Goal: Task Accomplishment & Management: Manage account settings

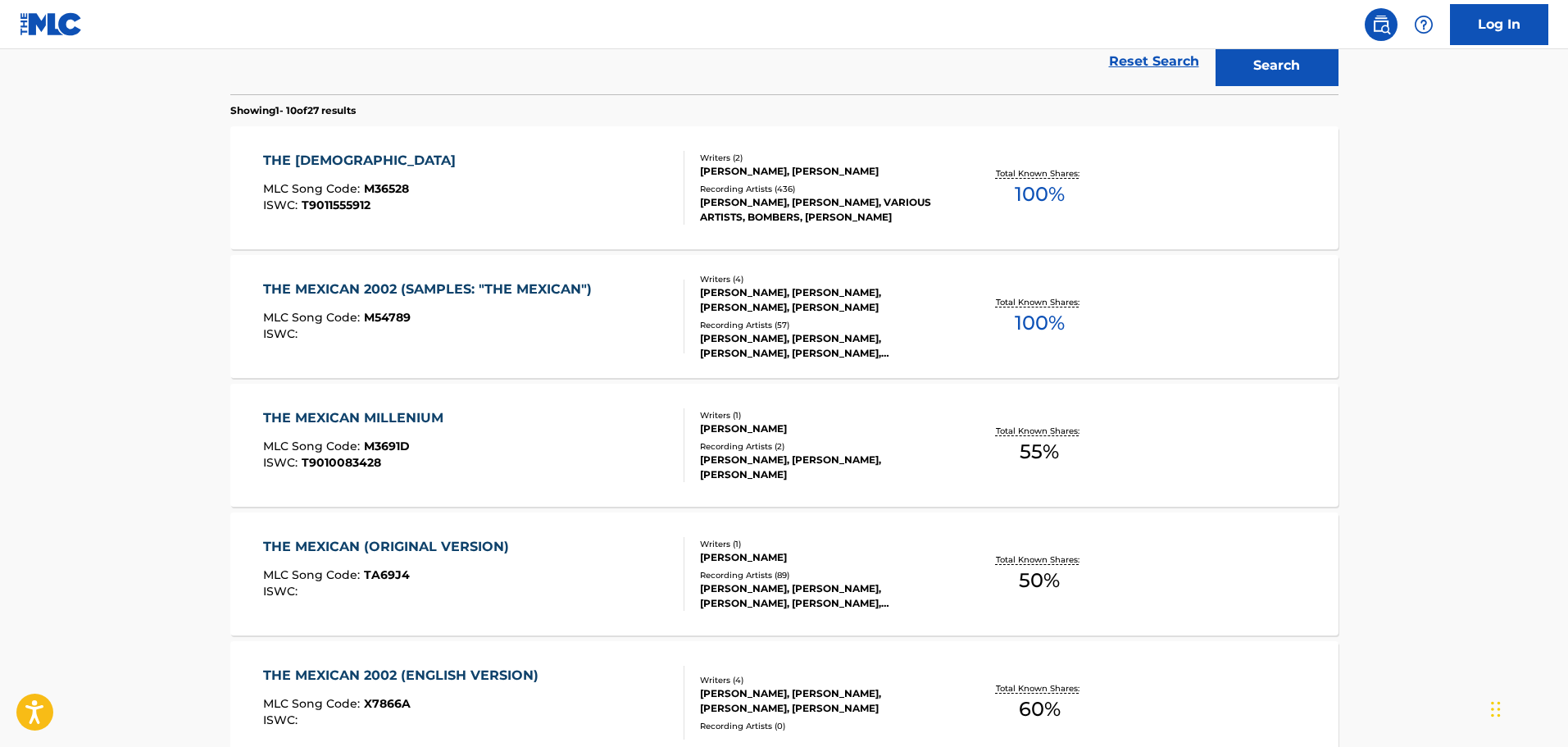
scroll to position [479, 0]
click at [836, 543] on div "Writers ( 1 )" at bounding box center [823, 544] width 247 height 12
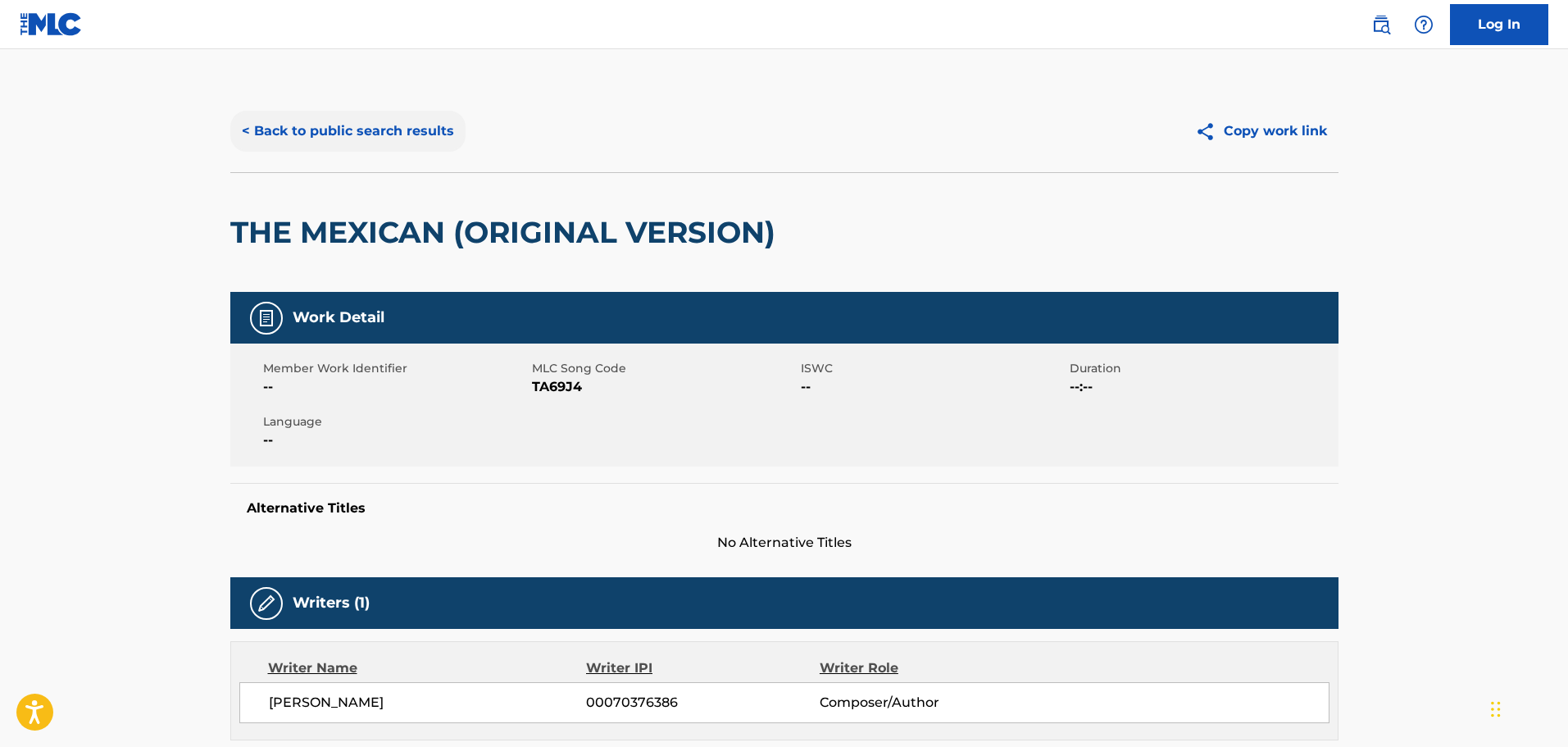
click at [397, 130] on button "< Back to public search results" at bounding box center [348, 131] width 235 height 41
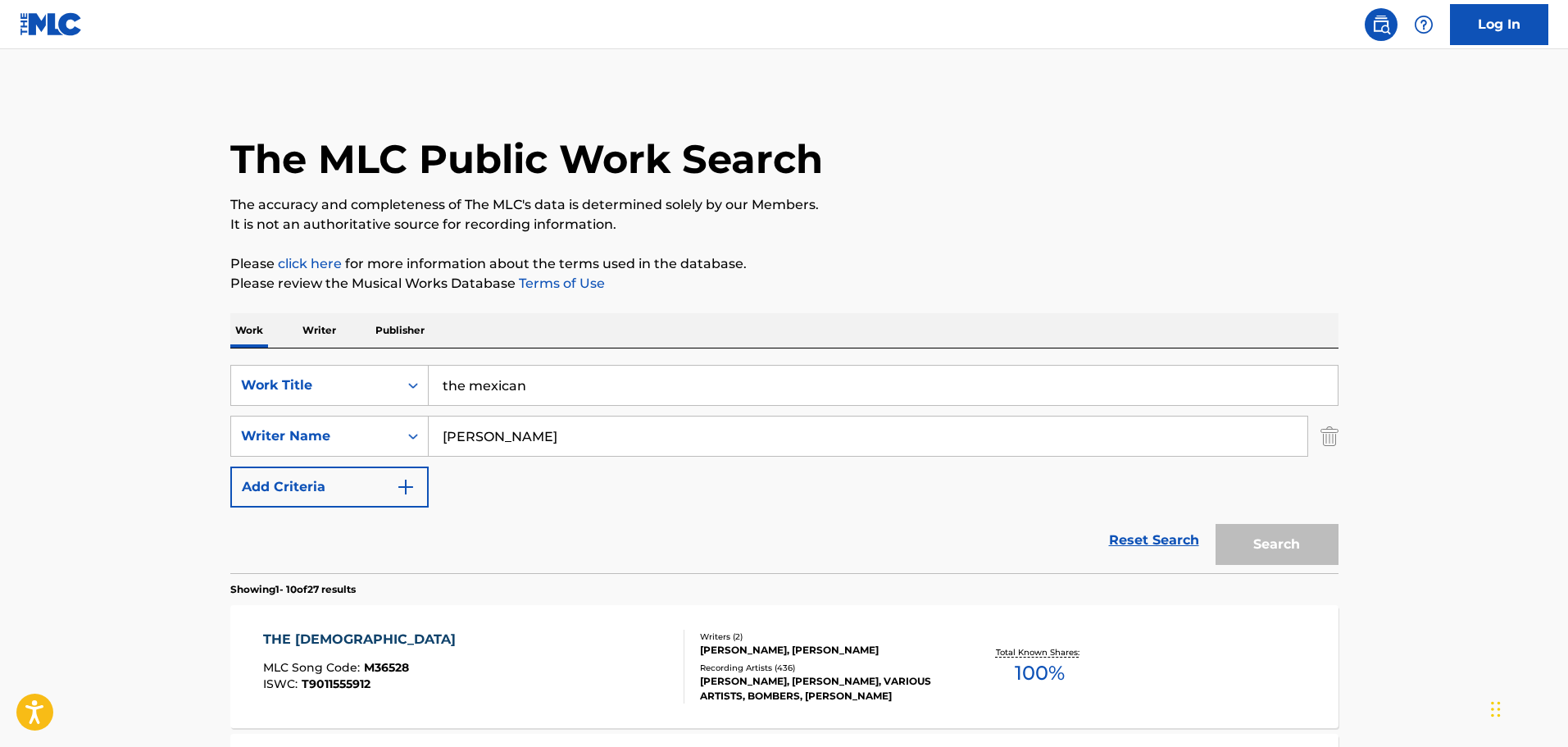
scroll to position [573, 0]
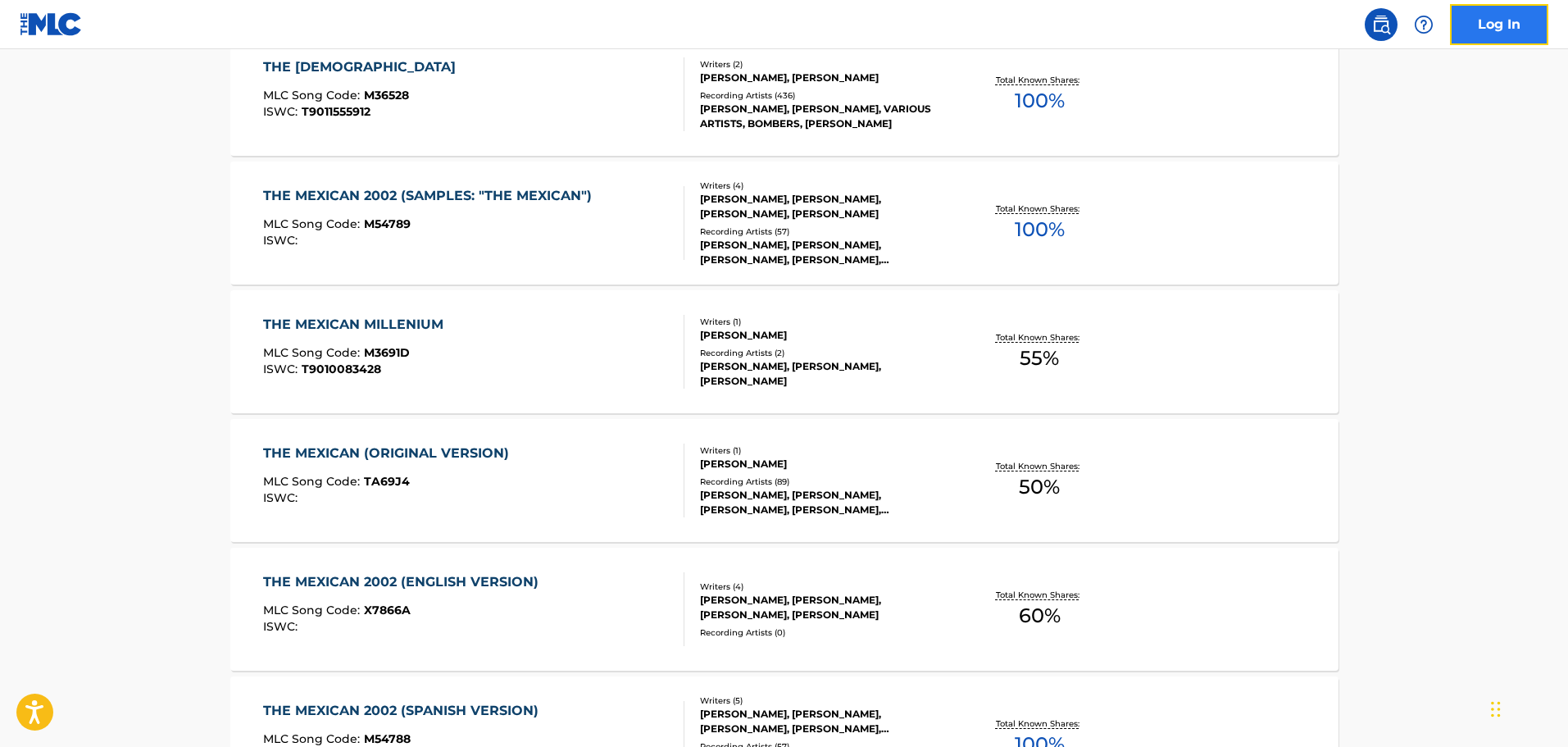
click at [1472, 23] on link "Log In" at bounding box center [1499, 24] width 98 height 41
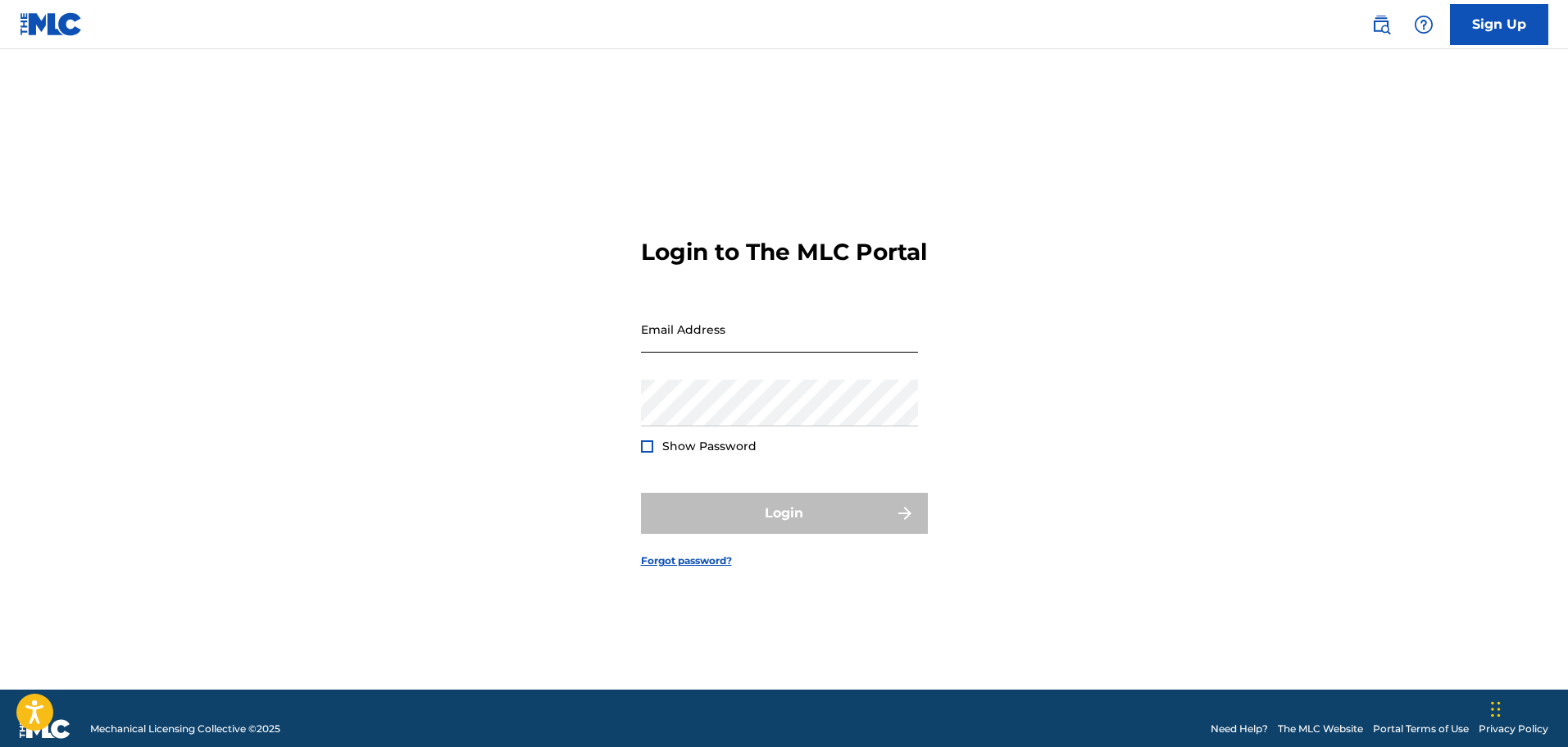
click at [829, 342] on input "Email Address" at bounding box center [779, 329] width 277 height 47
type input "[EMAIL_ADDRESS][DOMAIN_NAME]"
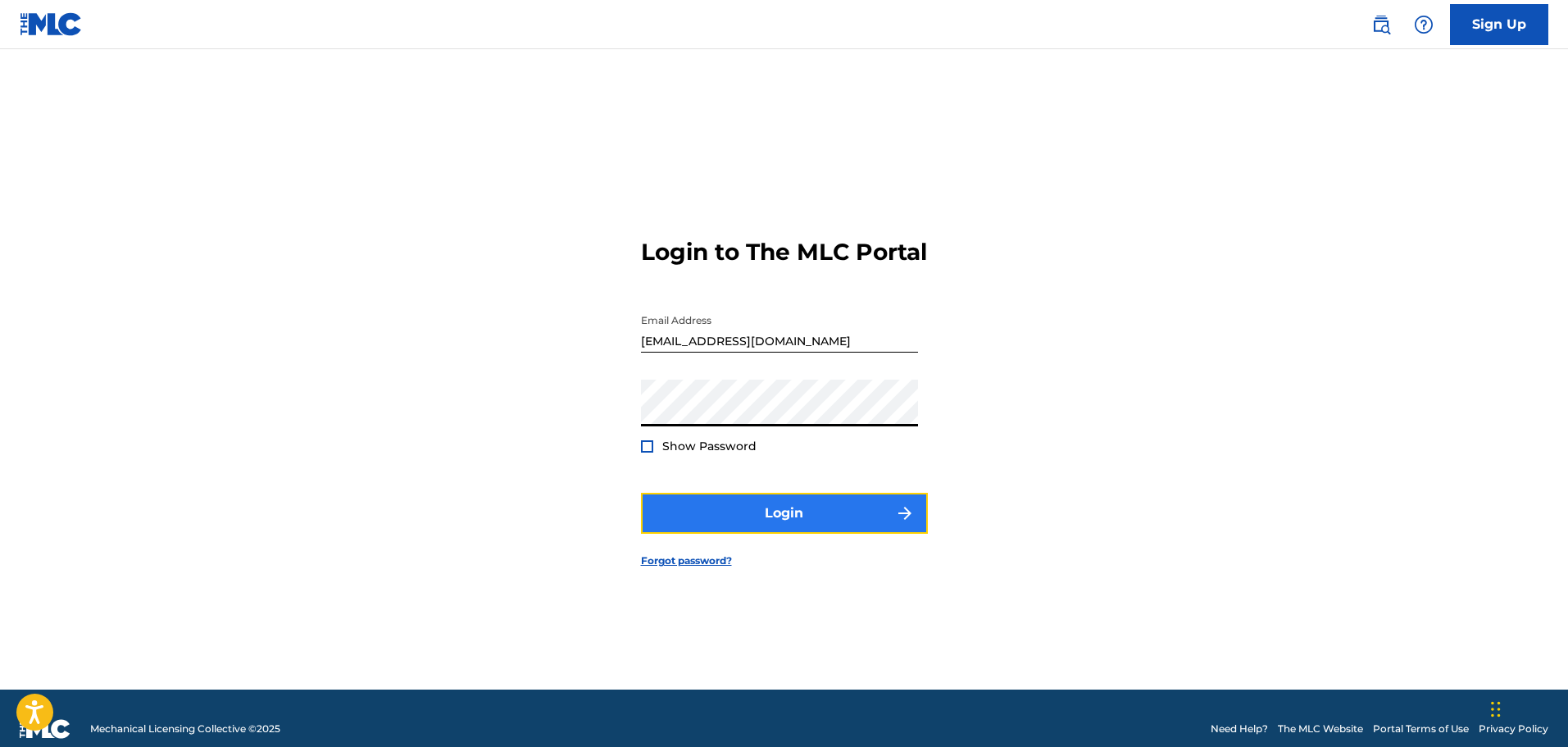
click at [747, 516] on button "Login" at bounding box center [784, 514] width 287 height 41
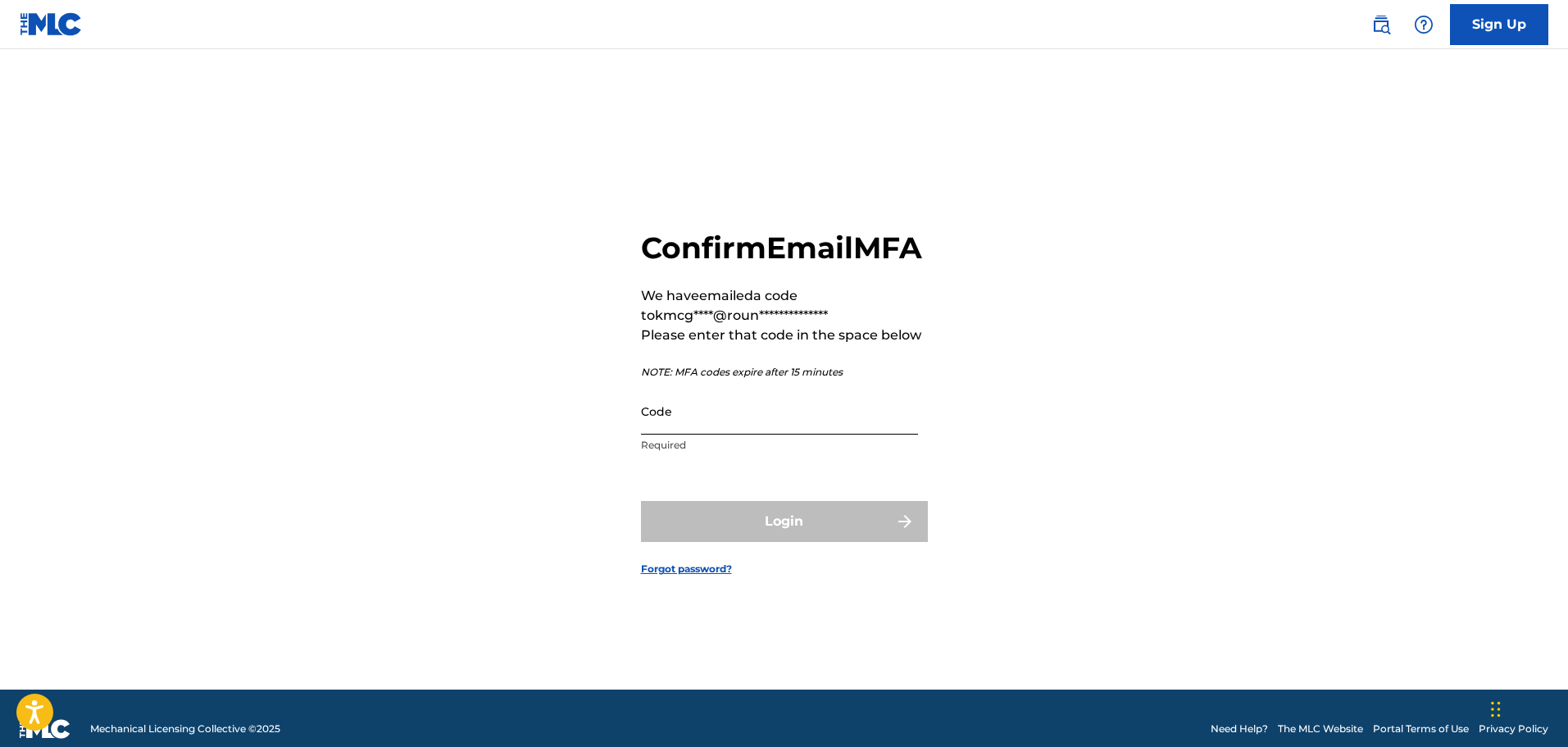
click at [761, 435] on input "Code" at bounding box center [779, 411] width 277 height 47
paste input "092797"
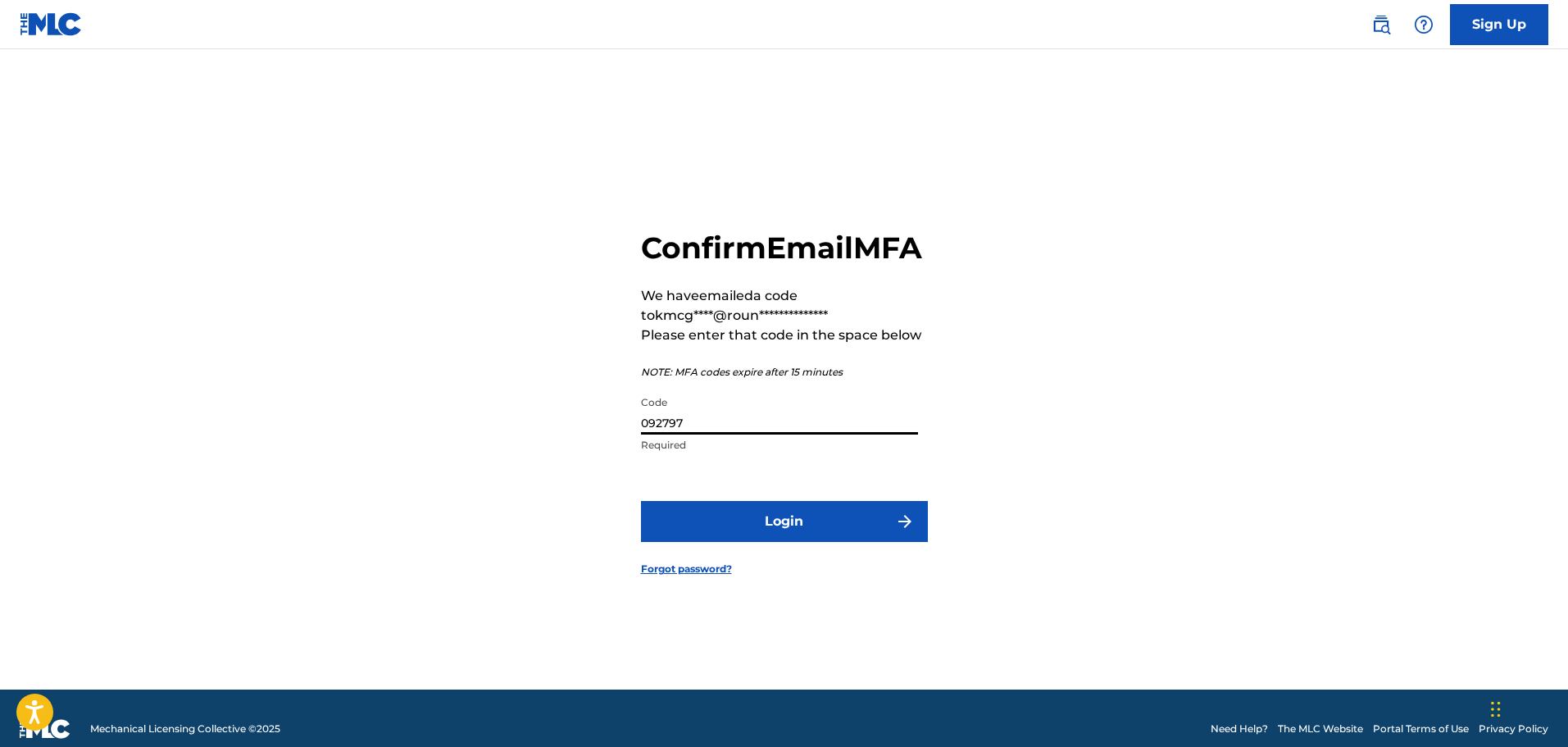
type input "092797"
click at [769, 568] on form "**********" at bounding box center [784, 390] width 287 height 600
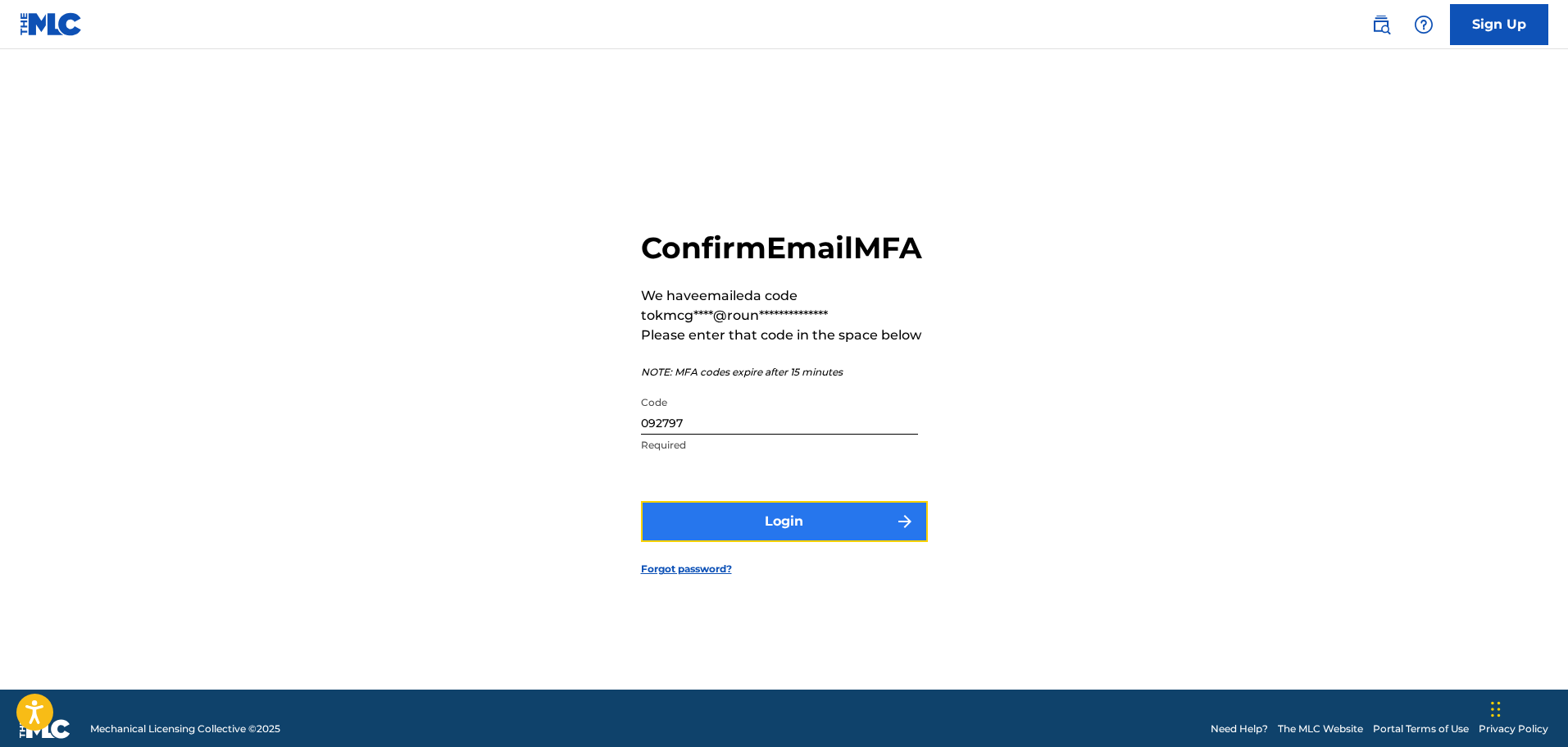
click at [795, 542] on button "Login" at bounding box center [784, 522] width 287 height 41
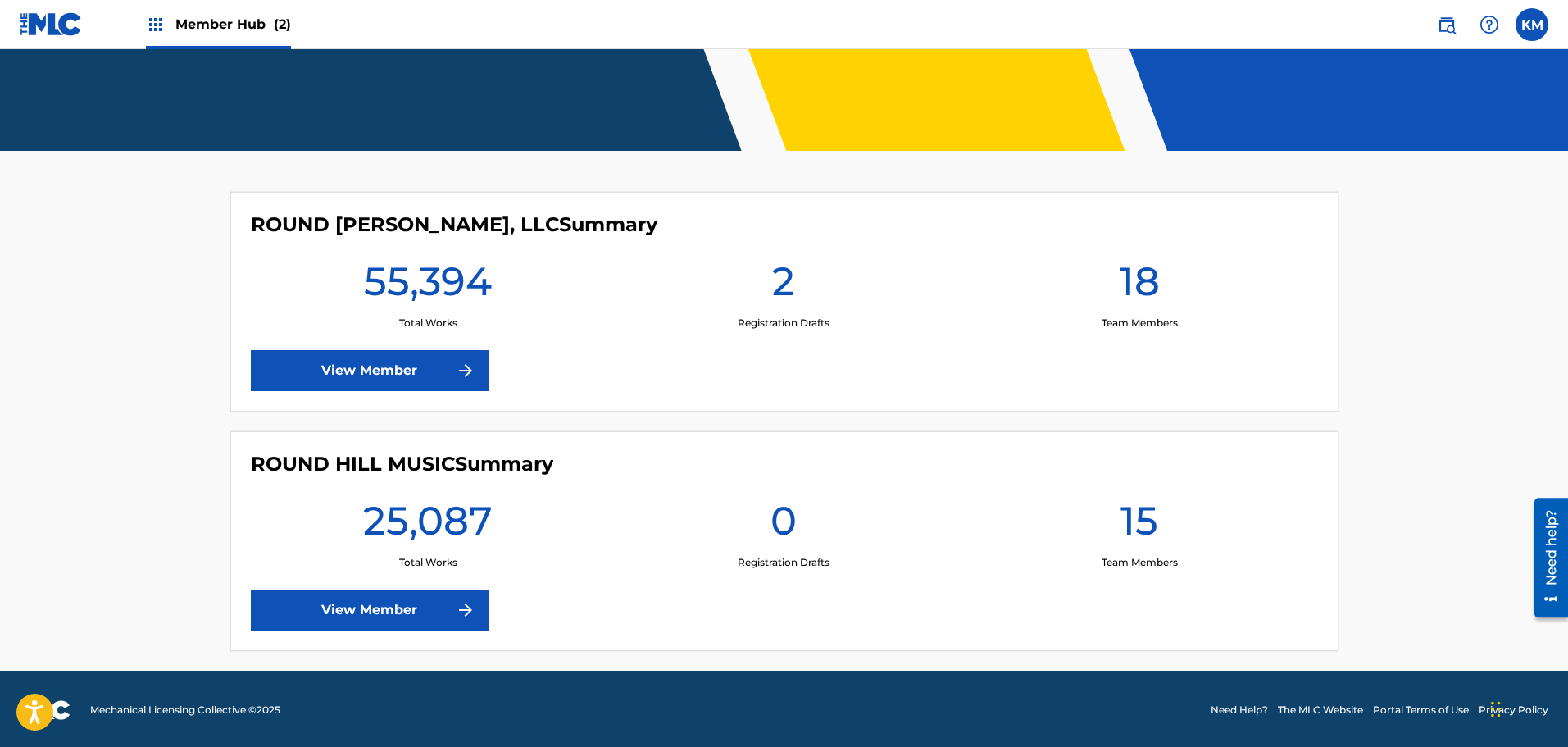
scroll to position [301, 0]
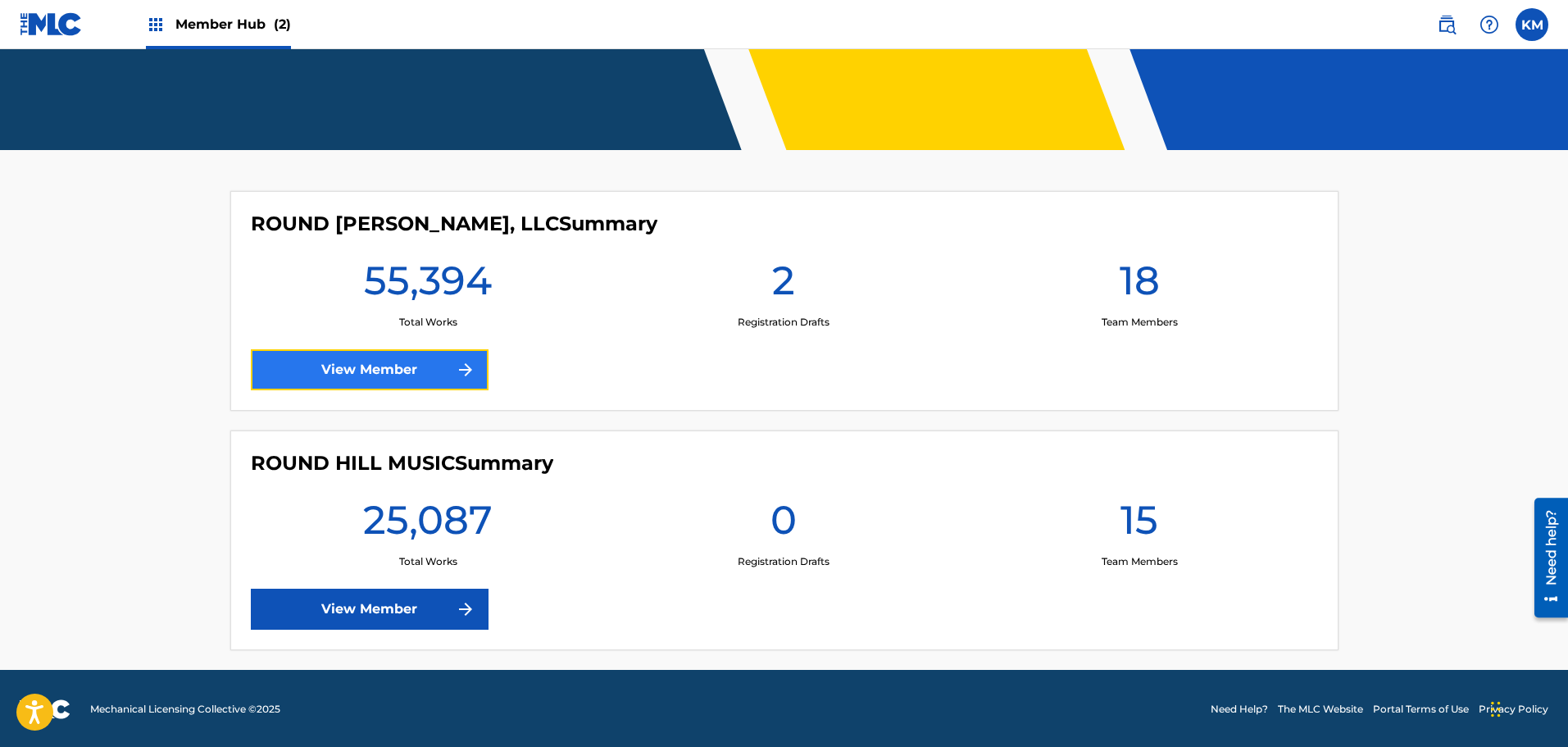
click at [438, 385] on link "View Member" at bounding box center [370, 370] width 238 height 41
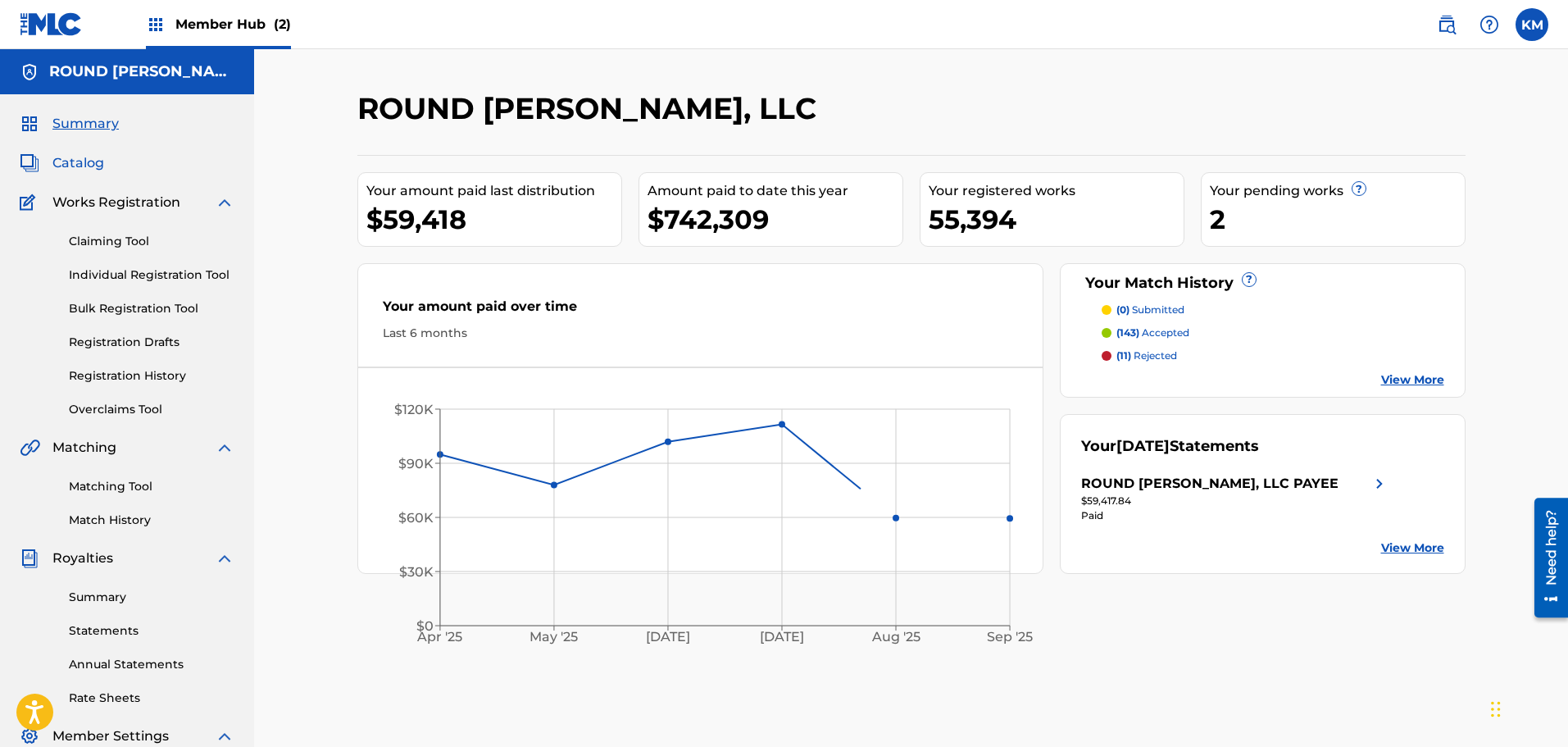
click at [83, 170] on span "Catalog" at bounding box center [78, 163] width 52 height 20
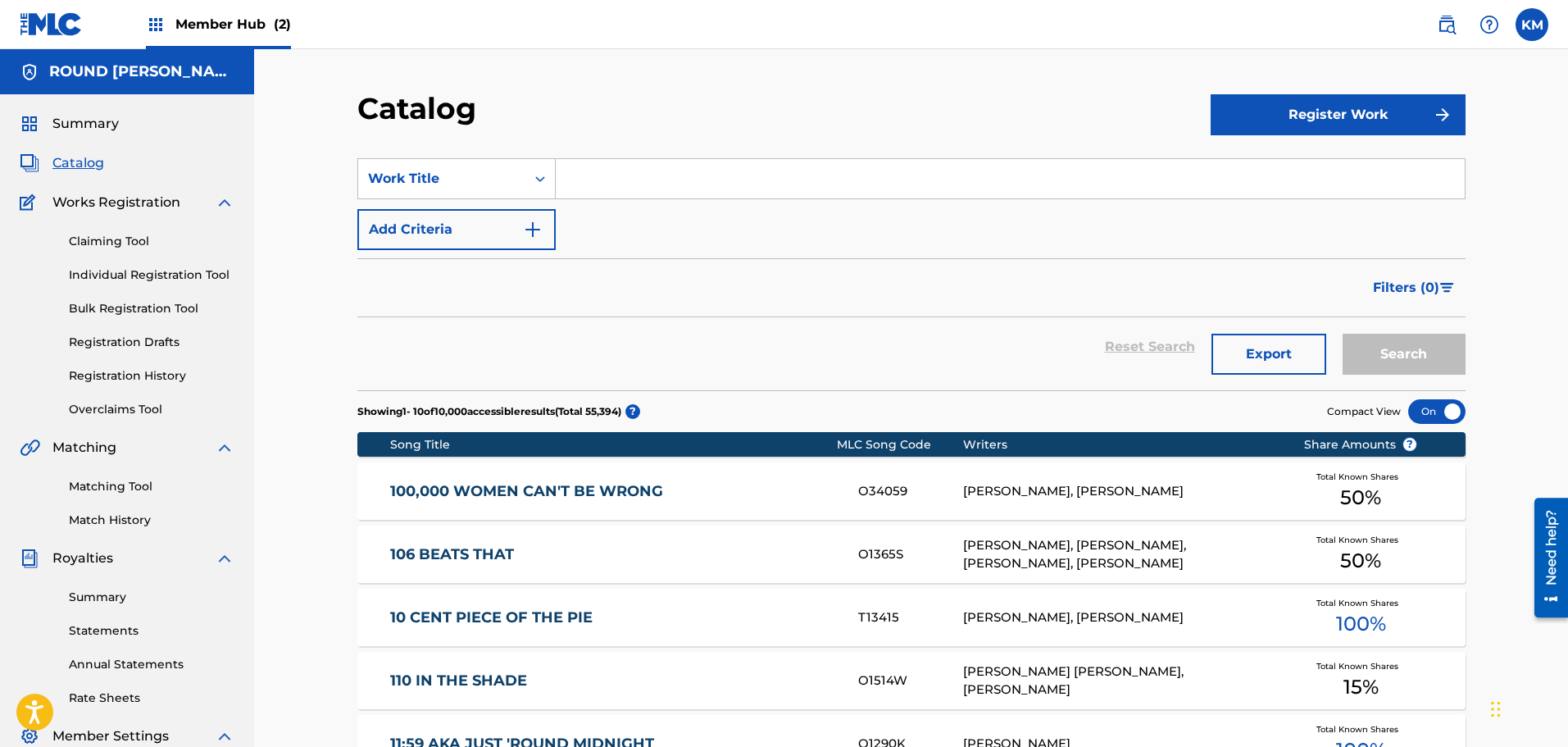
click at [607, 176] on input "Search Form" at bounding box center [1010, 179] width 909 height 39
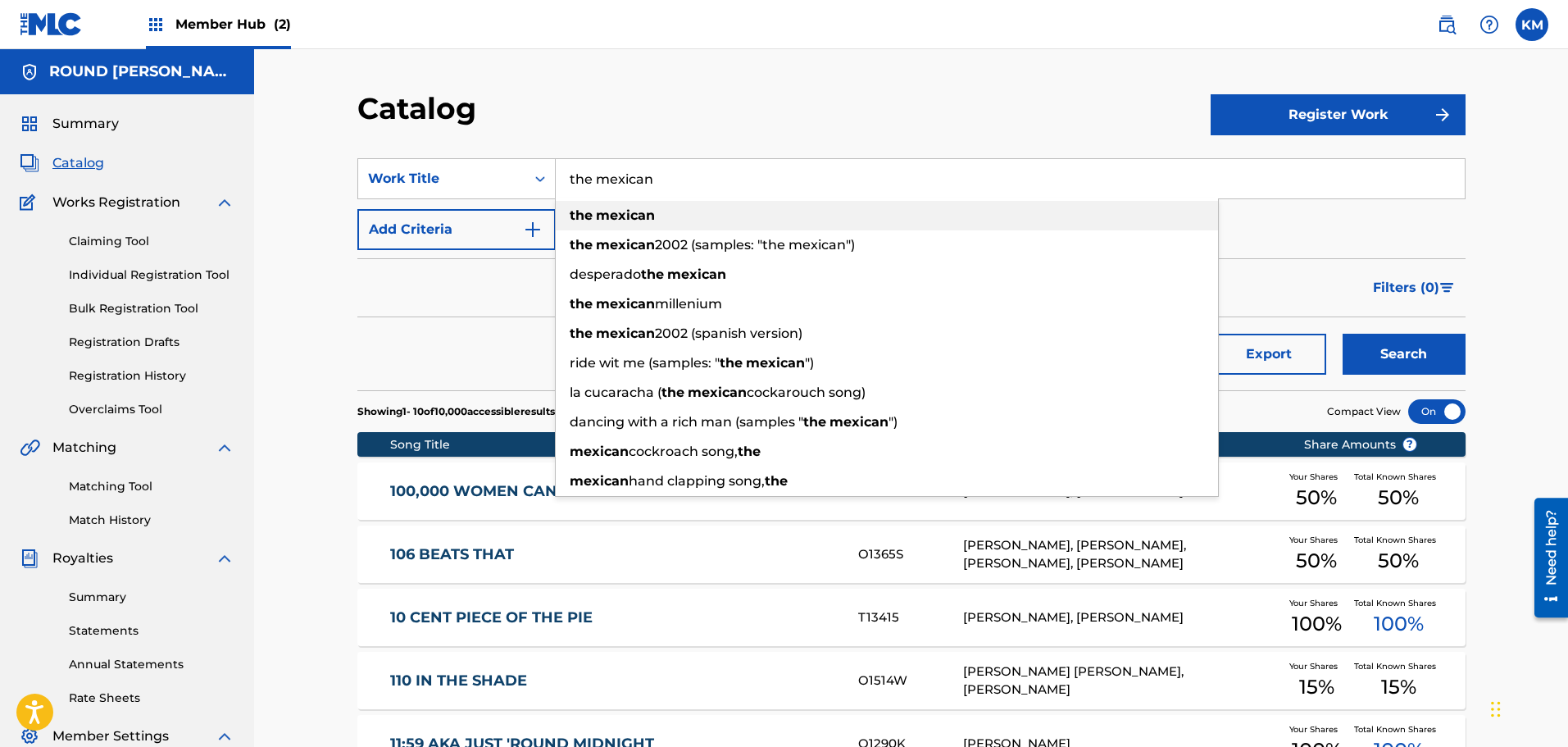
type input "the mexican"
click at [619, 219] on strong "mexican" at bounding box center [625, 215] width 59 height 16
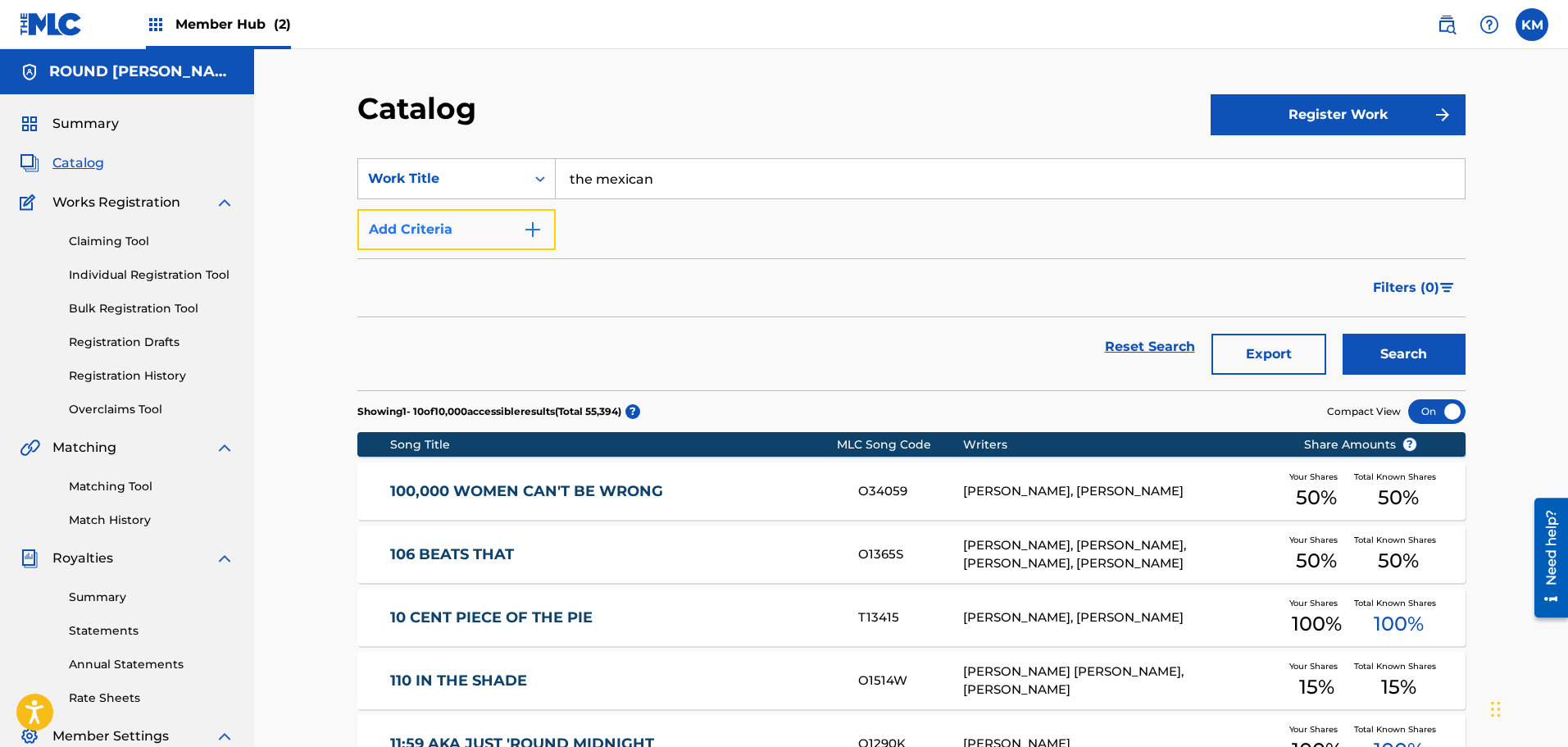
click at [489, 227] on button "Add Criteria" at bounding box center [457, 230] width 199 height 41
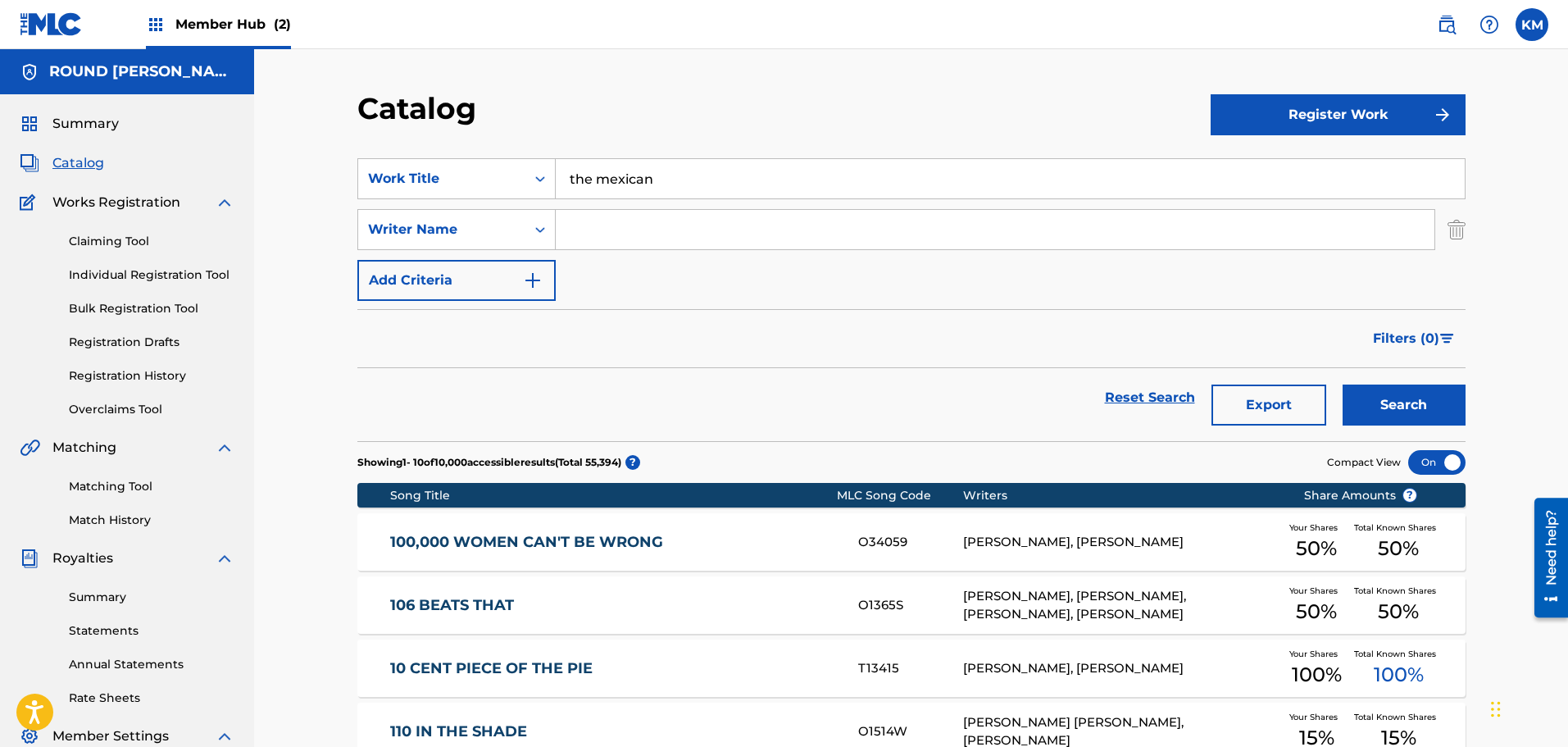
click at [625, 245] on input "Search Form" at bounding box center [995, 230] width 879 height 39
click at [131, 246] on link "Claiming Tool" at bounding box center [152, 242] width 166 height 17
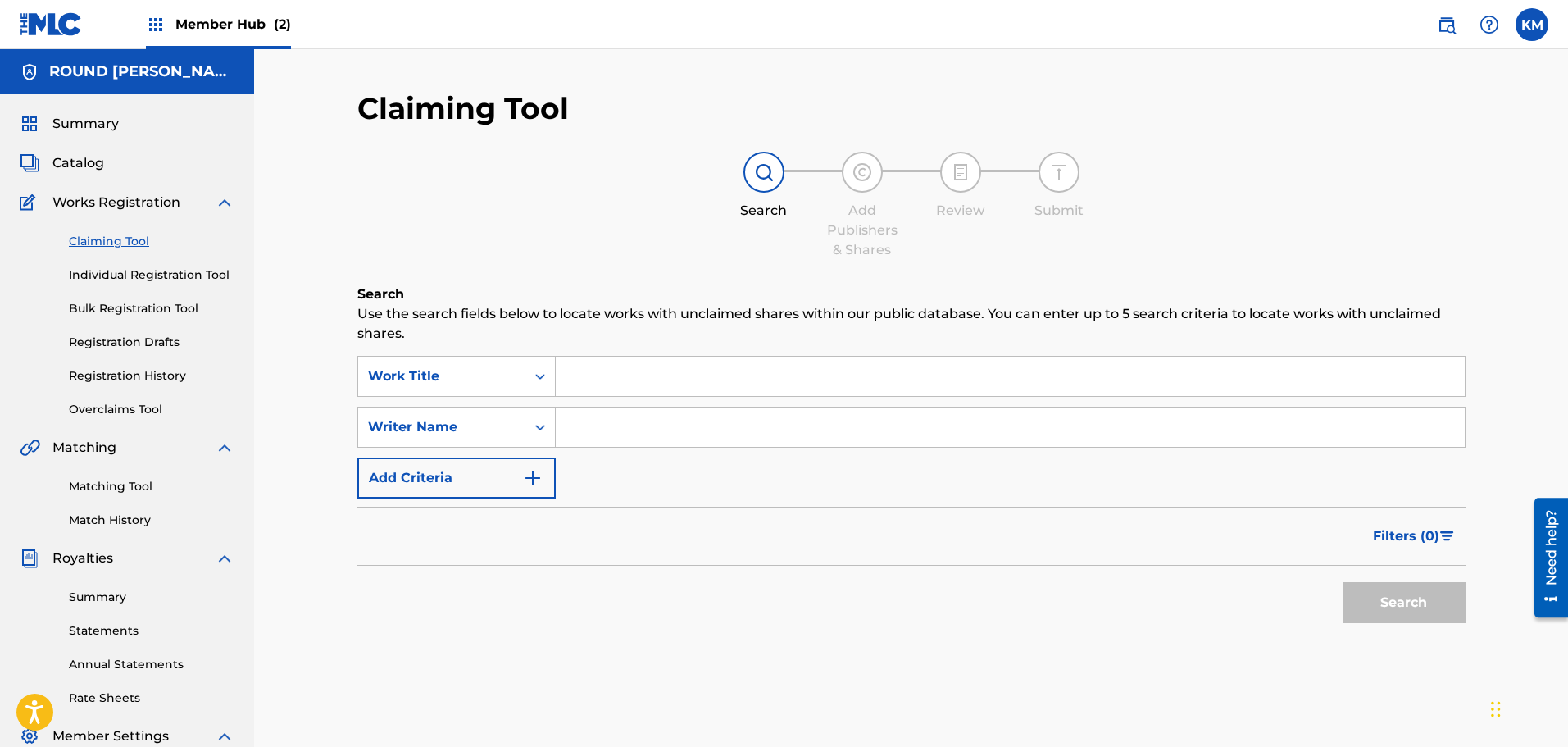
click at [582, 374] on input "Search Form" at bounding box center [1010, 377] width 909 height 39
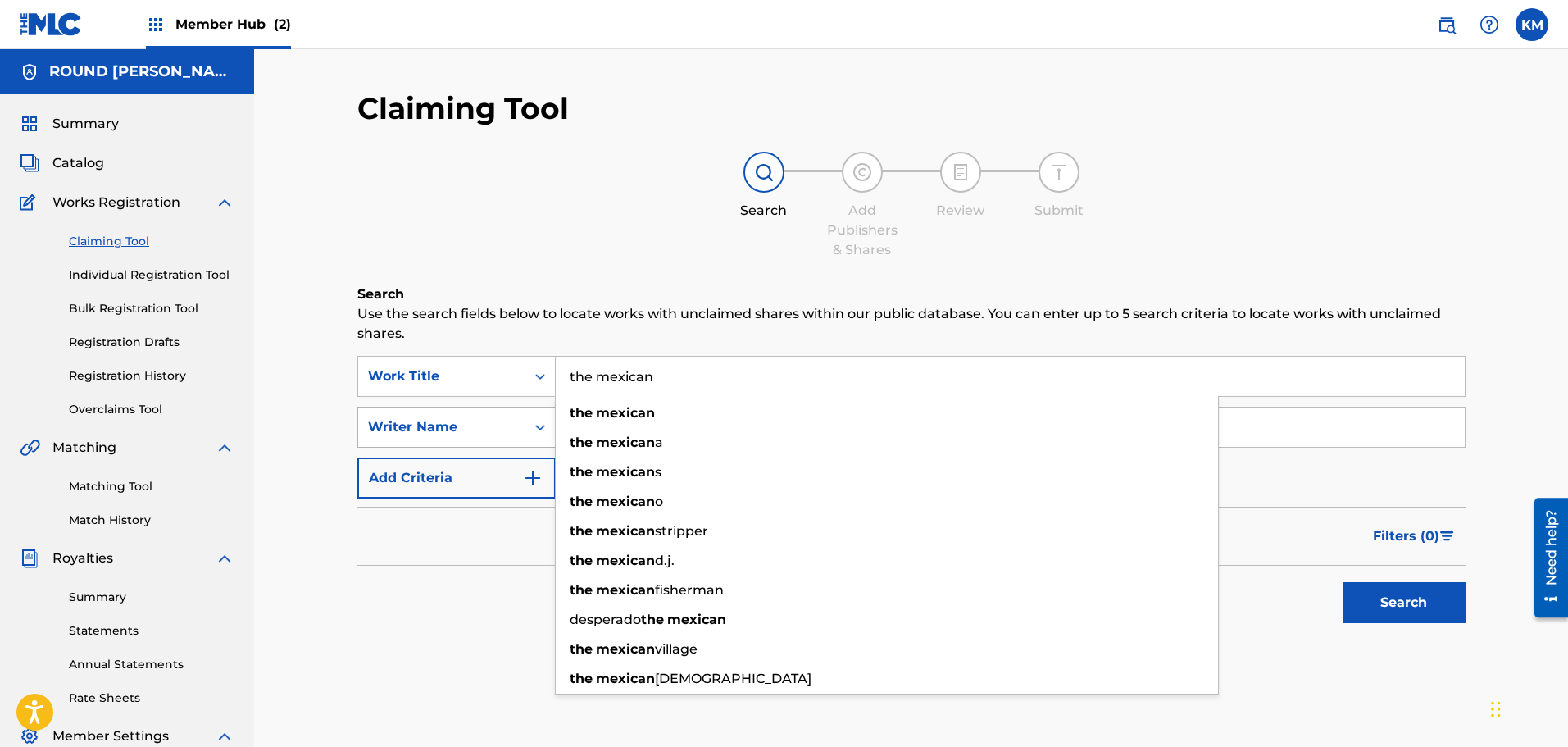
type input "the mexican"
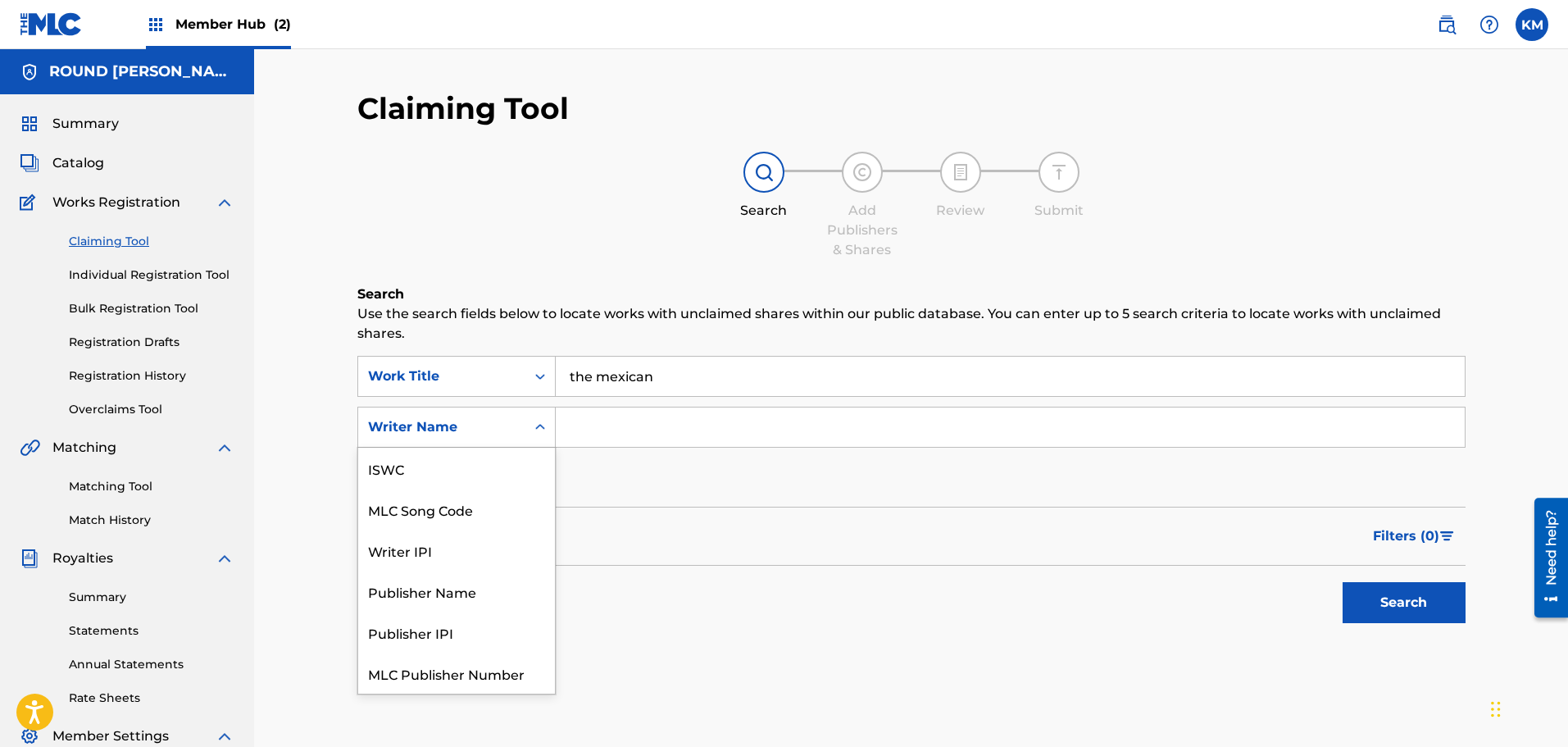
click at [444, 415] on div "Writer Name" at bounding box center [441, 426] width 168 height 31
click at [629, 421] on input "Search Form" at bounding box center [1010, 427] width 909 height 39
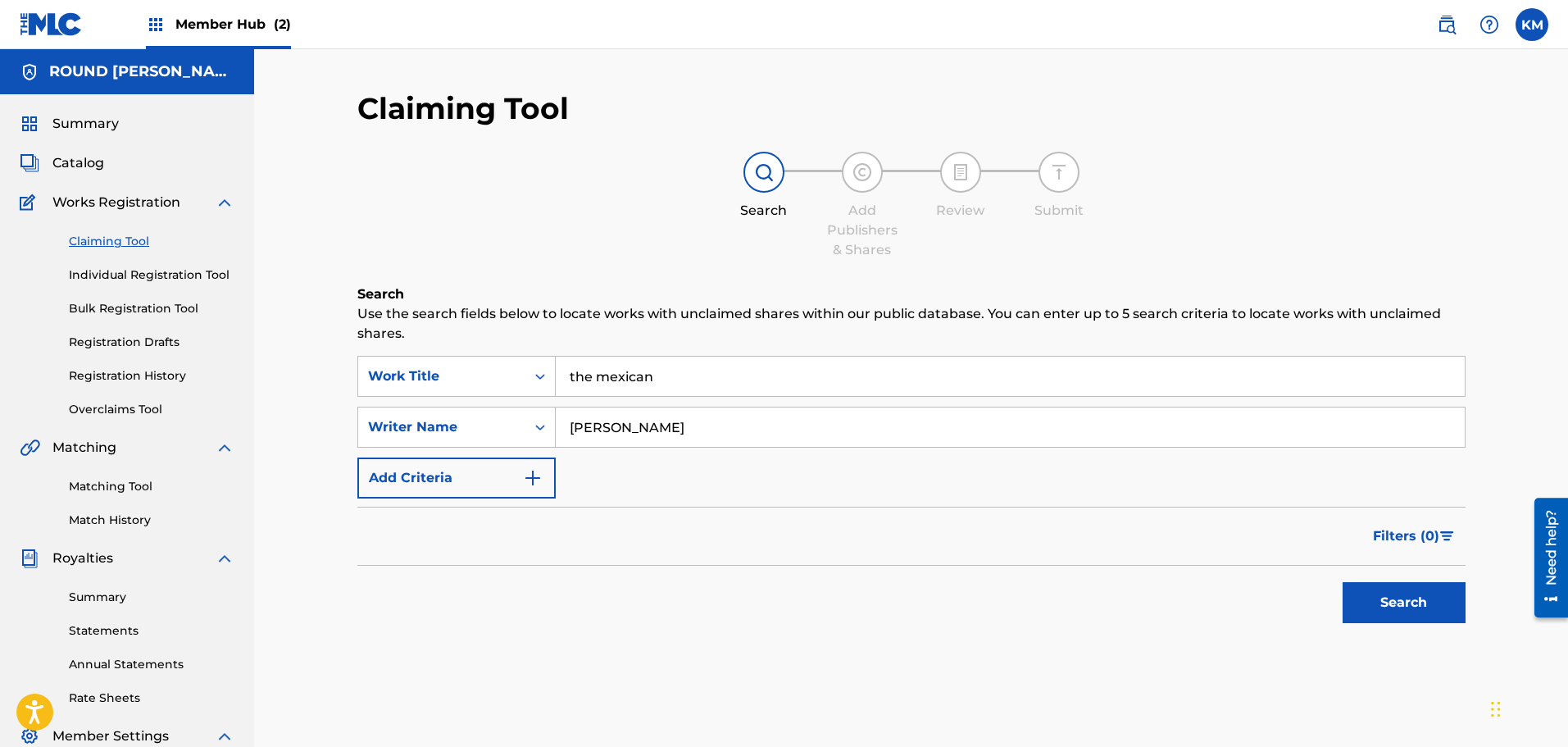
type input "[PERSON_NAME]"
click at [1342, 582] on button "Search" at bounding box center [1403, 603] width 123 height 41
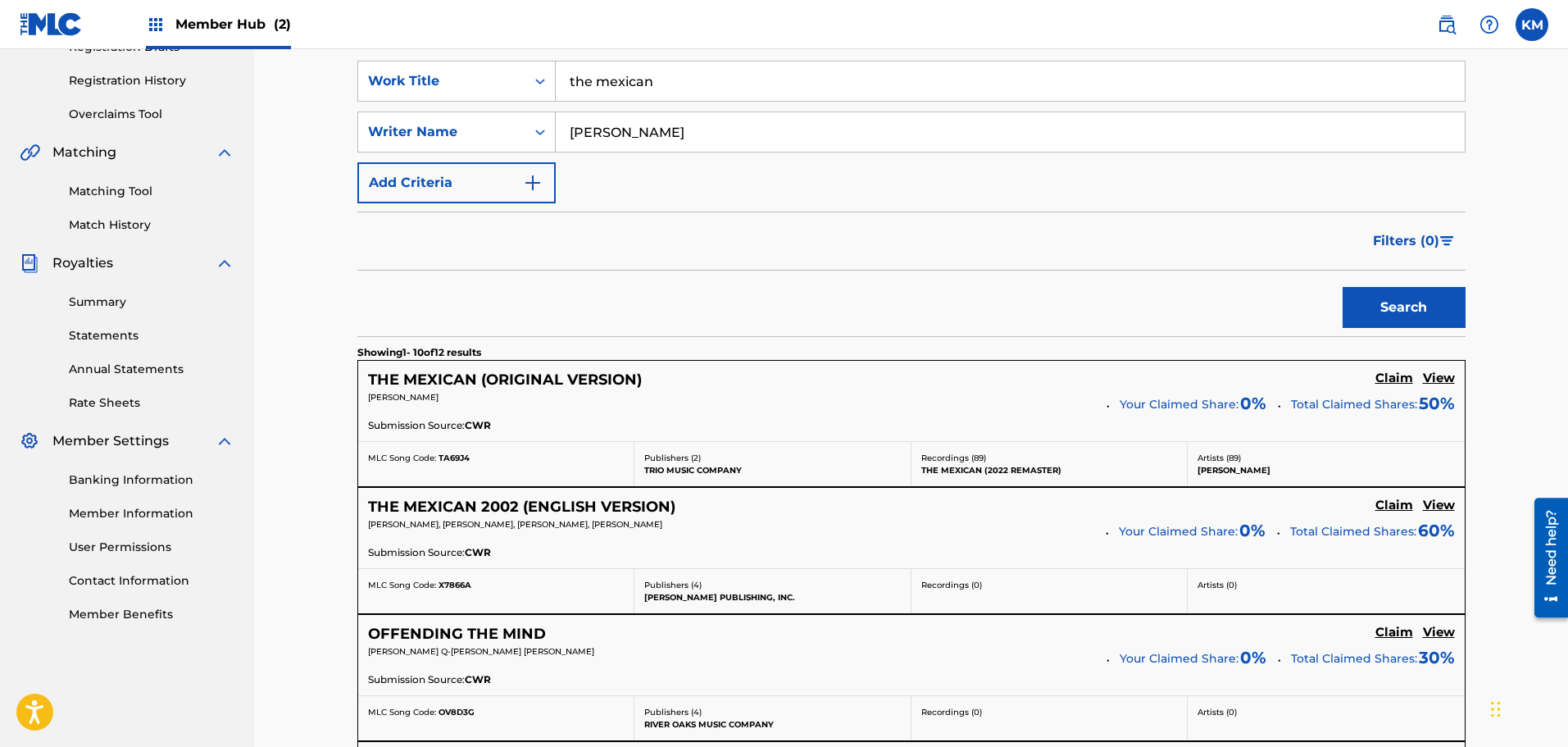
scroll to position [307, 0]
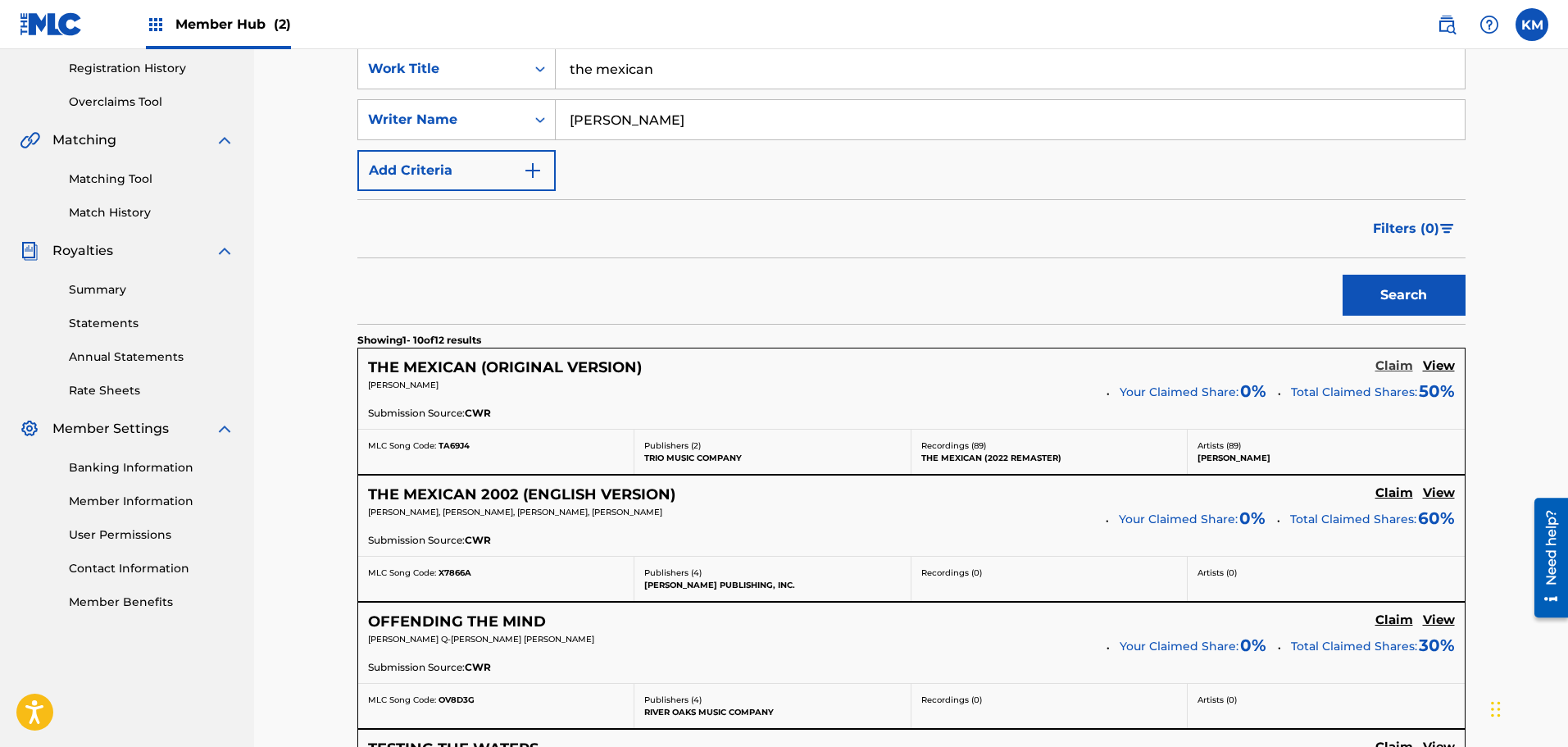
click at [1394, 360] on h5 "Claim" at bounding box center [1394, 366] width 37 height 16
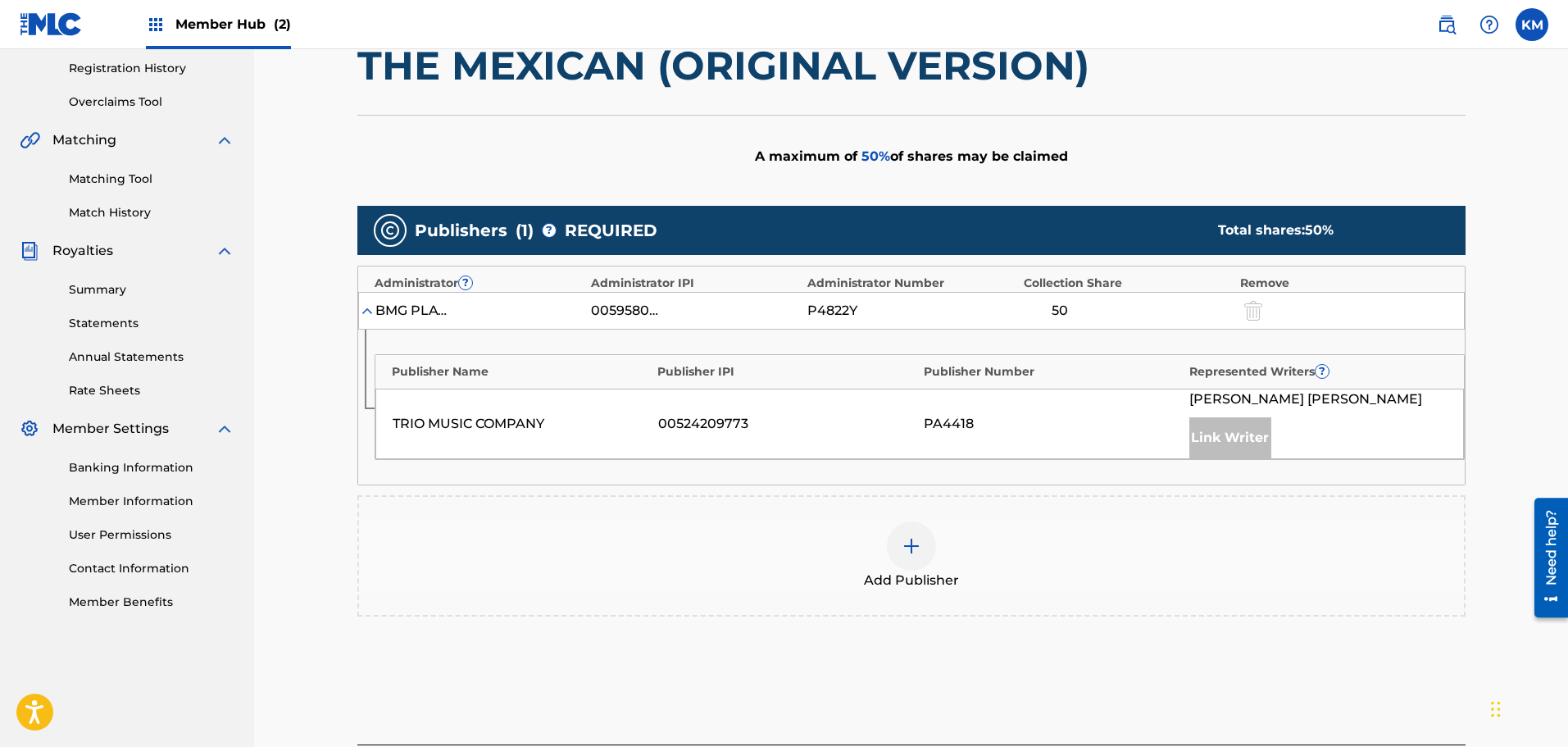
click at [938, 583] on span "Add Publisher" at bounding box center [911, 580] width 96 height 20
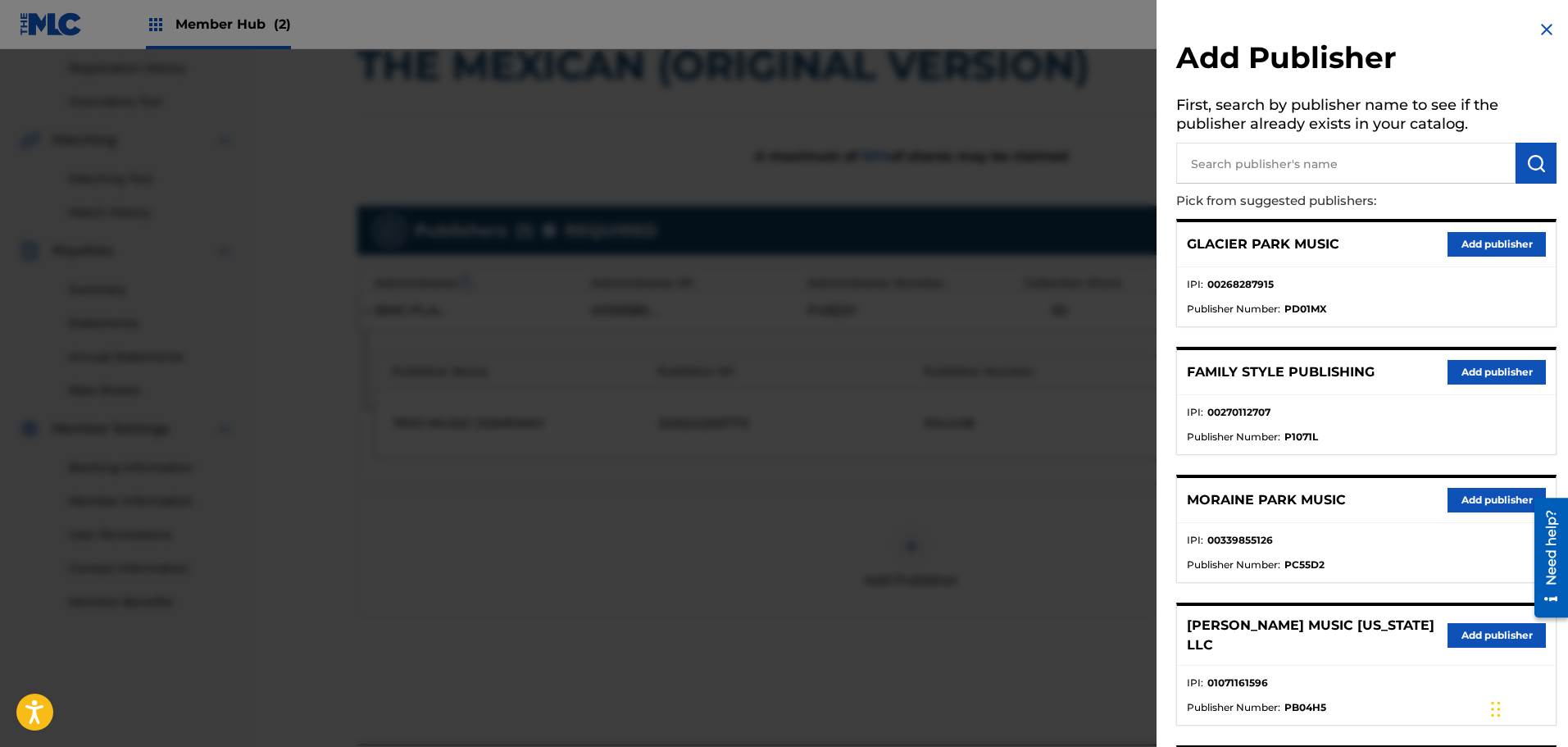
click at [1271, 165] on input "text" at bounding box center [1346, 163] width 339 height 41
type input "alley music"
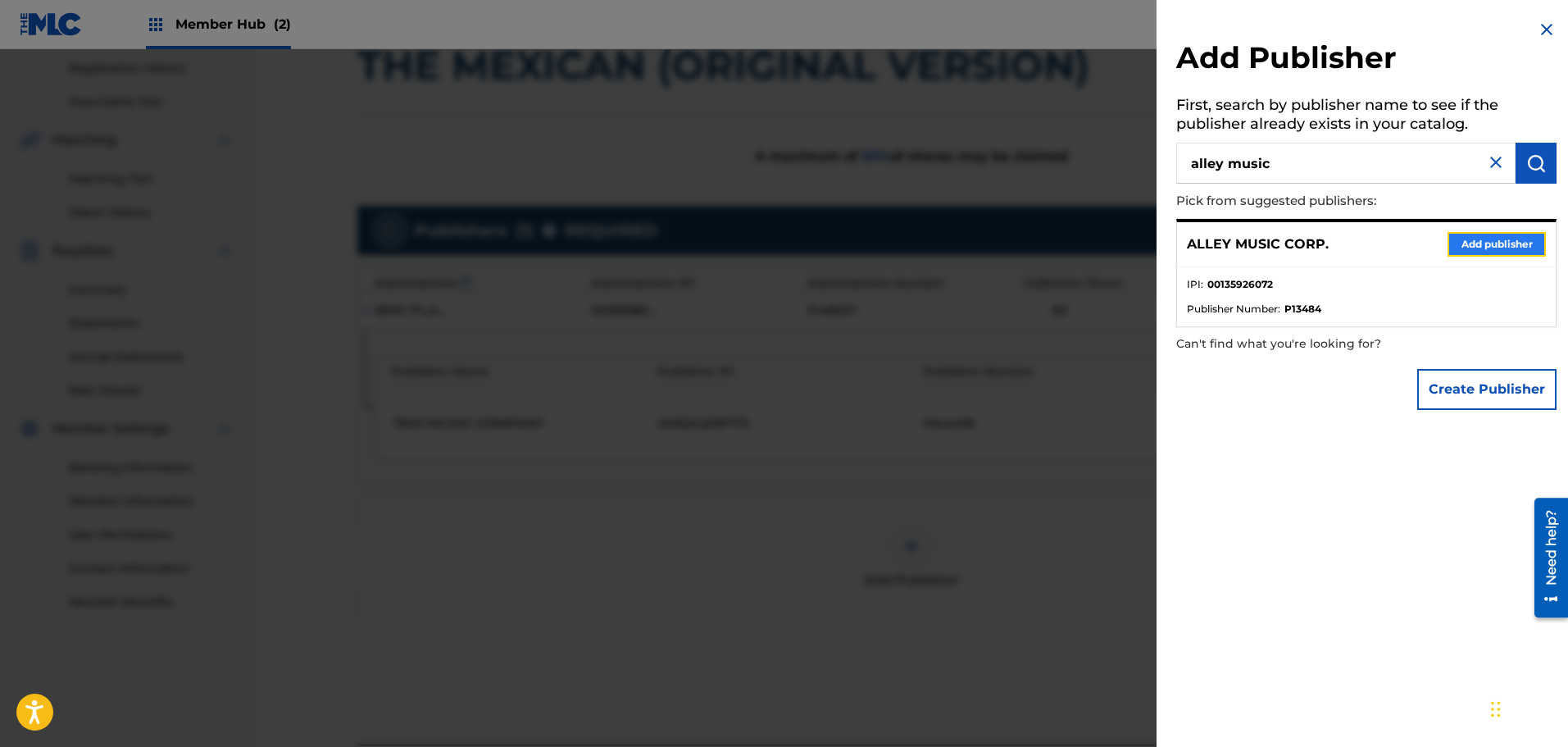
click at [1503, 232] on button "Add publisher" at bounding box center [1496, 245] width 98 height 24
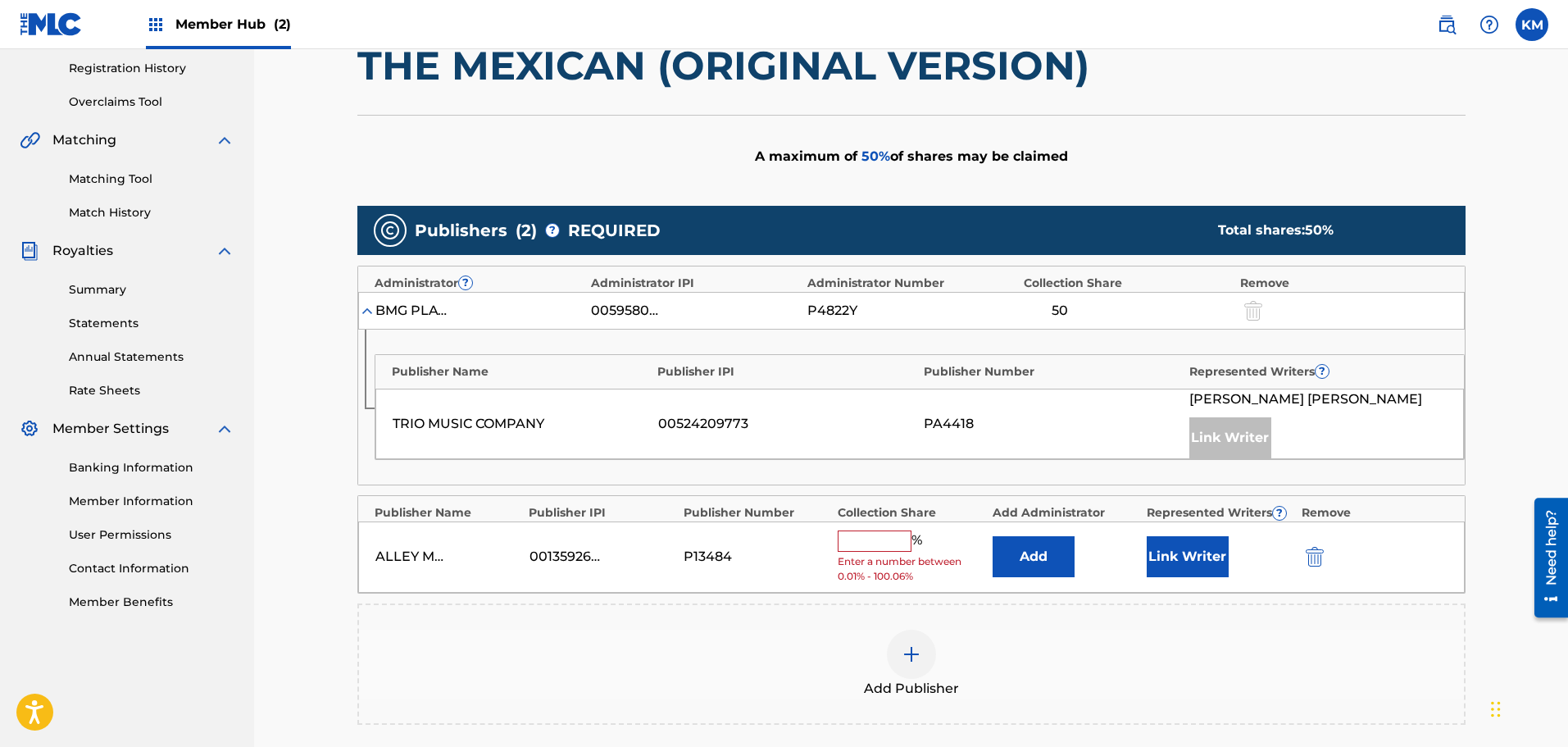
click at [888, 542] on input "text" at bounding box center [874, 541] width 74 height 22
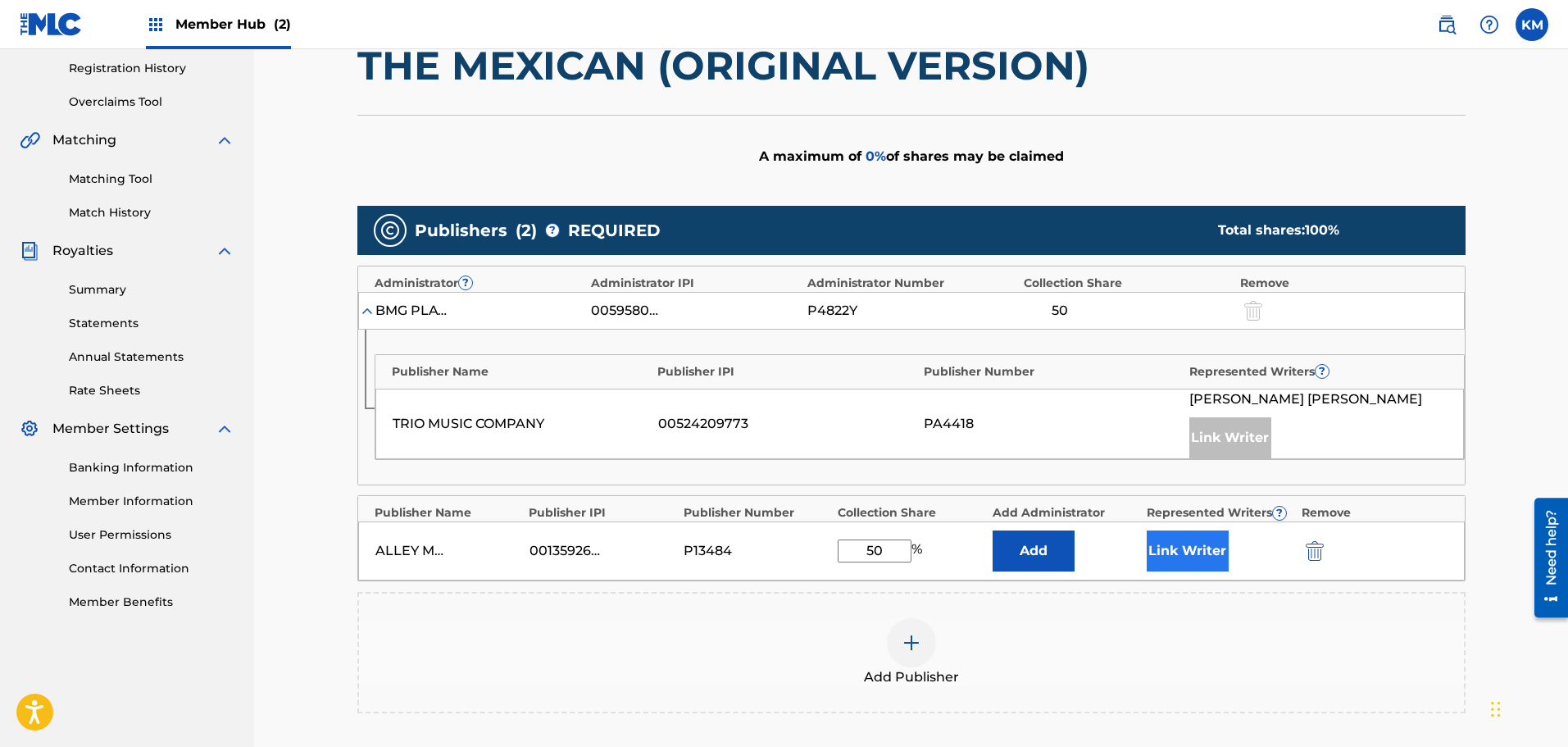
type input "50"
click at [1176, 554] on button "Link Writer" at bounding box center [1188, 551] width 82 height 41
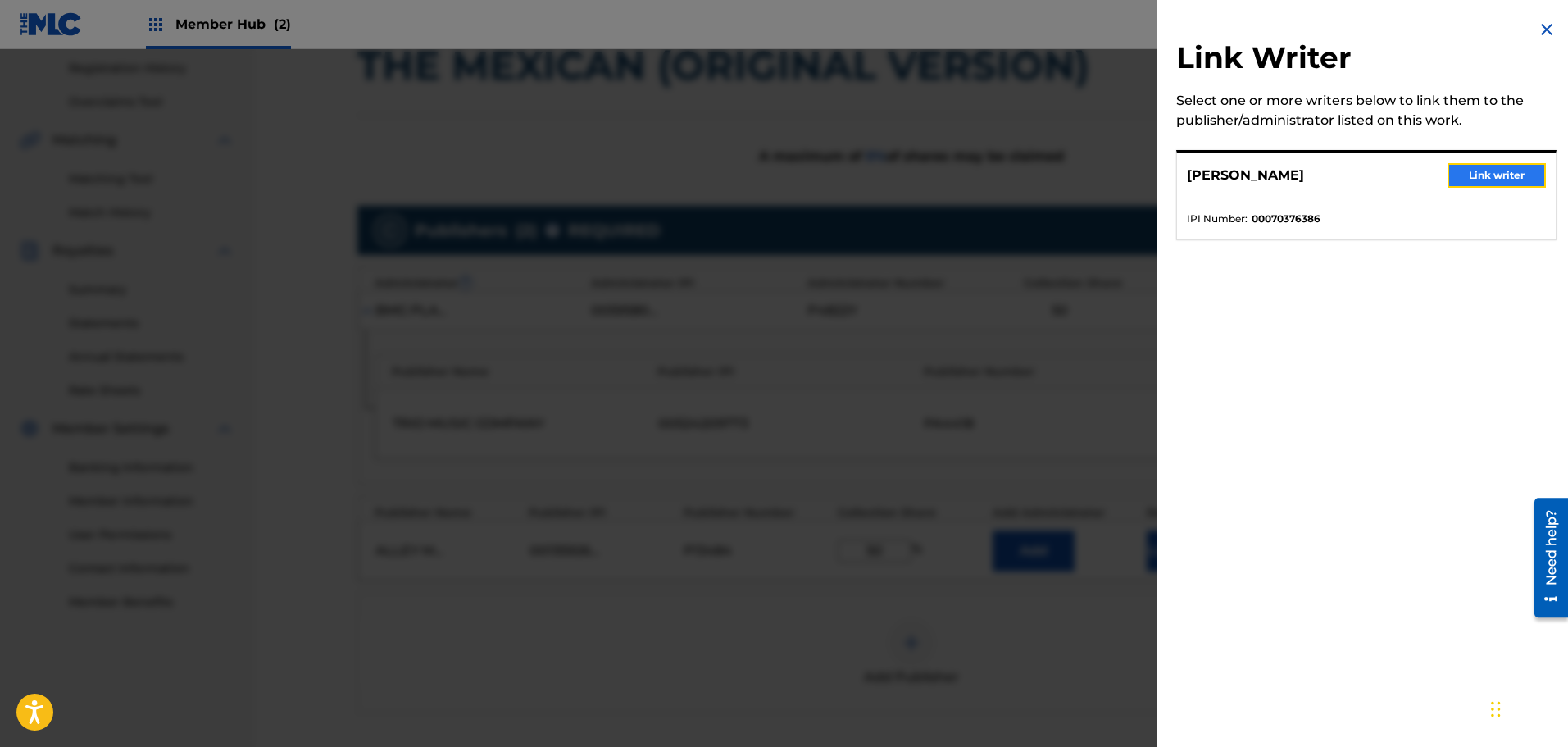
click at [1448, 187] on button "Link writer" at bounding box center [1496, 175] width 98 height 24
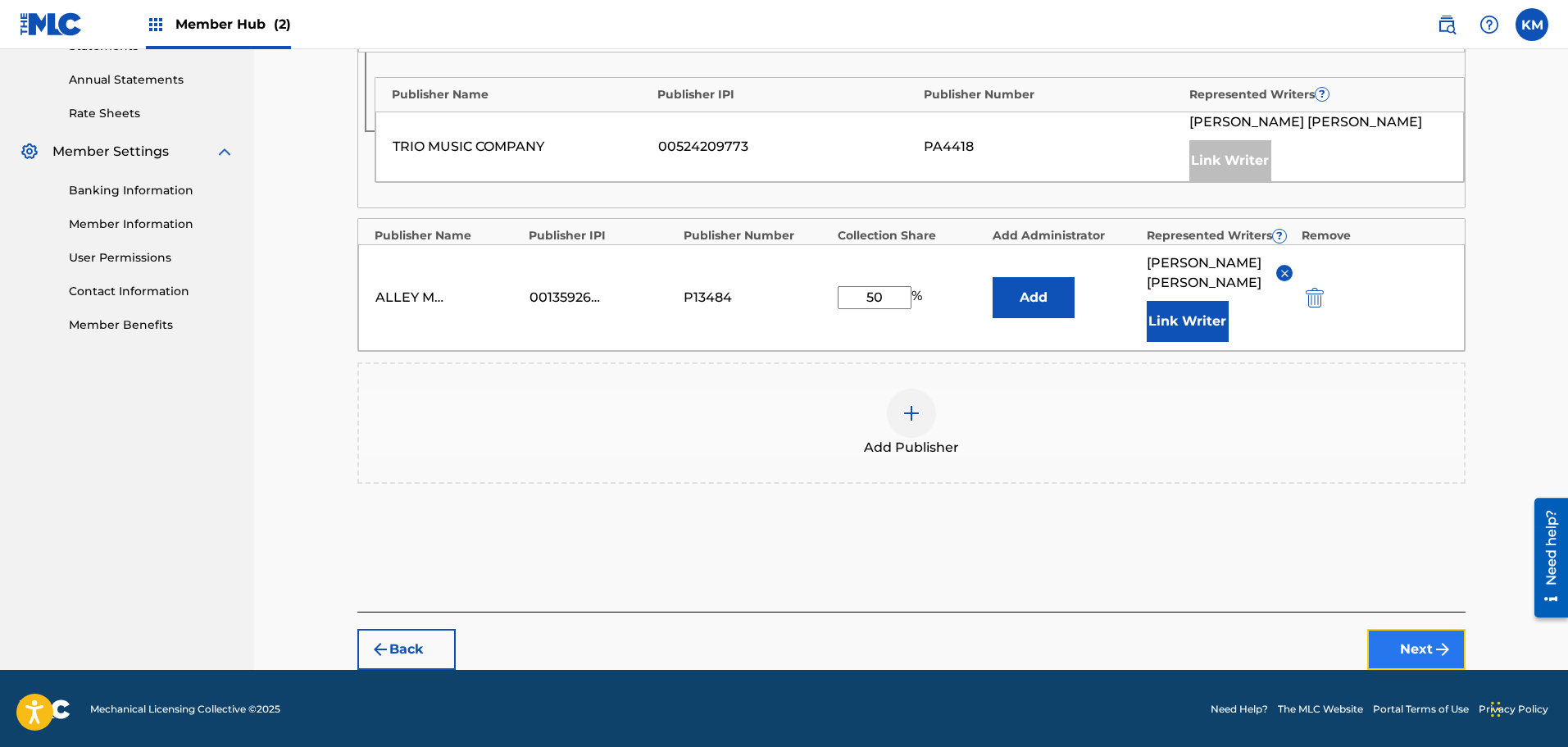
click at [1447, 642] on img "submit" at bounding box center [1442, 650] width 20 height 20
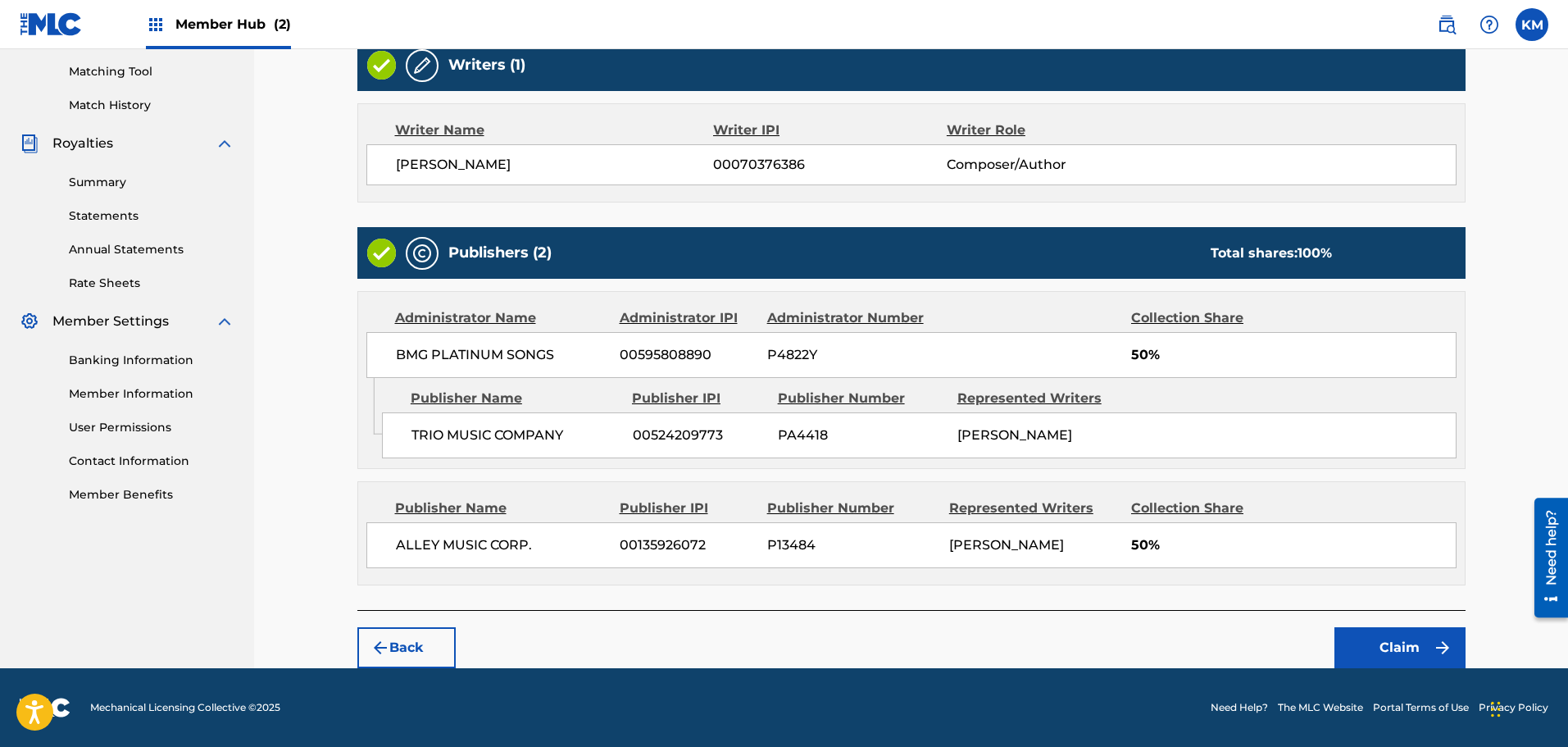
scroll to position [450, 0]
click at [1410, 639] on button "Claim" at bounding box center [1400, 648] width 131 height 41
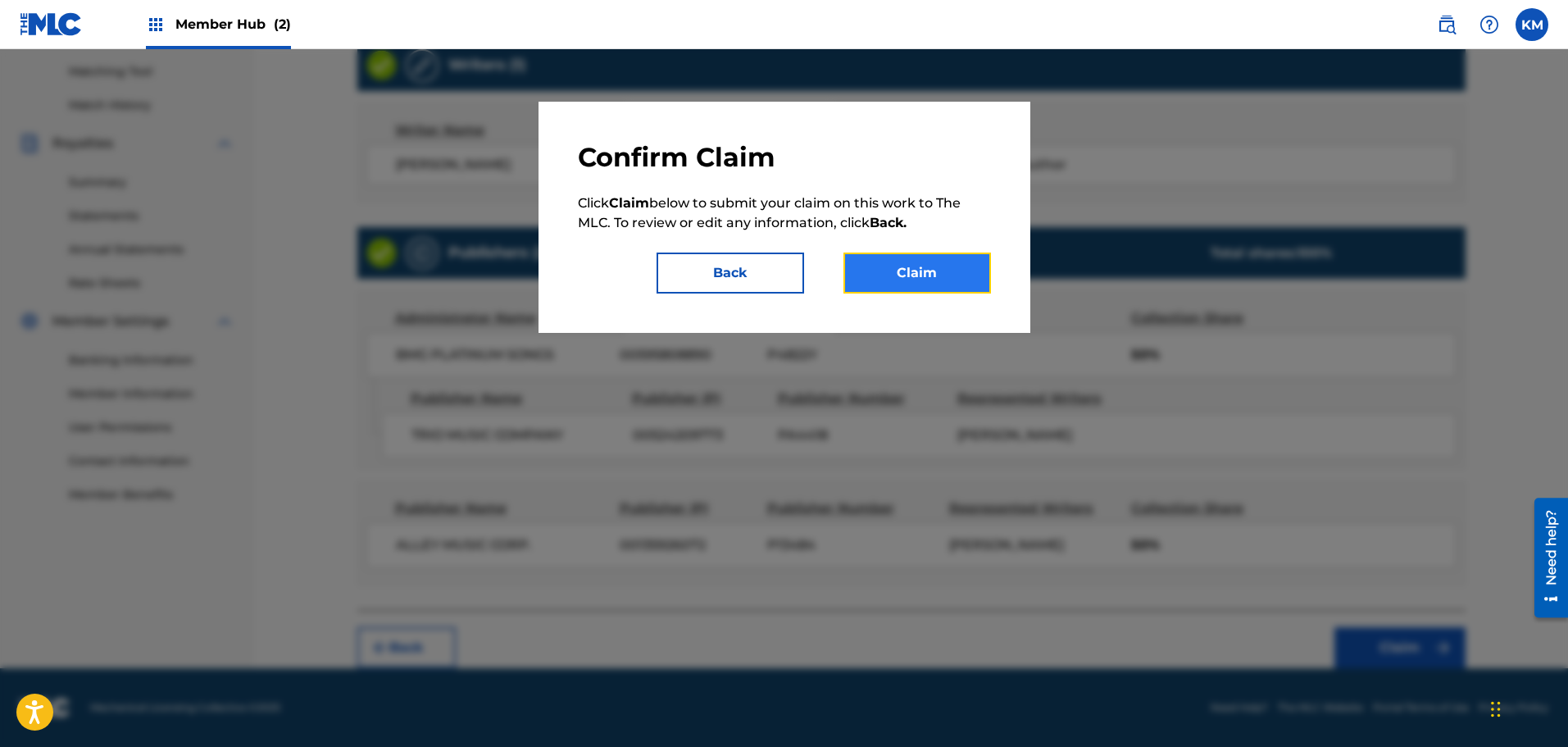
click at [921, 281] on button "Claim" at bounding box center [917, 274] width 148 height 41
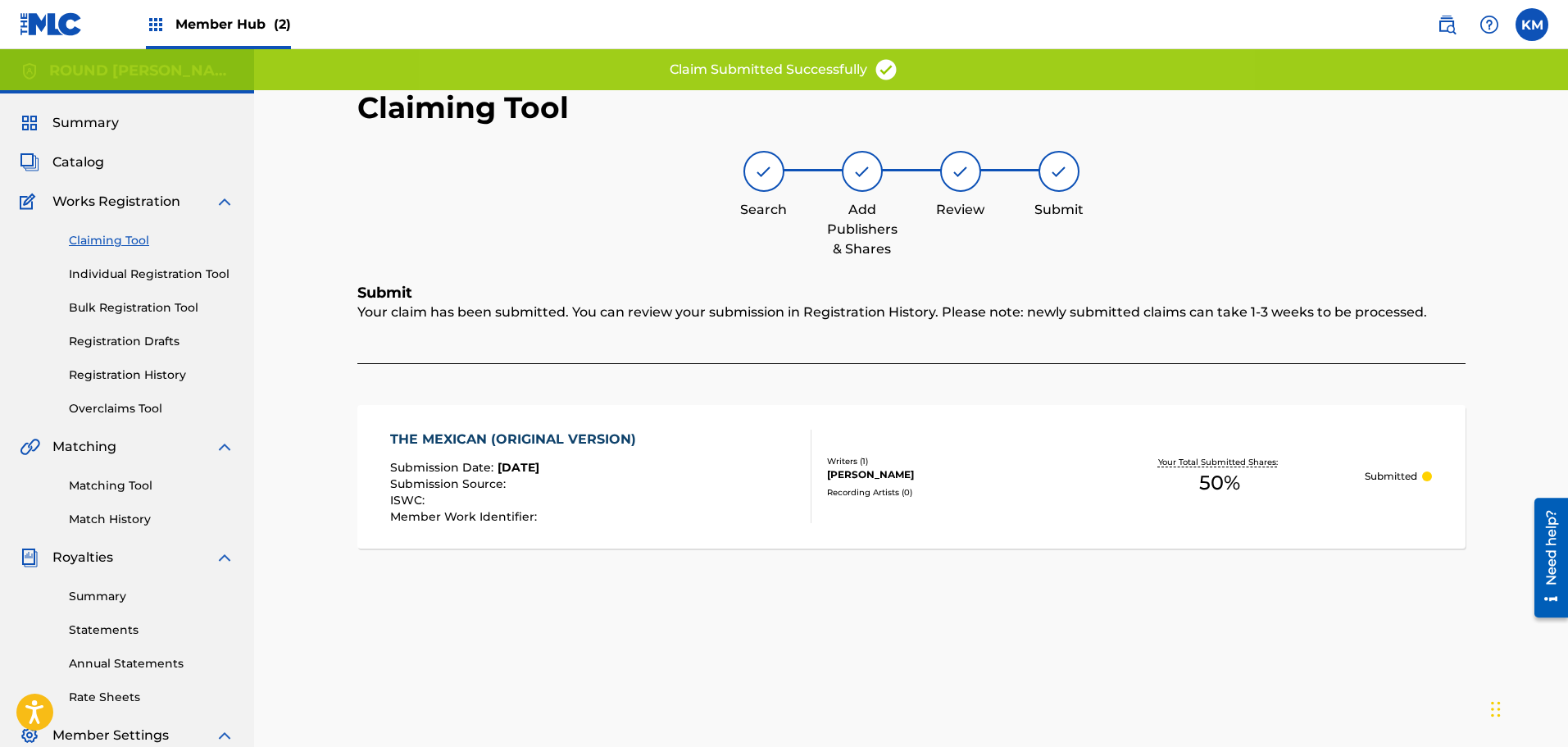
scroll to position [0, 0]
click at [115, 246] on link "Claiming Tool" at bounding box center [152, 242] width 166 height 17
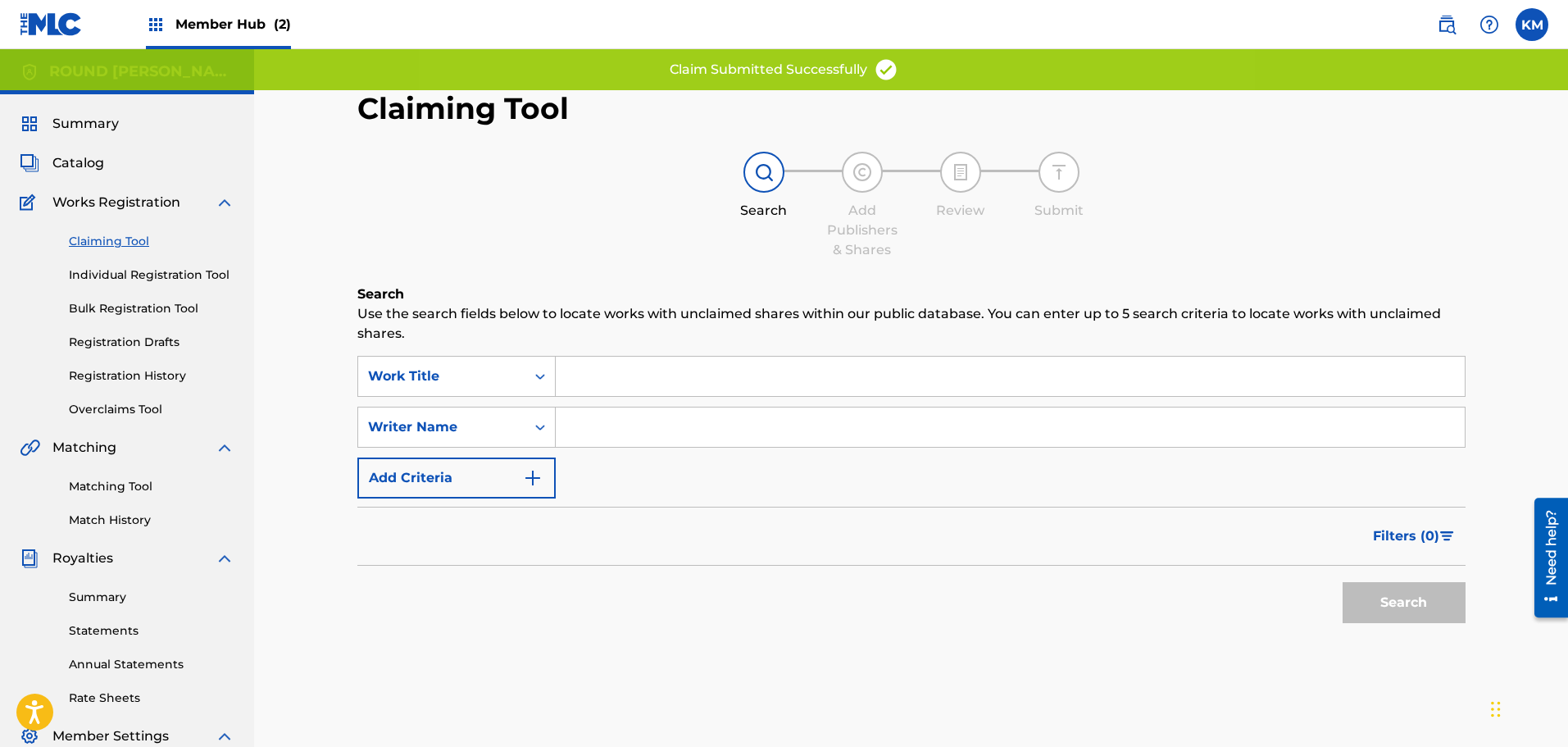
click at [584, 378] on input "Search Form" at bounding box center [1010, 377] width 909 height 39
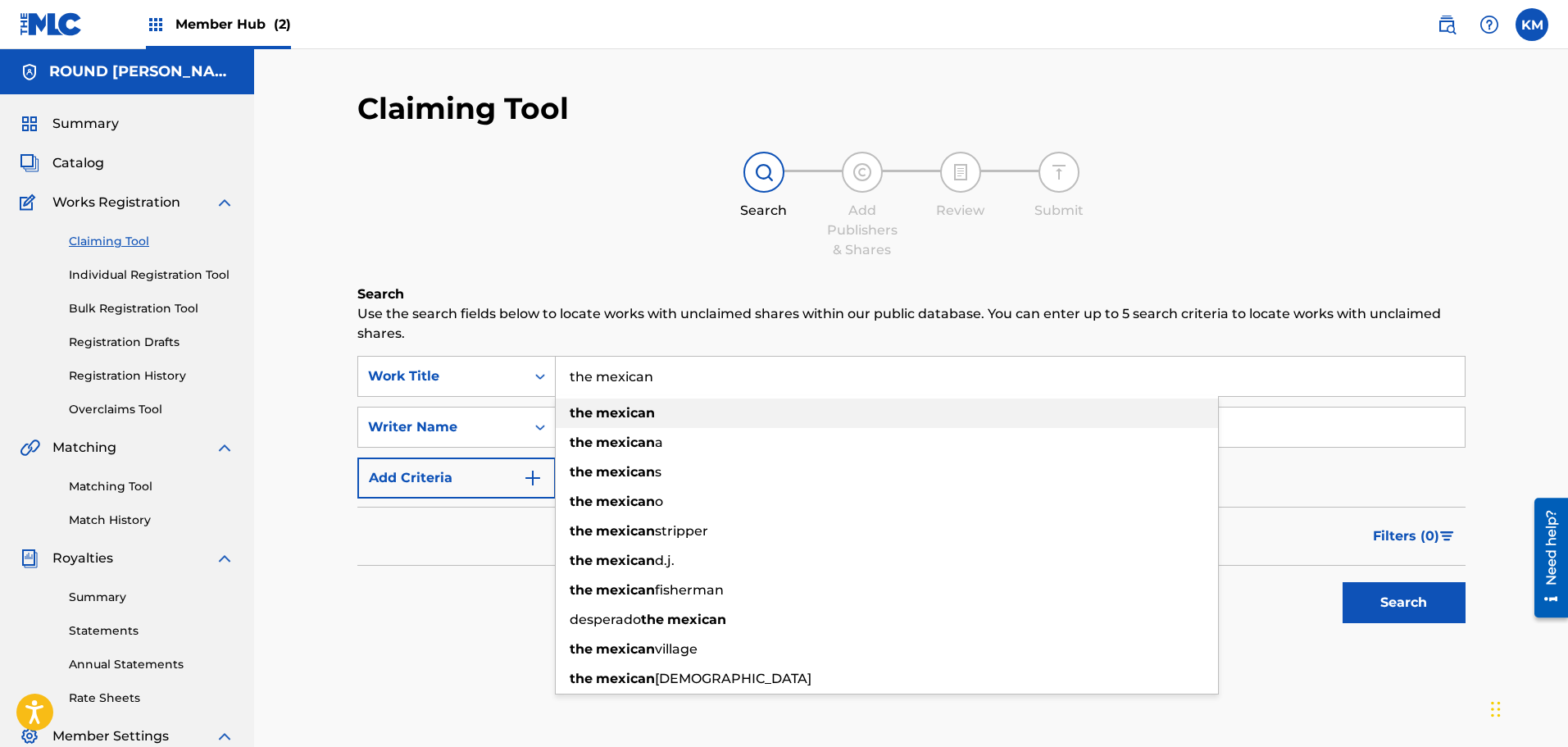
type input "the mexican"
click at [618, 413] on strong "mexican" at bounding box center [625, 412] width 59 height 16
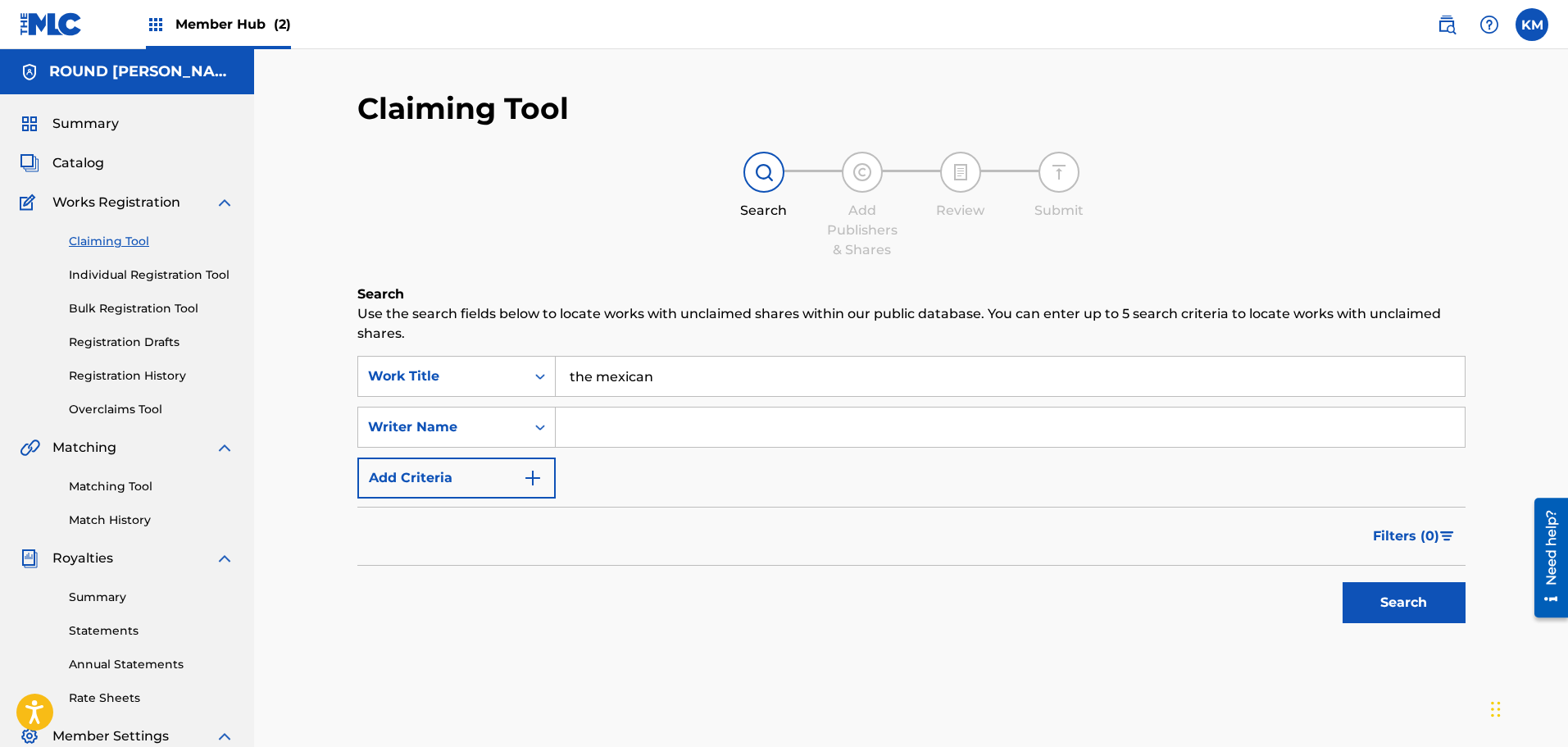
click at [614, 416] on input "Search Form" at bounding box center [1010, 427] width 909 height 39
type input "[PERSON_NAME]"
click at [1342, 582] on button "Search" at bounding box center [1403, 603] width 123 height 41
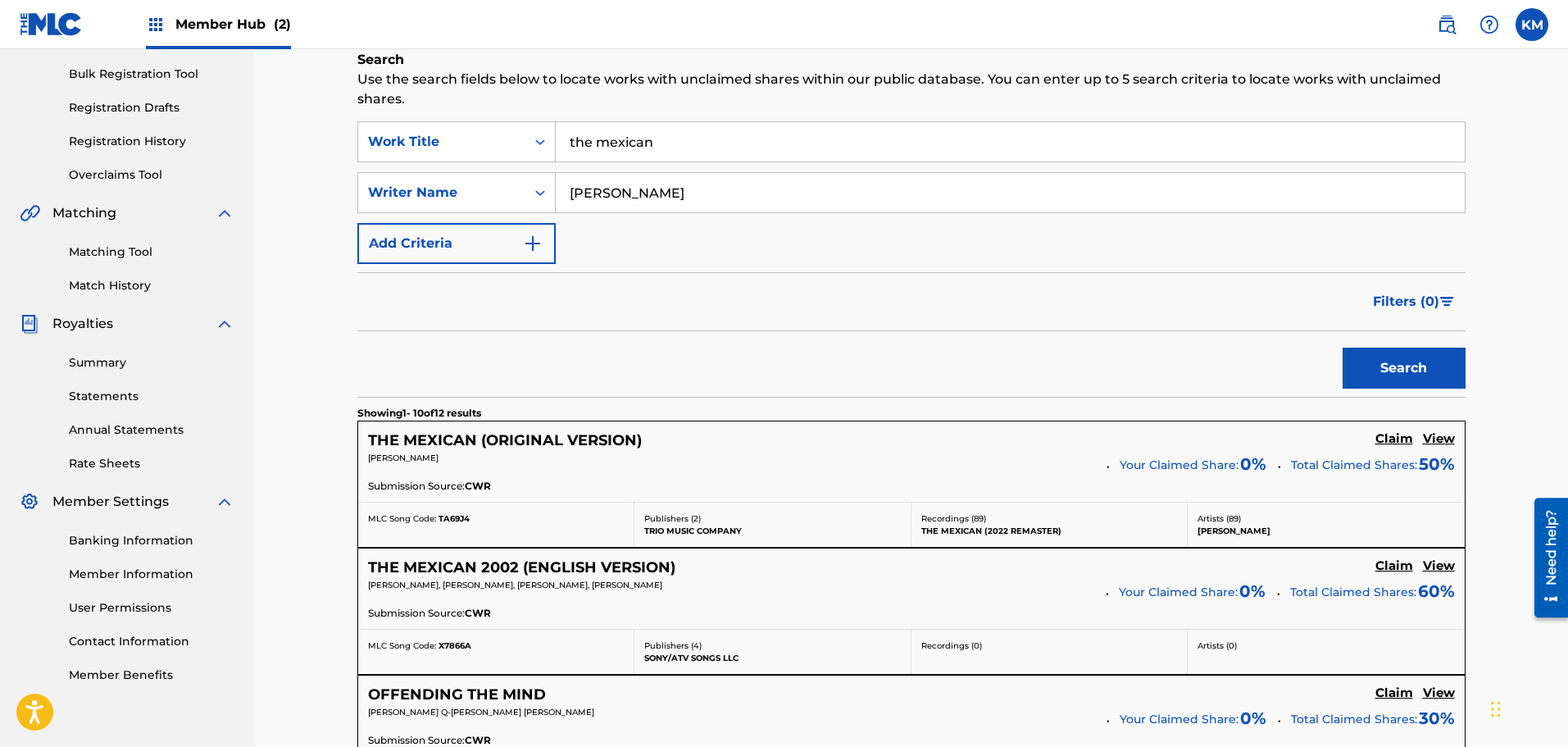
scroll to position [232, 0]
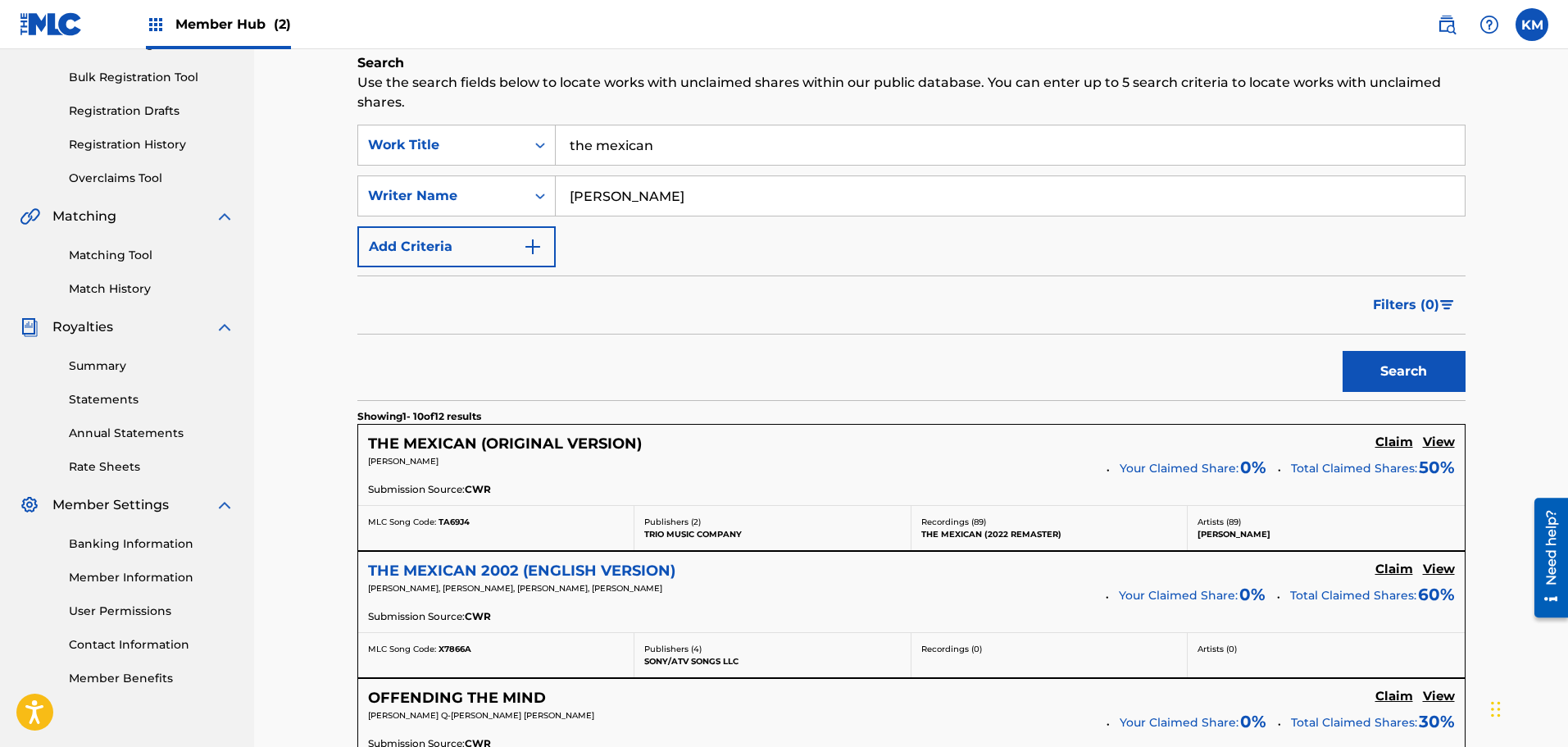
click at [646, 568] on h5 "THE MEXICAN 2002 (ENGLISH VERSION)" at bounding box center [522, 571] width 307 height 19
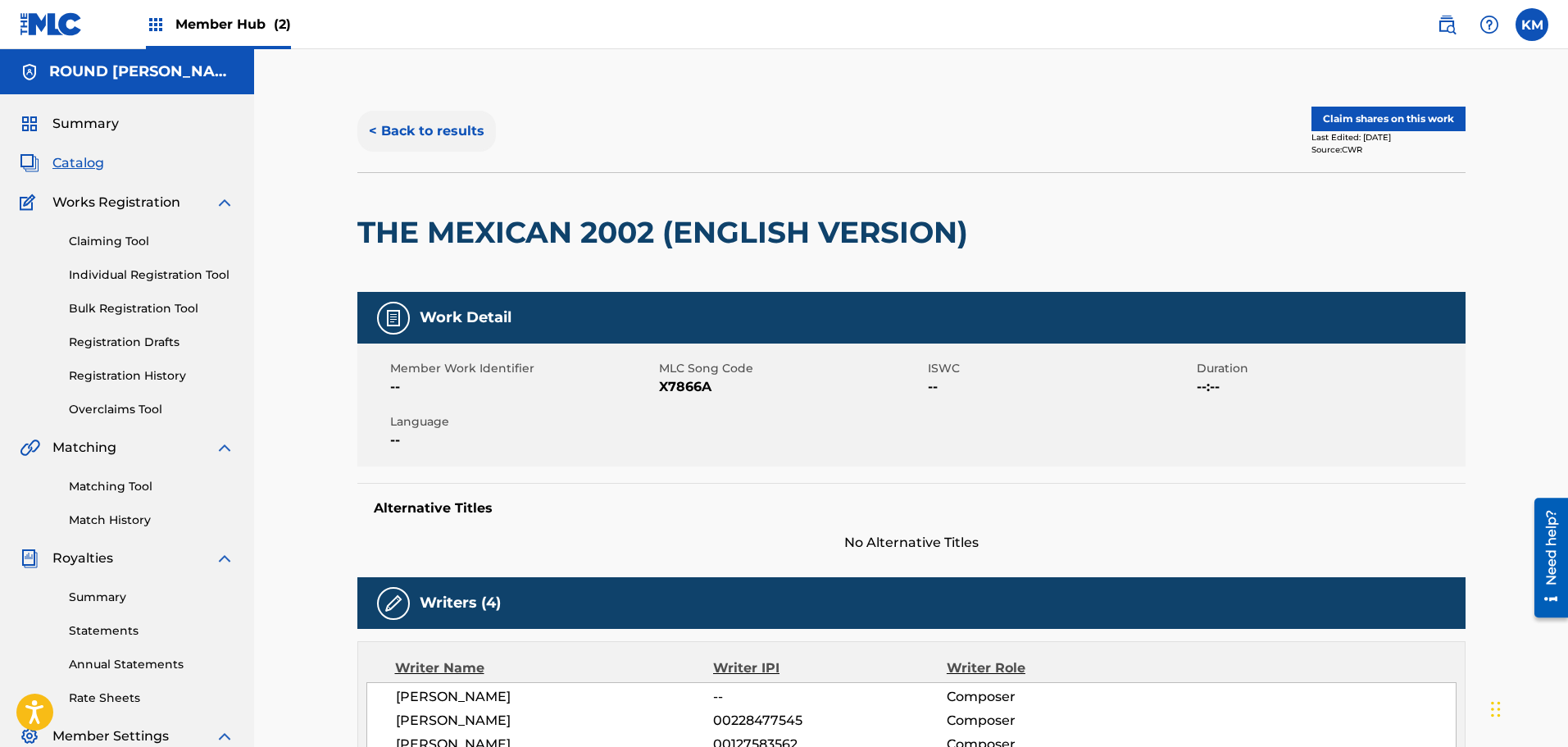
click at [420, 128] on button "< Back to results" at bounding box center [427, 131] width 139 height 41
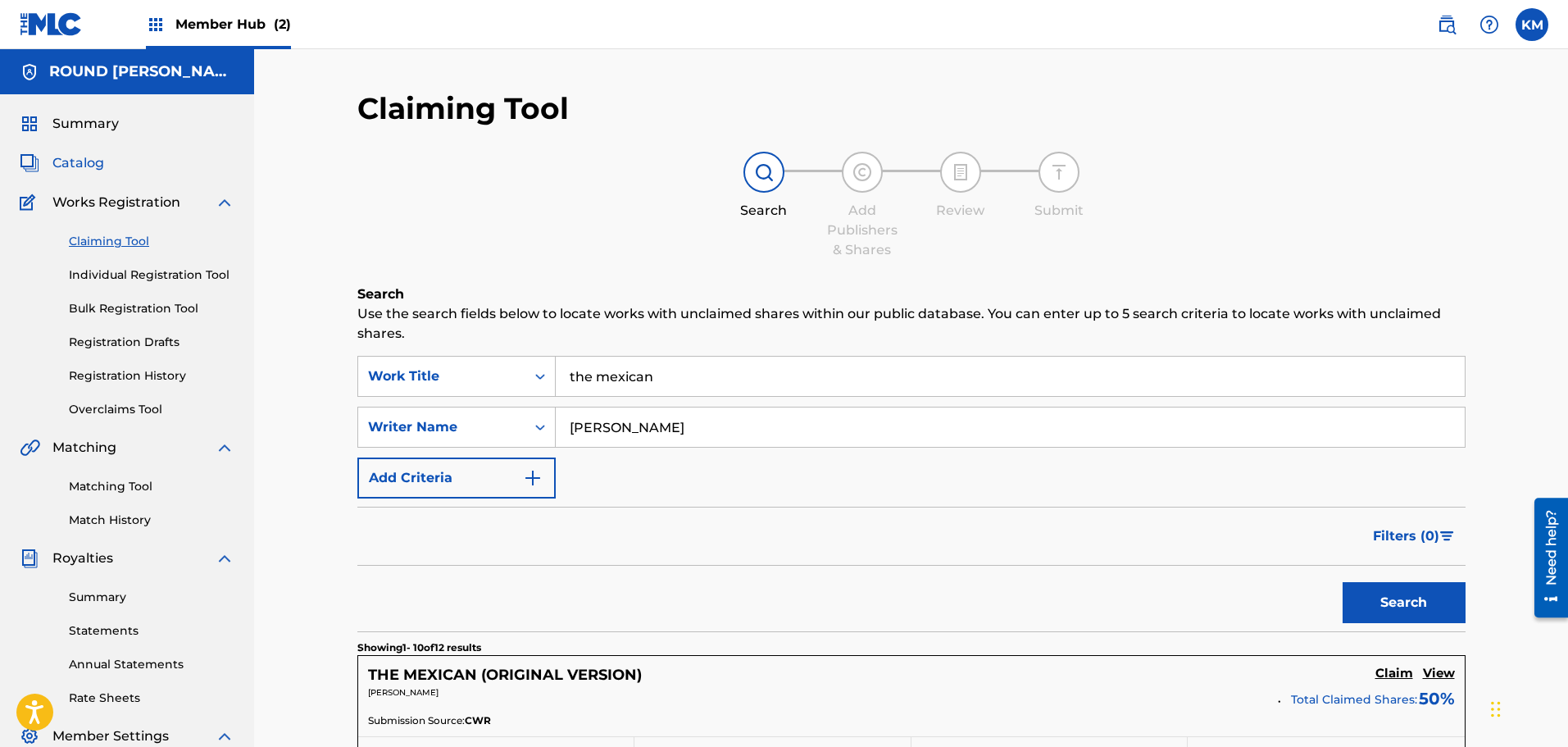
click at [83, 163] on span "Catalog" at bounding box center [78, 163] width 52 height 20
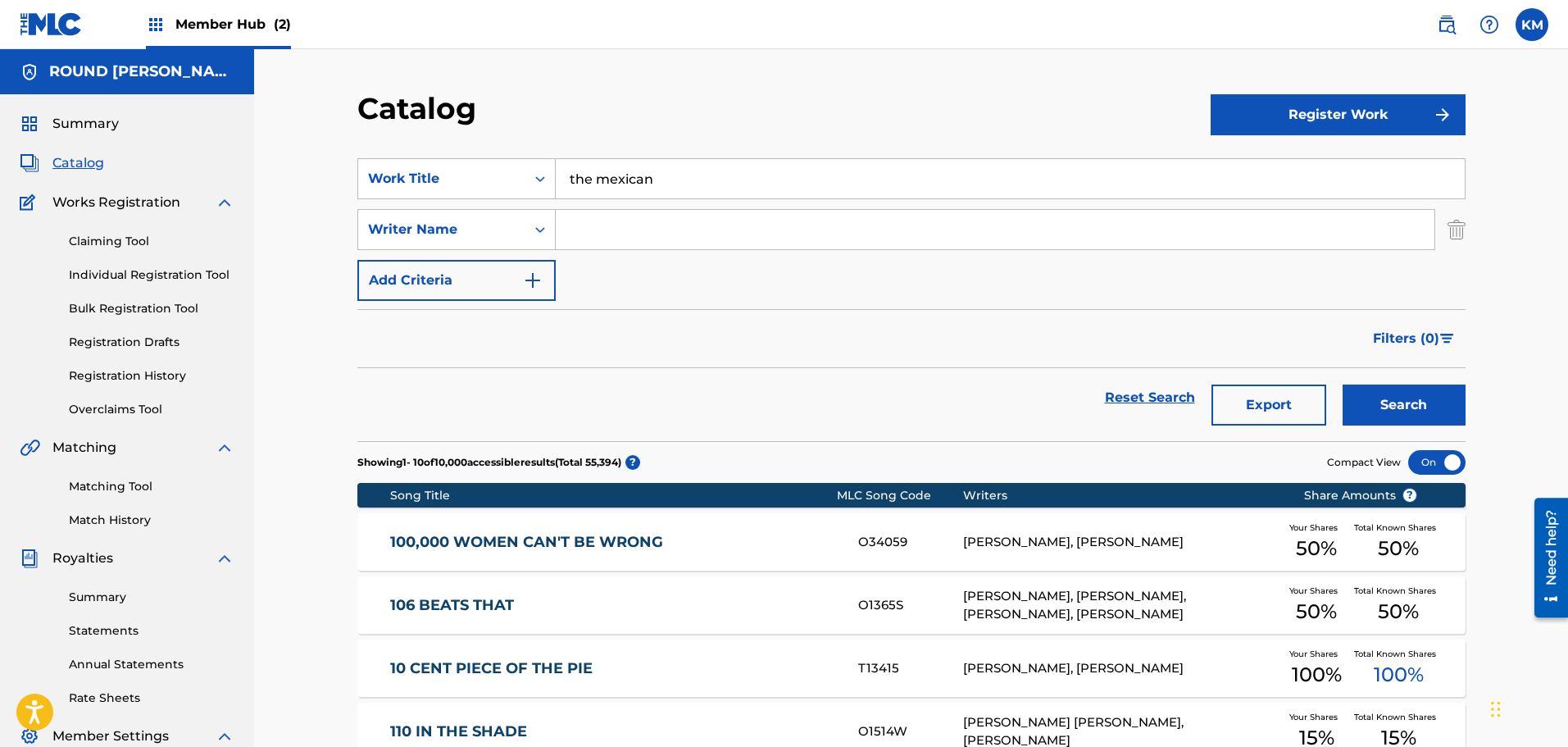
click at [757, 194] on input "the mexican" at bounding box center [1010, 179] width 909 height 39
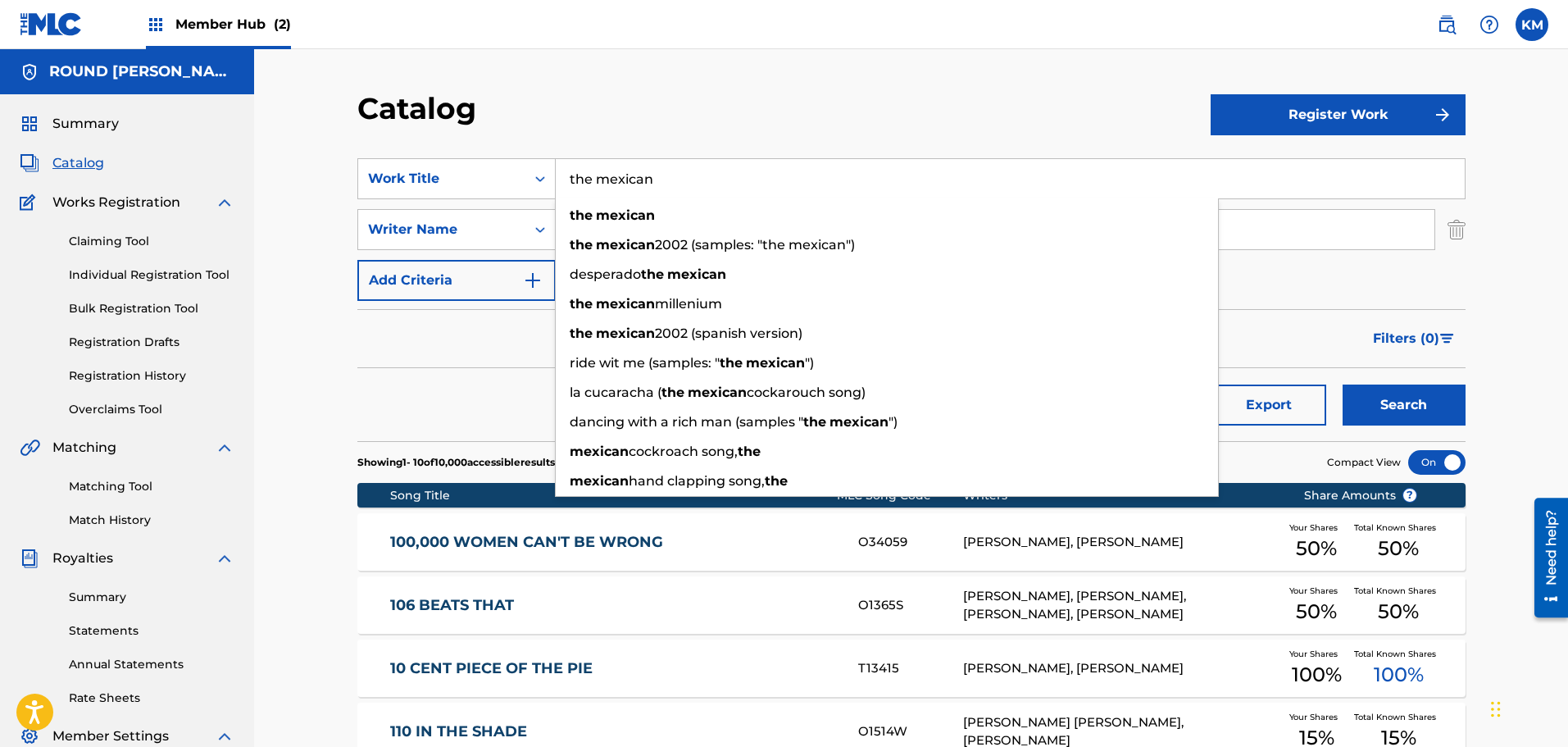
click at [1342, 384] on button "Search" at bounding box center [1403, 405] width 123 height 41
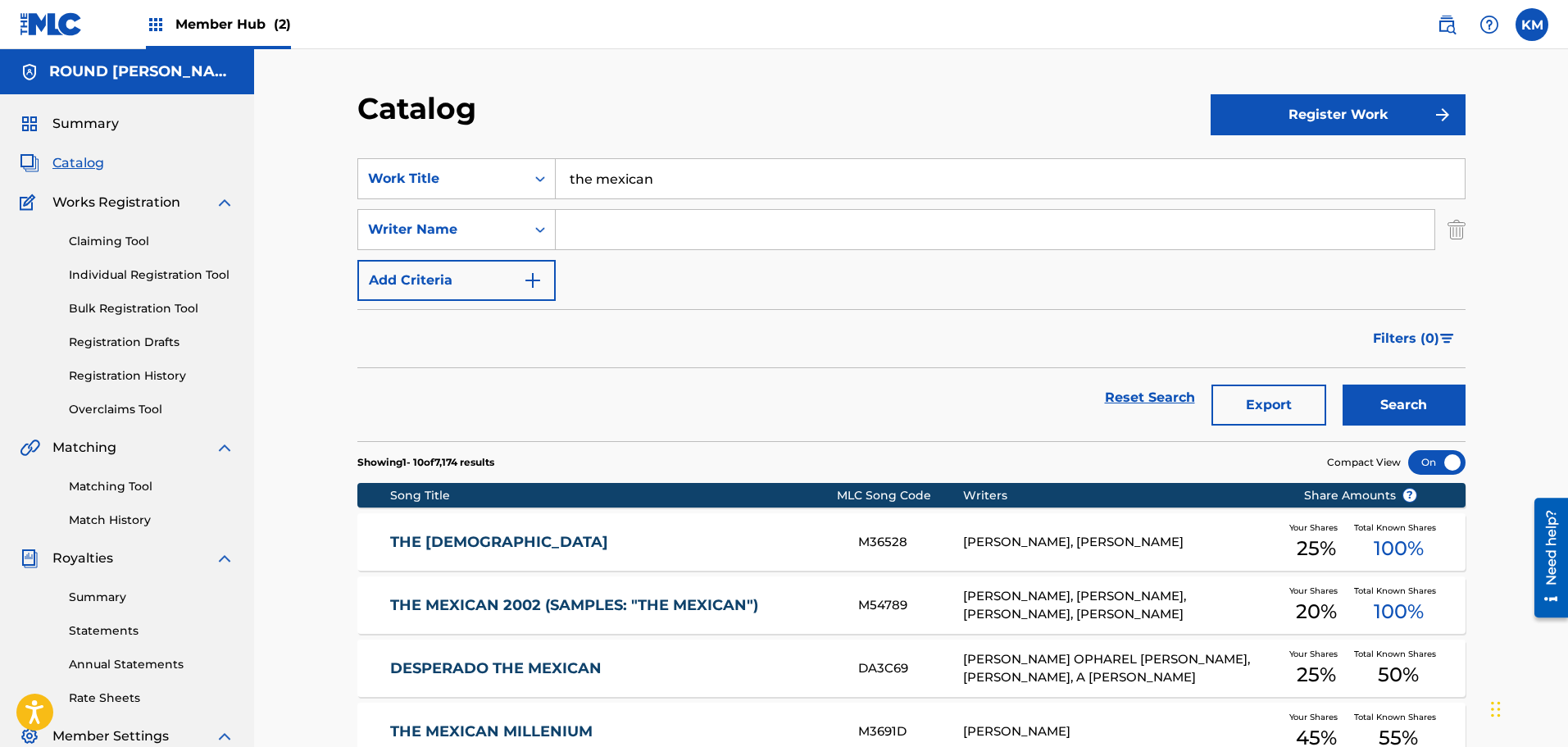
scroll to position [160, 0]
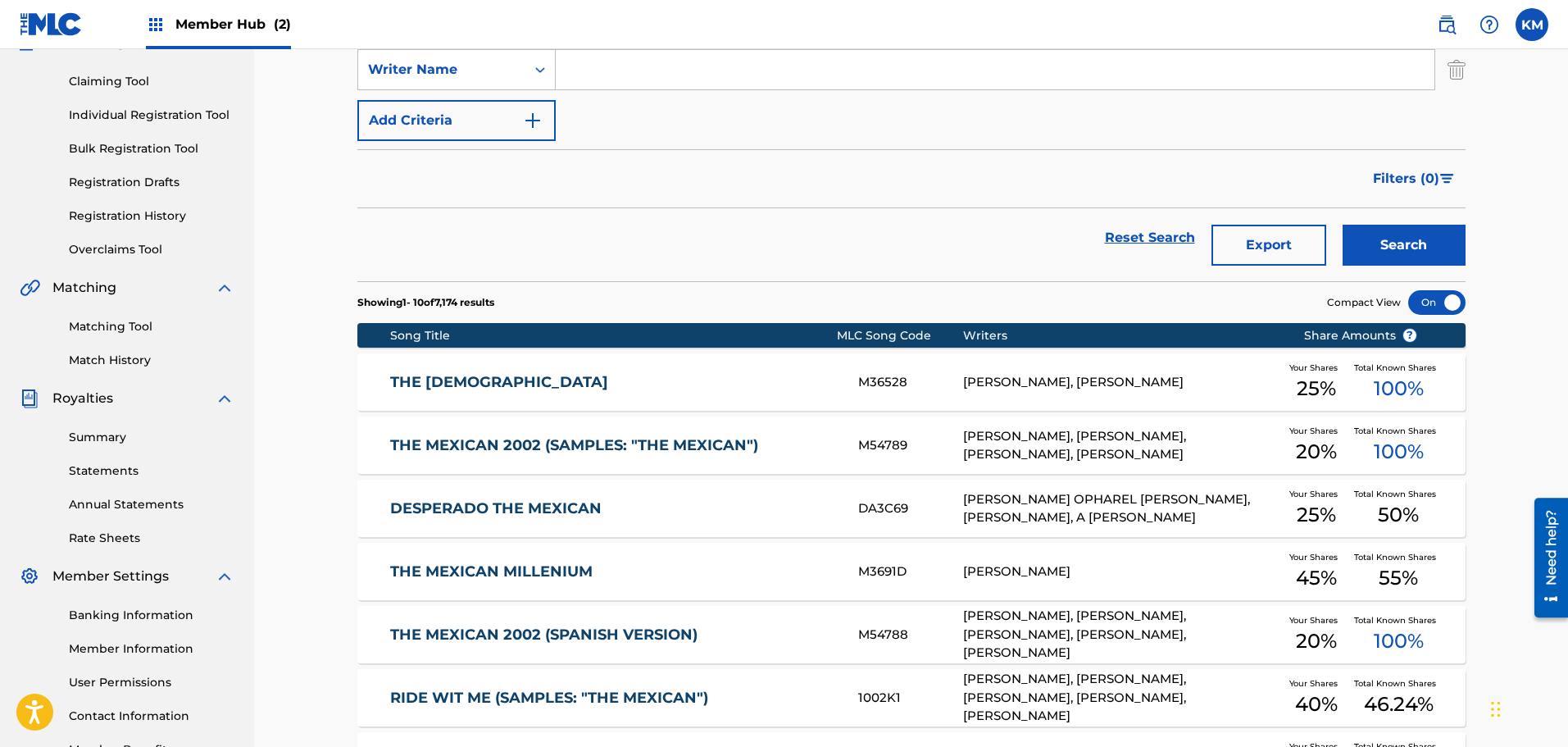
click at [690, 375] on link "THE [DEMOGRAPHIC_DATA]" at bounding box center [614, 382] width 446 height 19
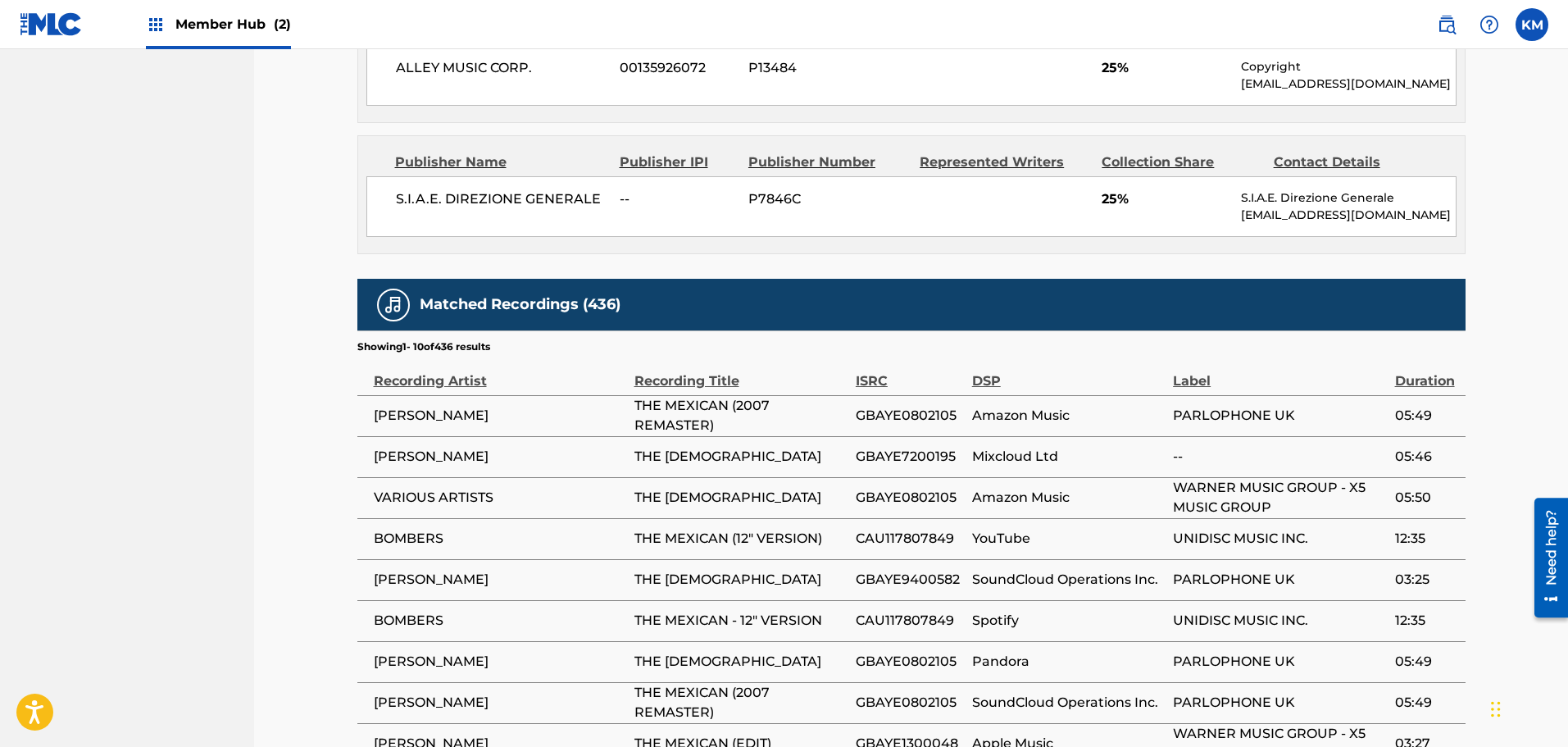
scroll to position [1488, 0]
drag, startPoint x: 711, startPoint y: 581, endPoint x: 499, endPoint y: 554, distance: 213.7
click at [499, 601] on td "BOMBERS" at bounding box center [496, 621] width 277 height 41
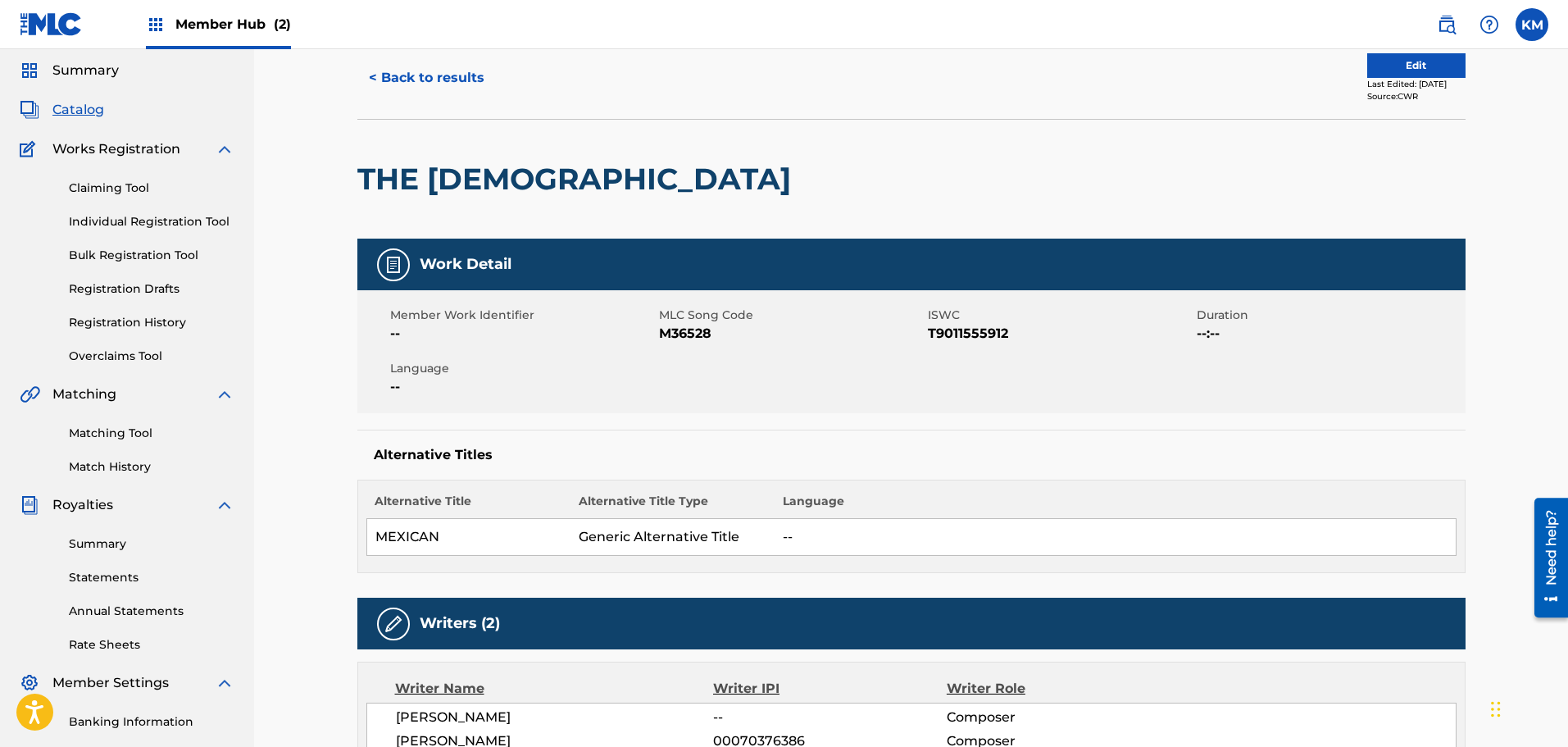
scroll to position [0, 0]
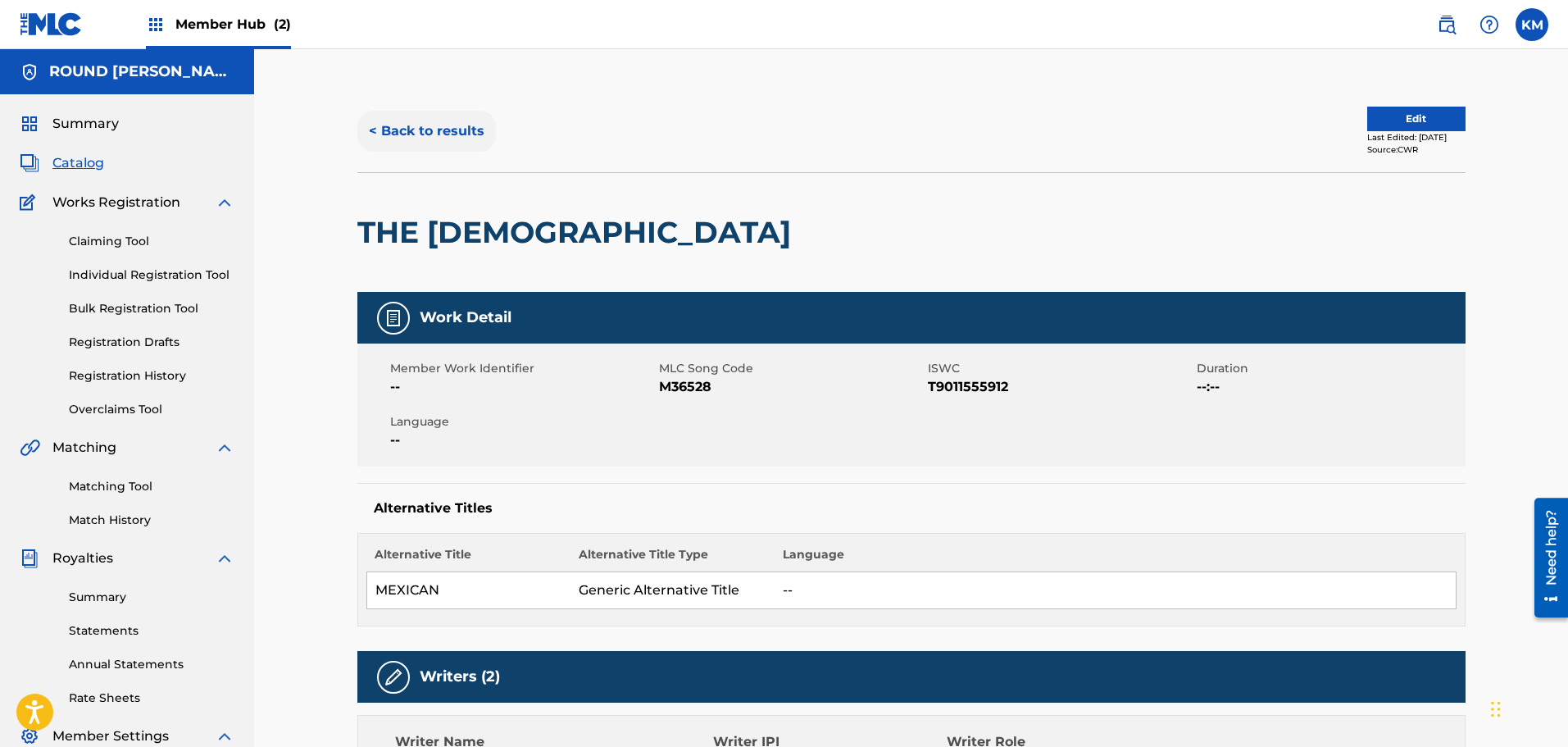
click at [446, 134] on button "< Back to results" at bounding box center [427, 131] width 139 height 41
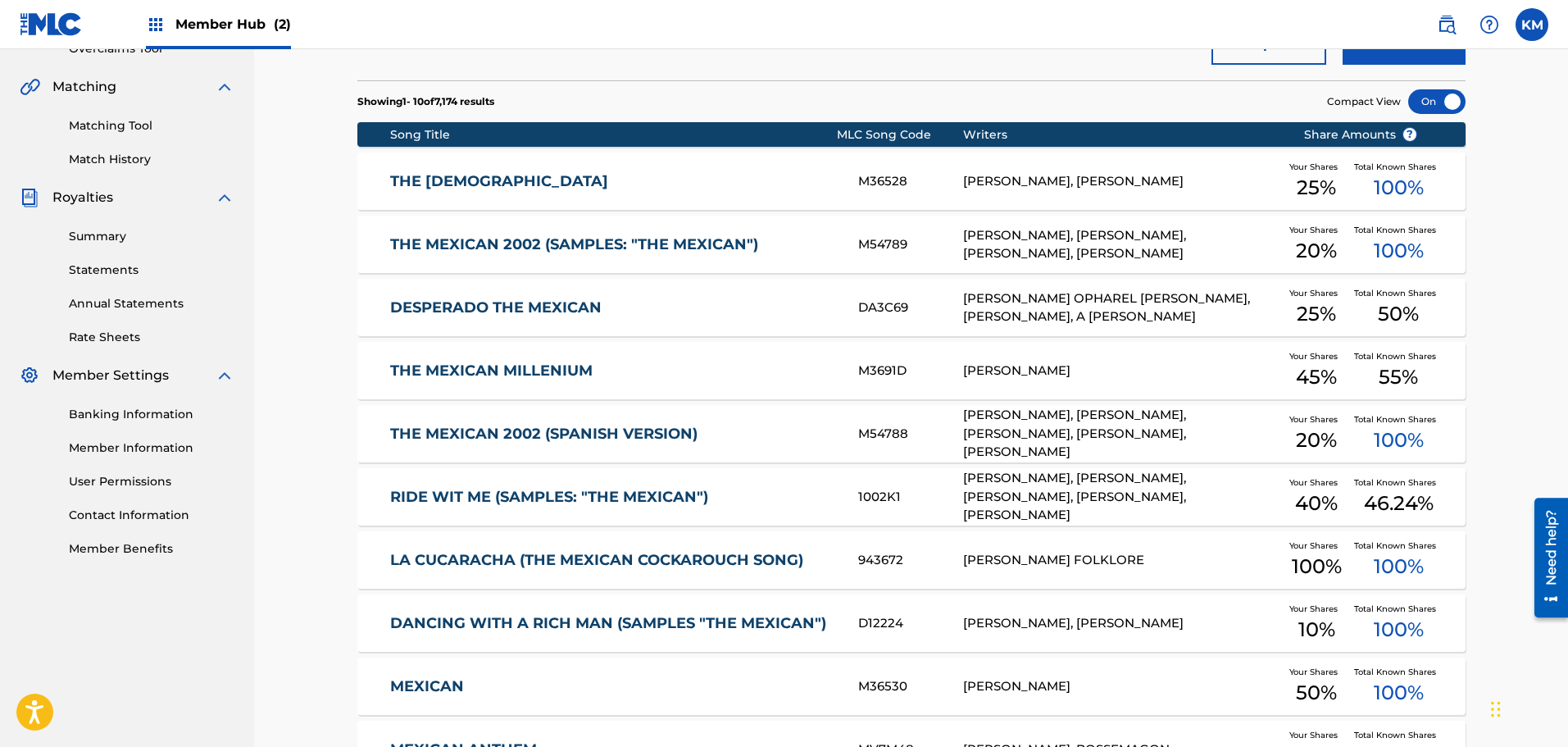
scroll to position [360, 0]
click at [679, 501] on link "RIDE WIT ME (SAMPLES: "THE MEXICAN")" at bounding box center [614, 499] width 446 height 19
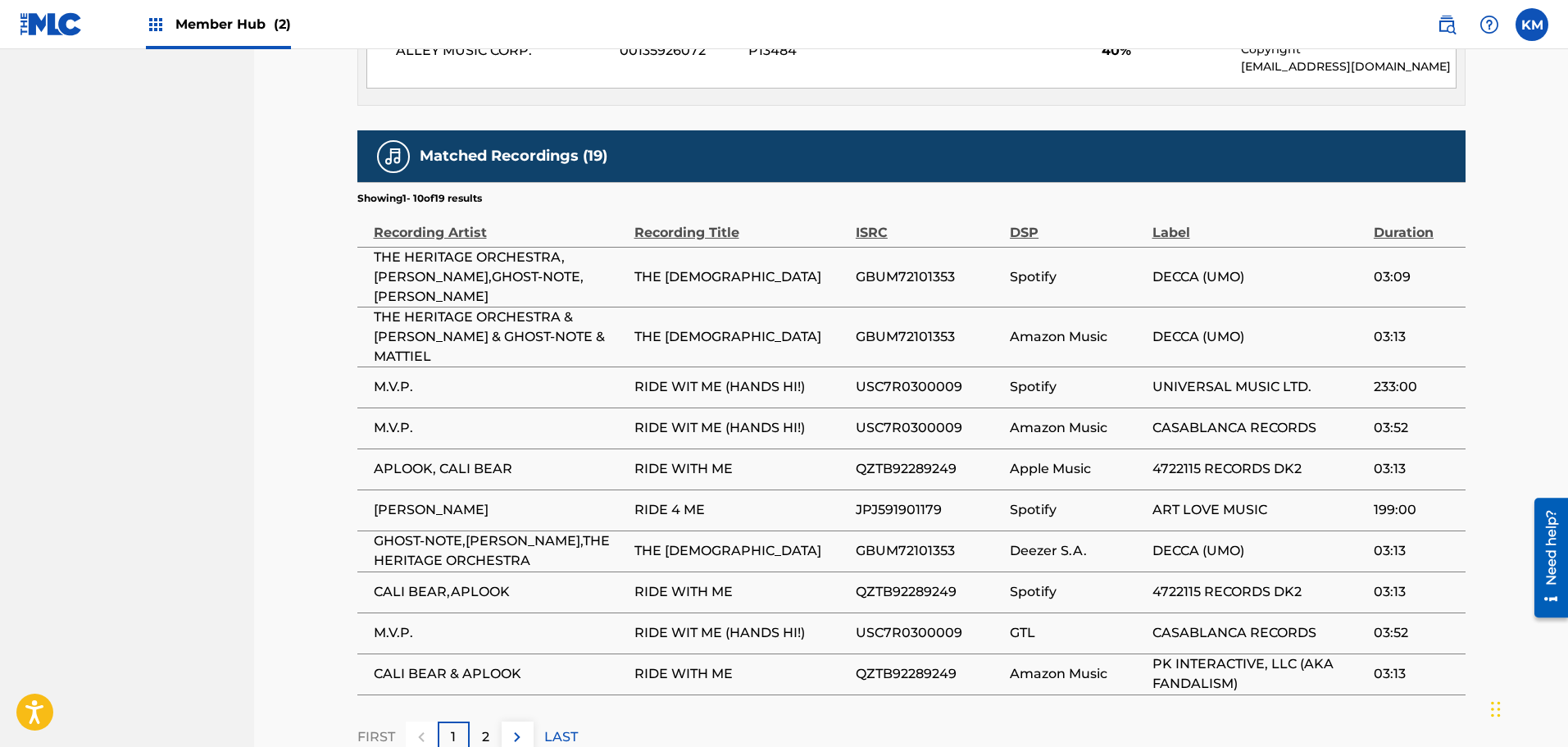
scroll to position [1350, 0]
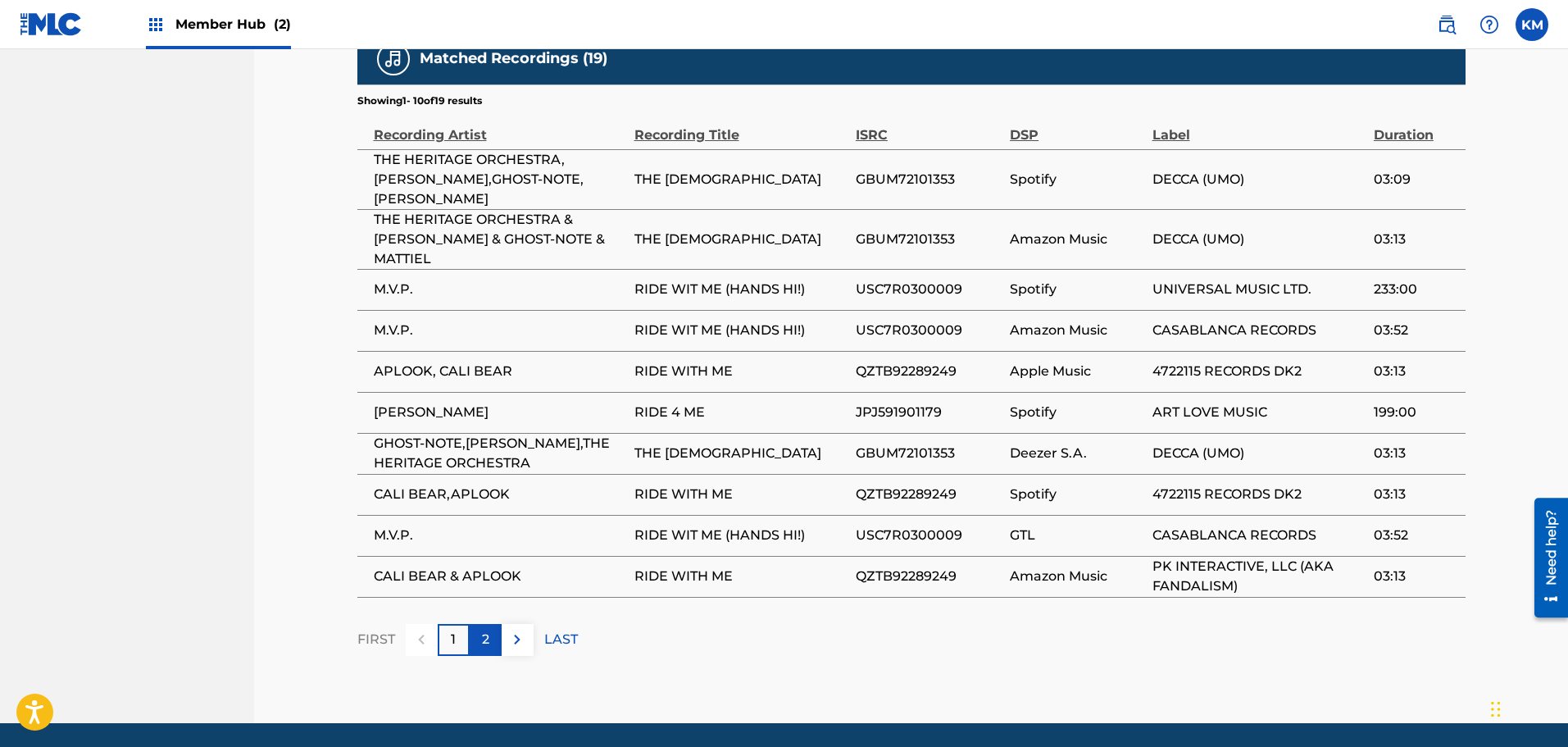
click at [490, 624] on div "2" at bounding box center [485, 640] width 32 height 32
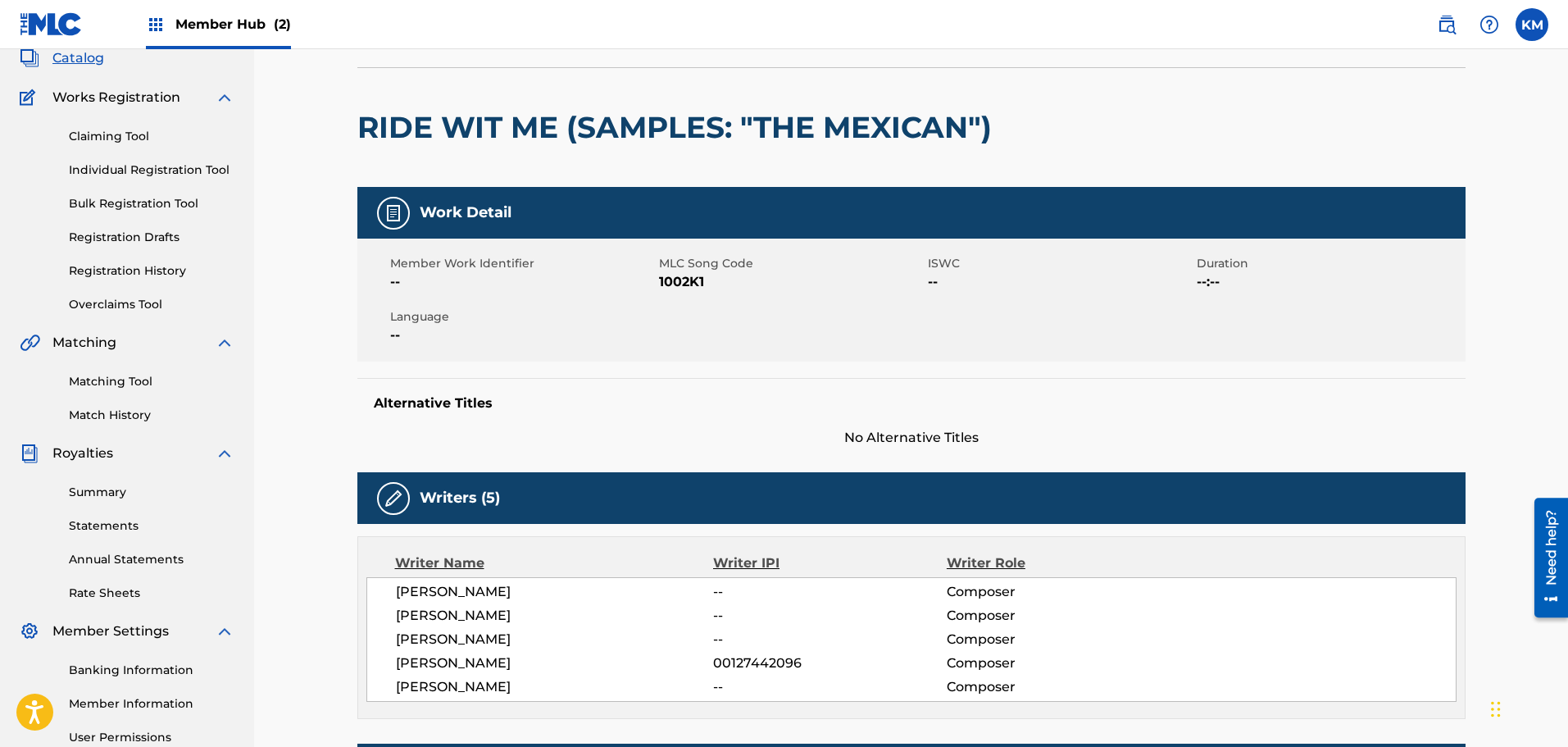
scroll to position [0, 0]
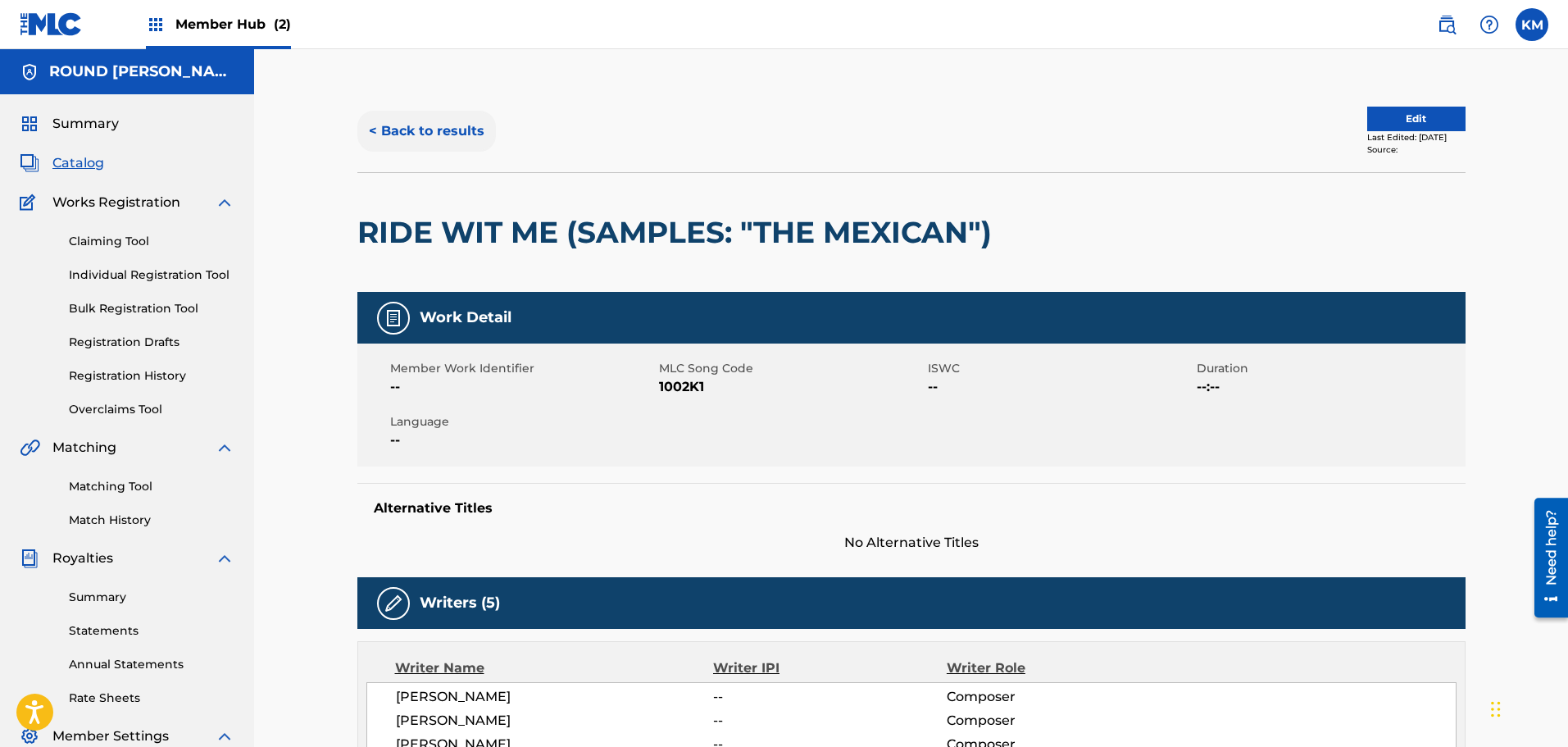
click at [414, 129] on button "< Back to results" at bounding box center [427, 131] width 139 height 41
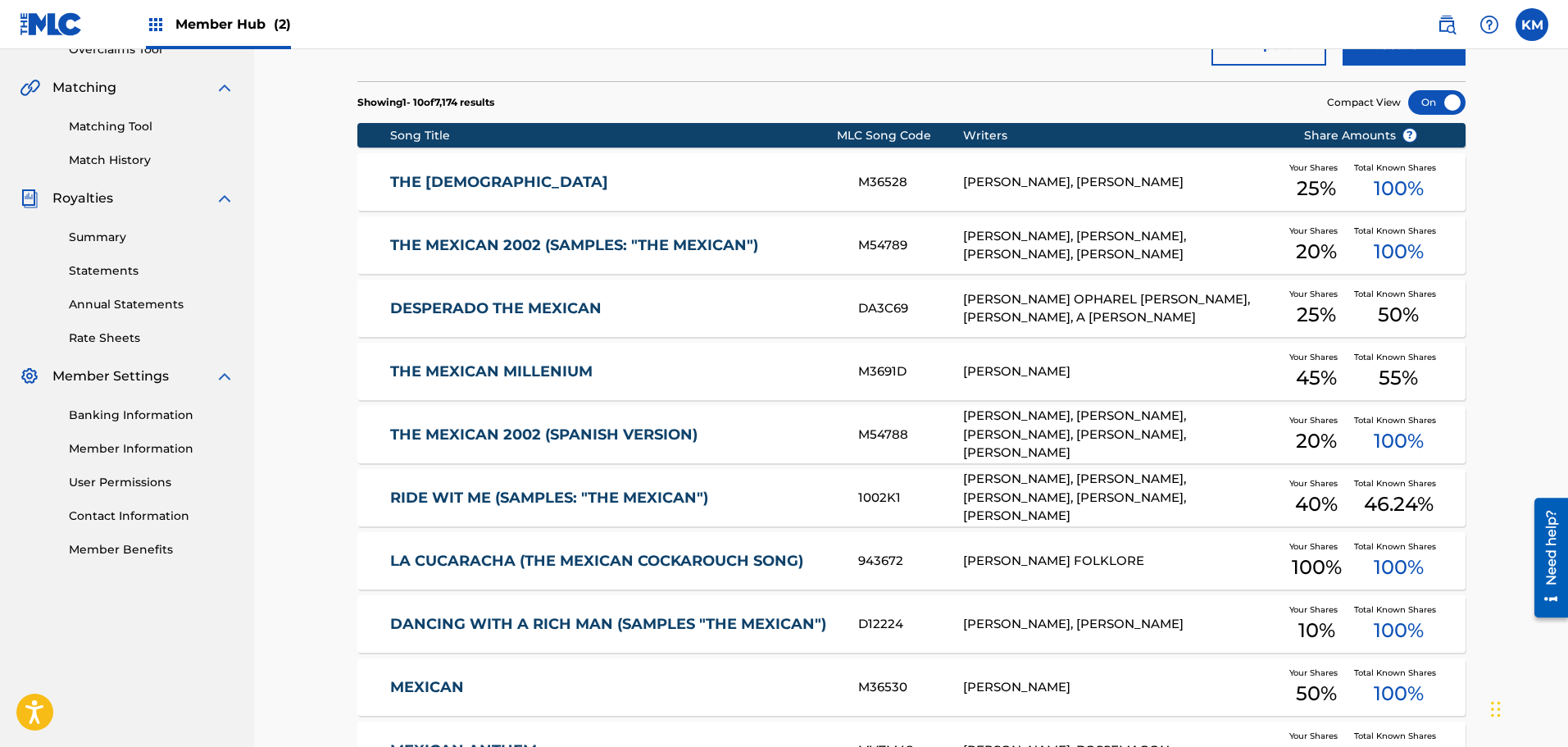
scroll to position [496, 0]
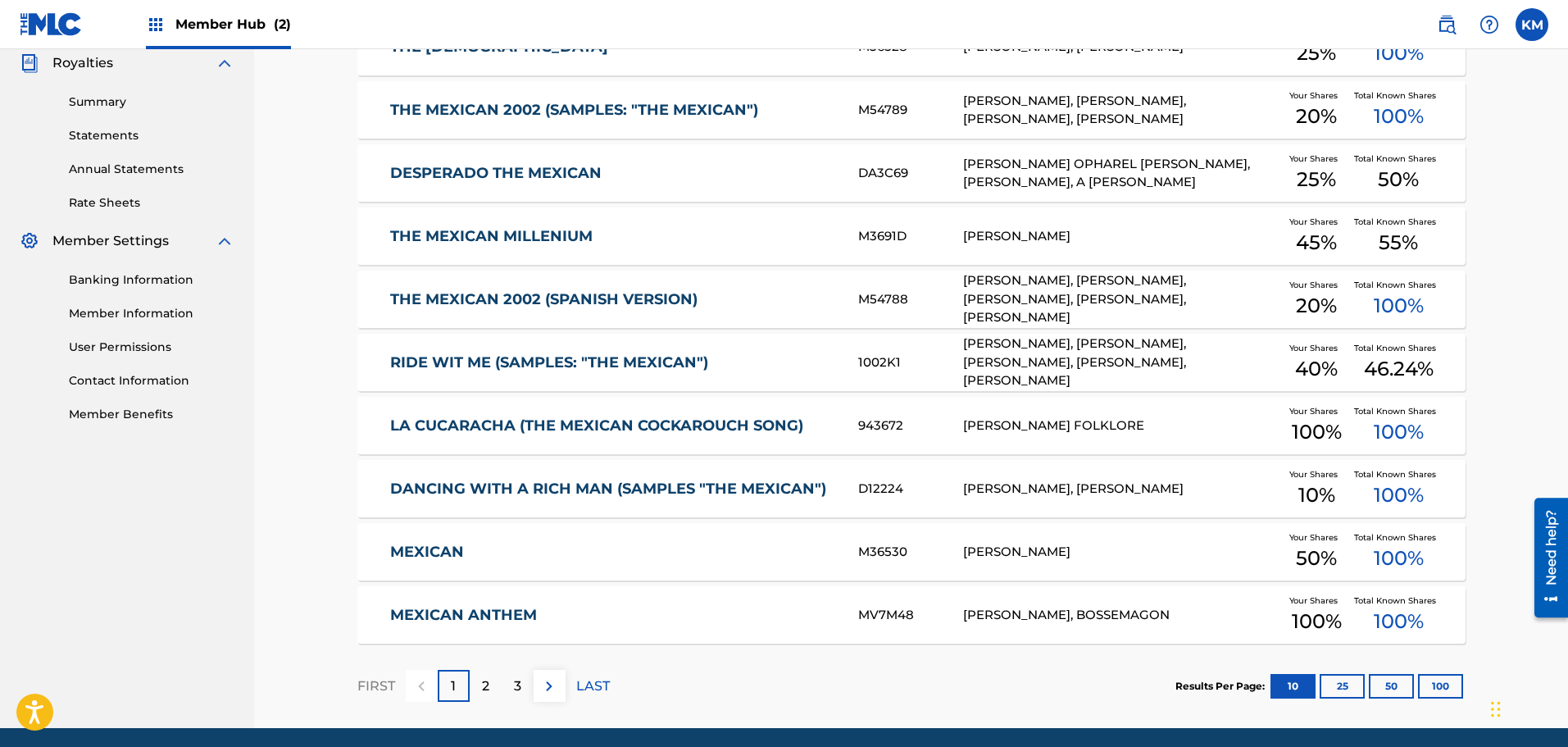
click at [755, 499] on div "DANCING WITH A RICH MAN (SAMPLES "THE MEXICAN") D12224 [PERSON_NAME], [PERSON_N…" at bounding box center [911, 488] width 1108 height 57
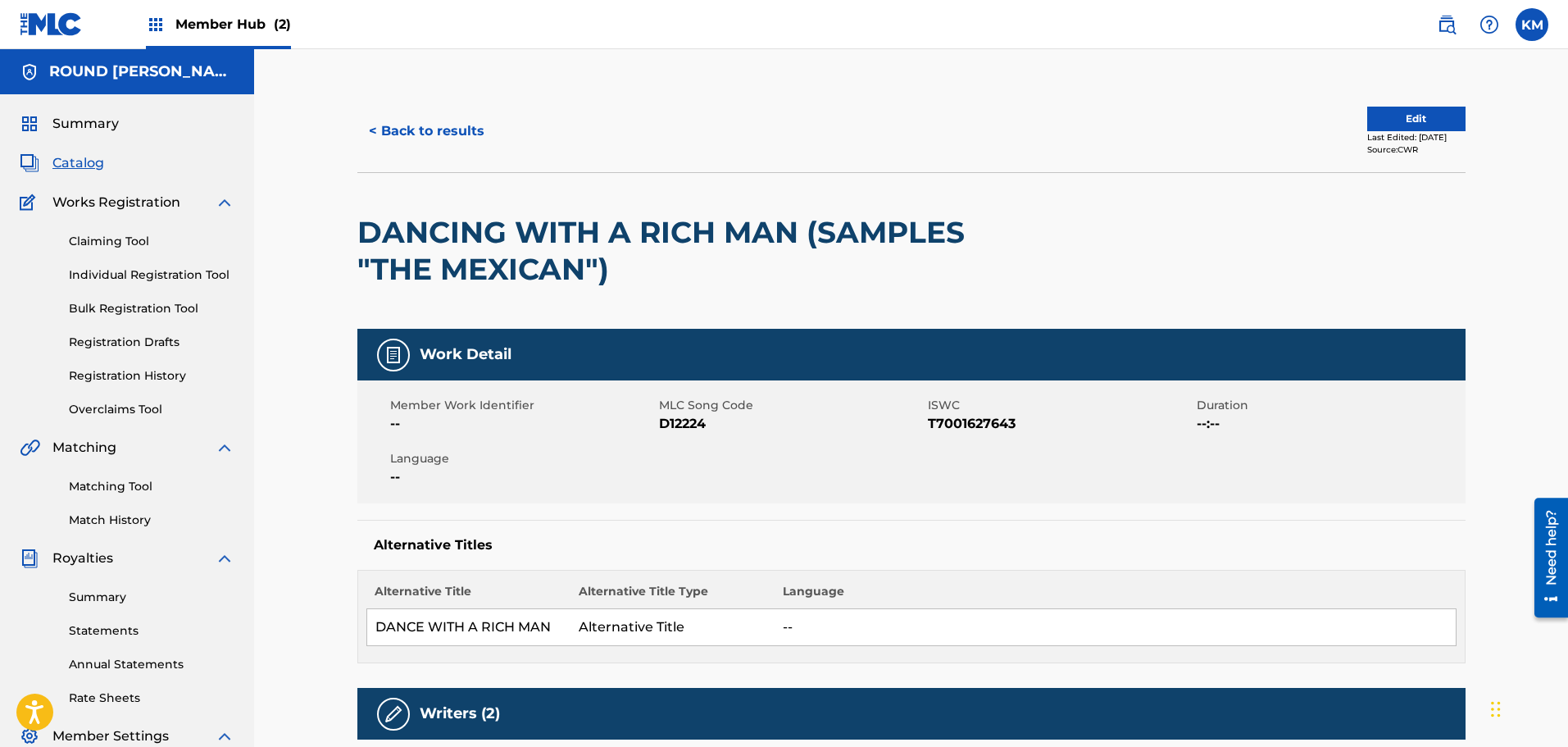
click at [96, 167] on span "Catalog" at bounding box center [78, 163] width 52 height 20
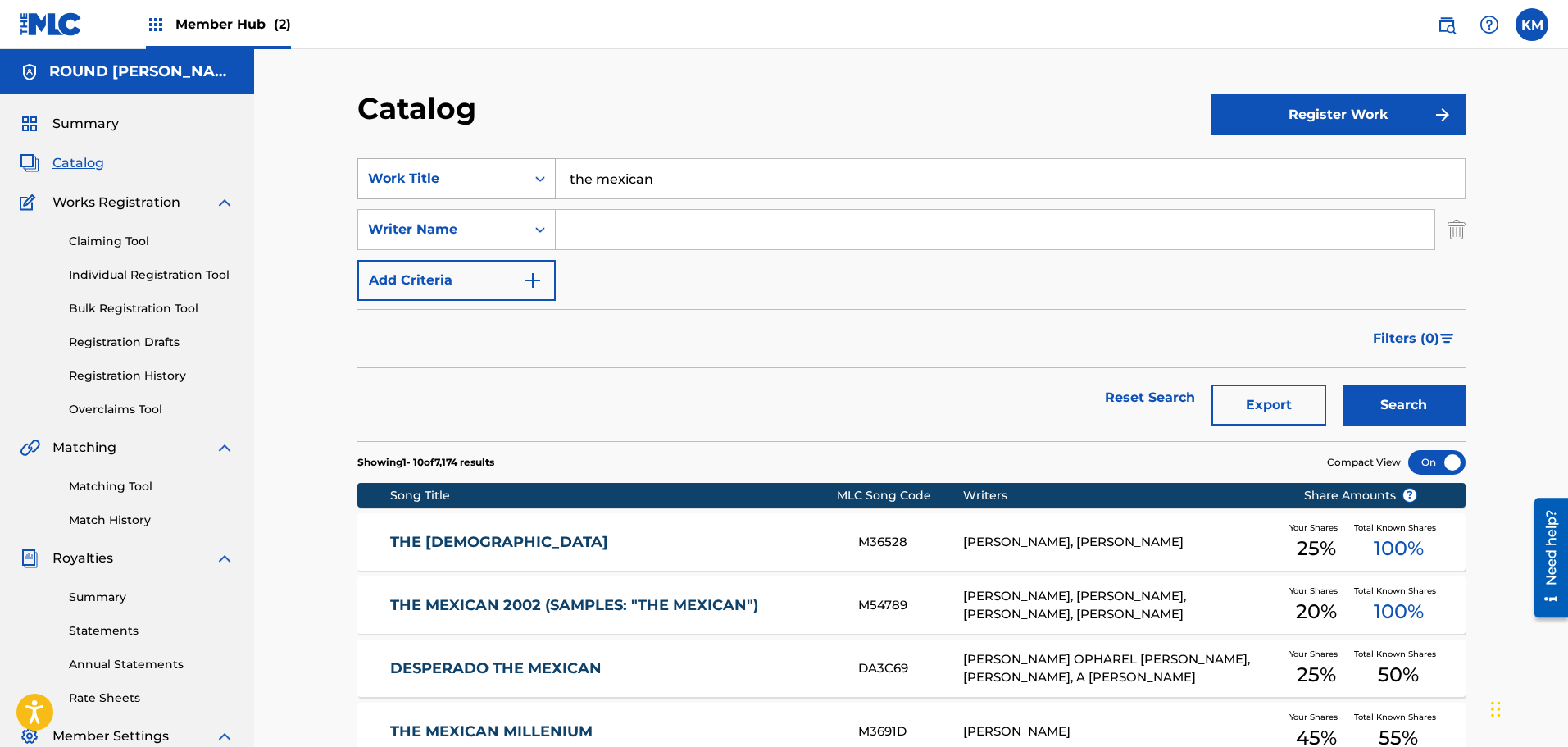
drag, startPoint x: 663, startPoint y: 187, endPoint x: 496, endPoint y: 176, distance: 167.4
click at [496, 176] on div "SearchWithCriteriaedc57030-39b5-4d61-8746-55b8838015ad Work Title the mexican" at bounding box center [911, 179] width 1108 height 41
type input "VCRs"
click at [1342, 384] on button "Search" at bounding box center [1403, 405] width 123 height 41
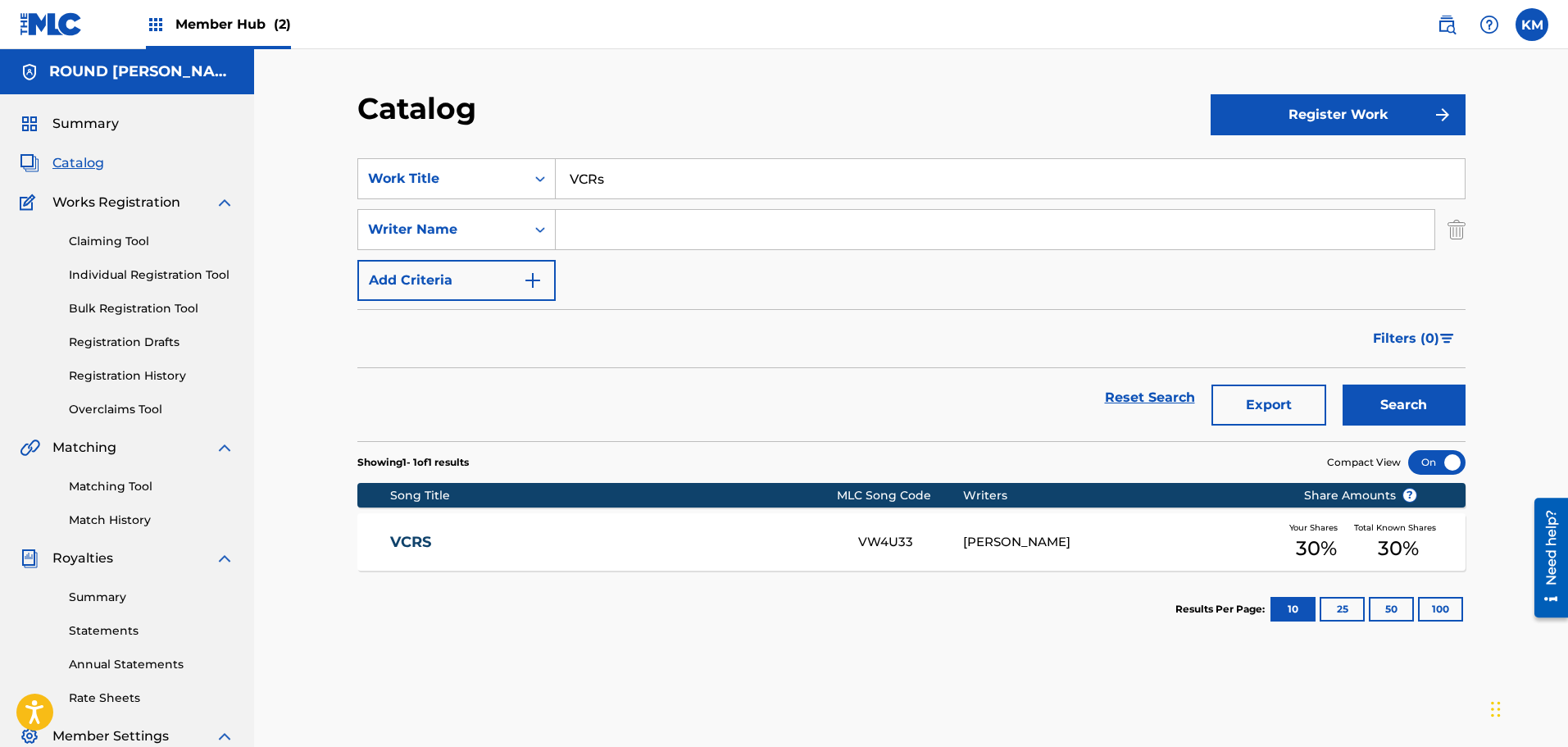
click at [1092, 555] on div "VCRS VW4U33 [PERSON_NAME] Your Shares 30 % Total Known Shares 30 %" at bounding box center [911, 542] width 1108 height 57
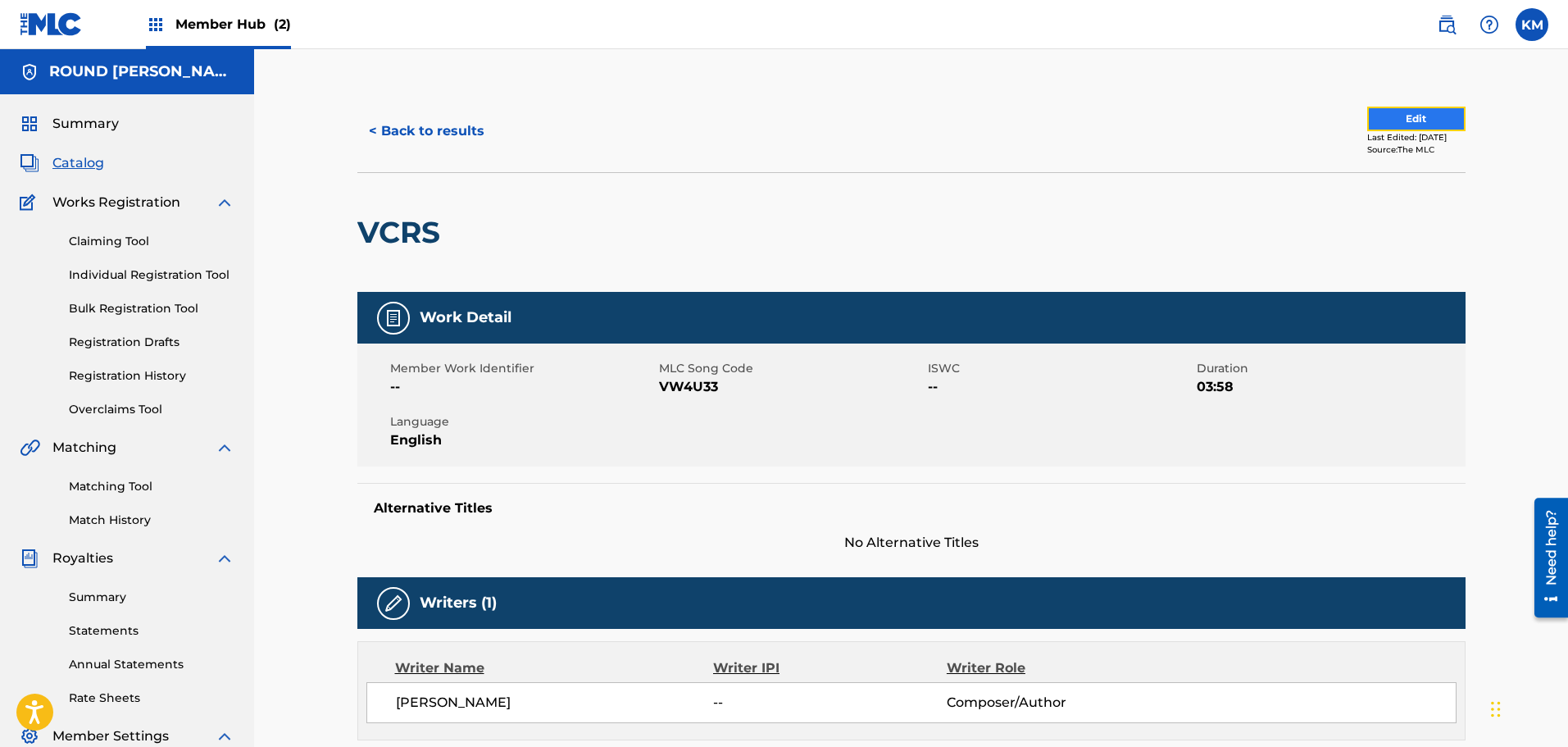
click at [1381, 112] on button "Edit" at bounding box center [1416, 119] width 98 height 24
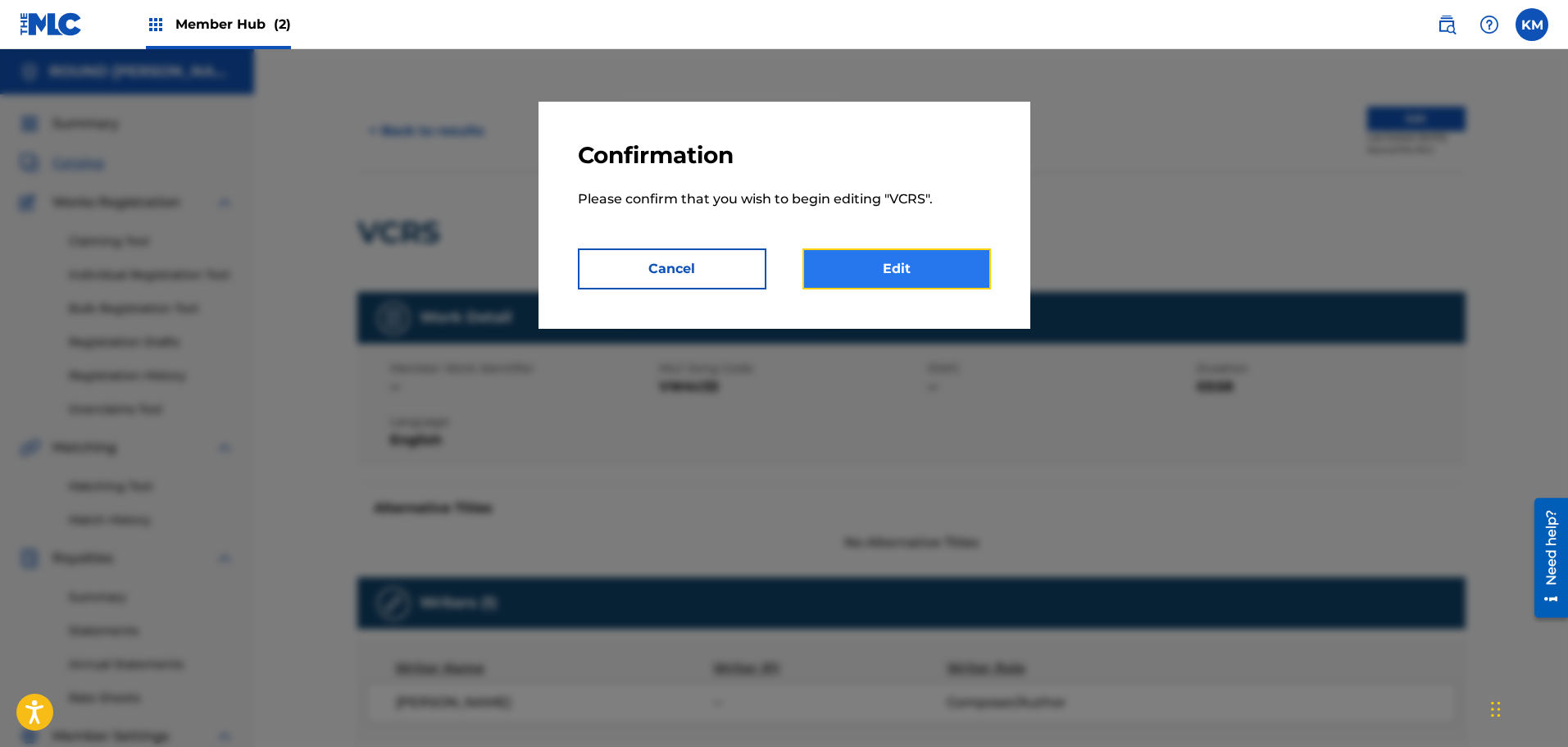
click at [893, 248] on link "Edit" at bounding box center [896, 269] width 188 height 41
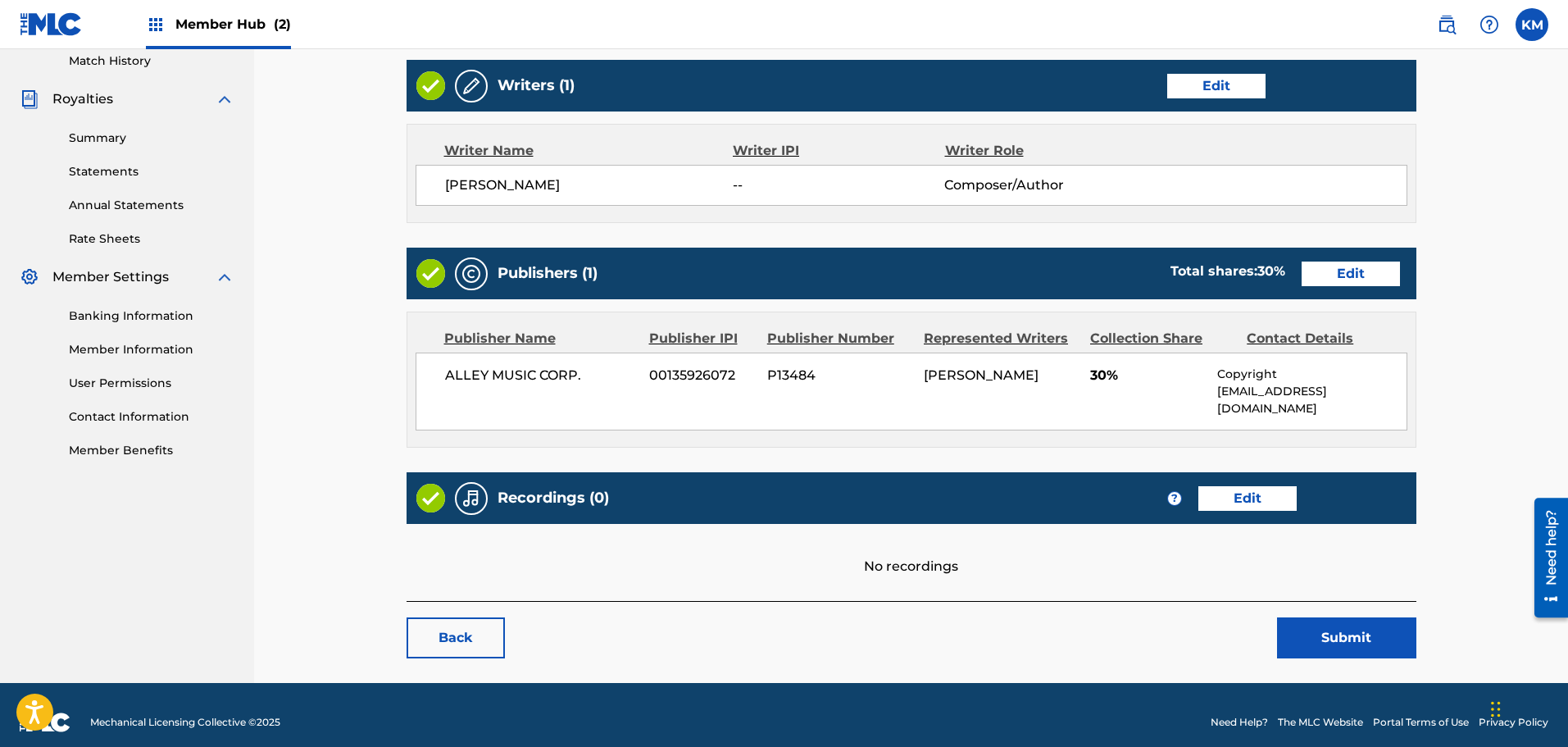
scroll to position [460, 0]
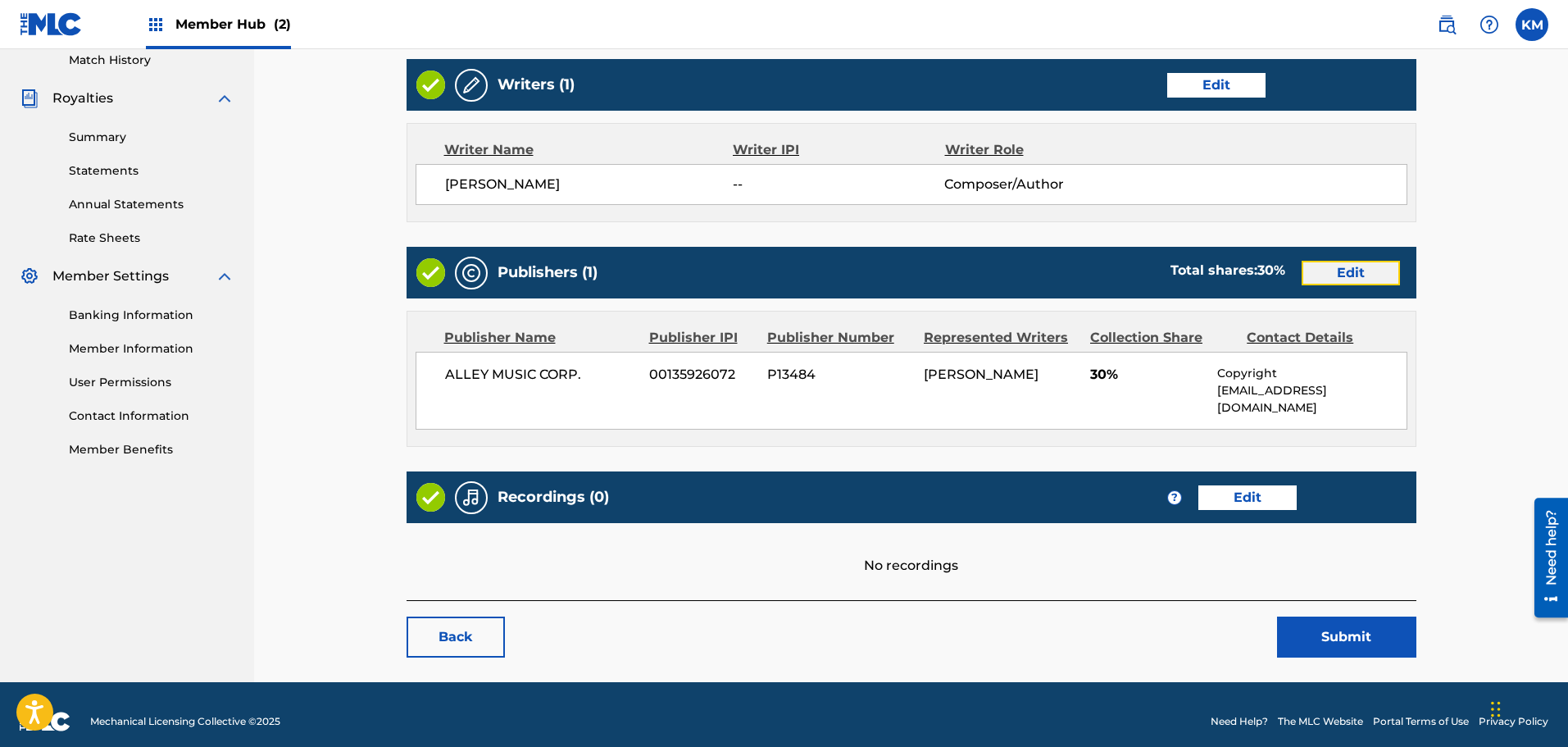
click at [1361, 262] on link "Edit" at bounding box center [1351, 273] width 98 height 24
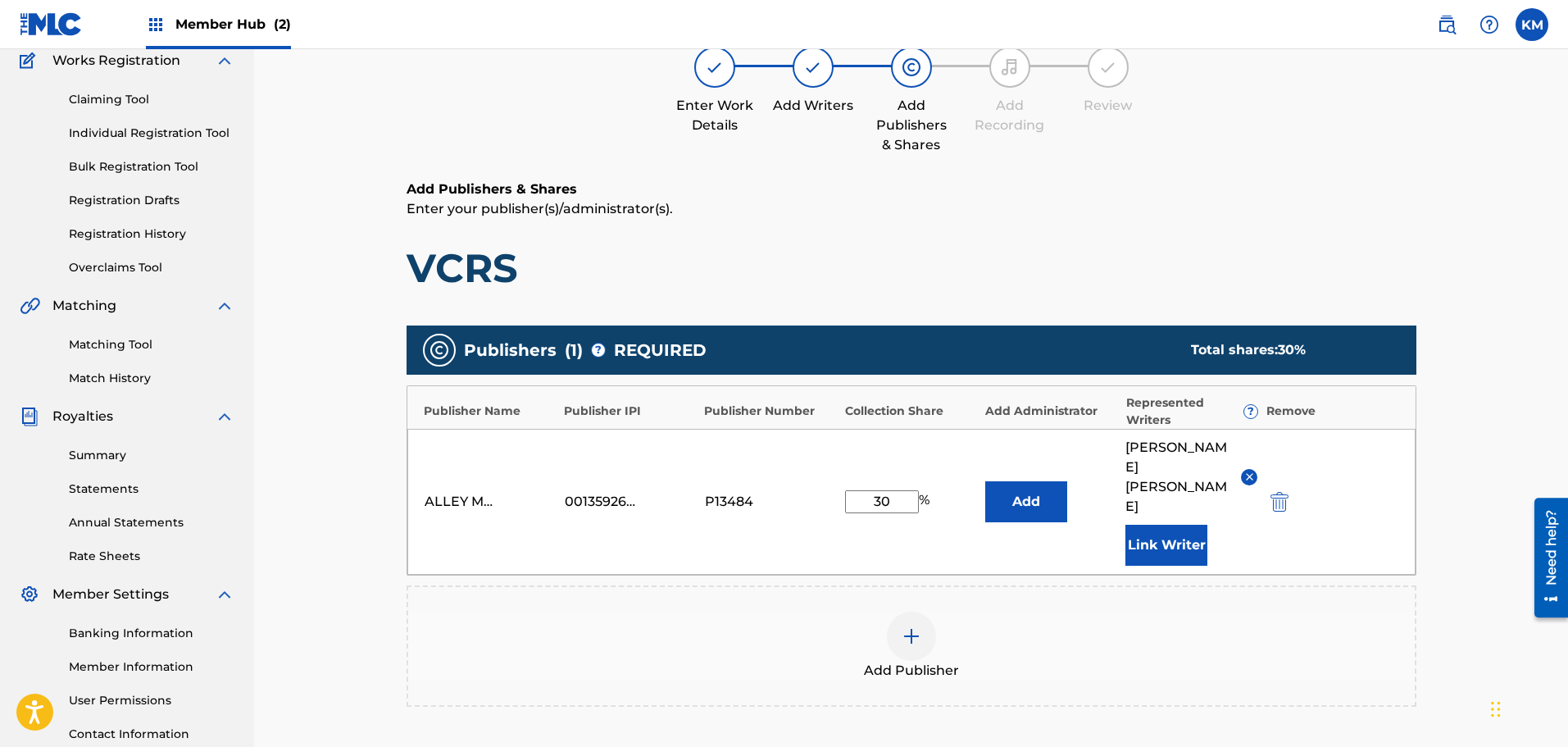
scroll to position [141, 0]
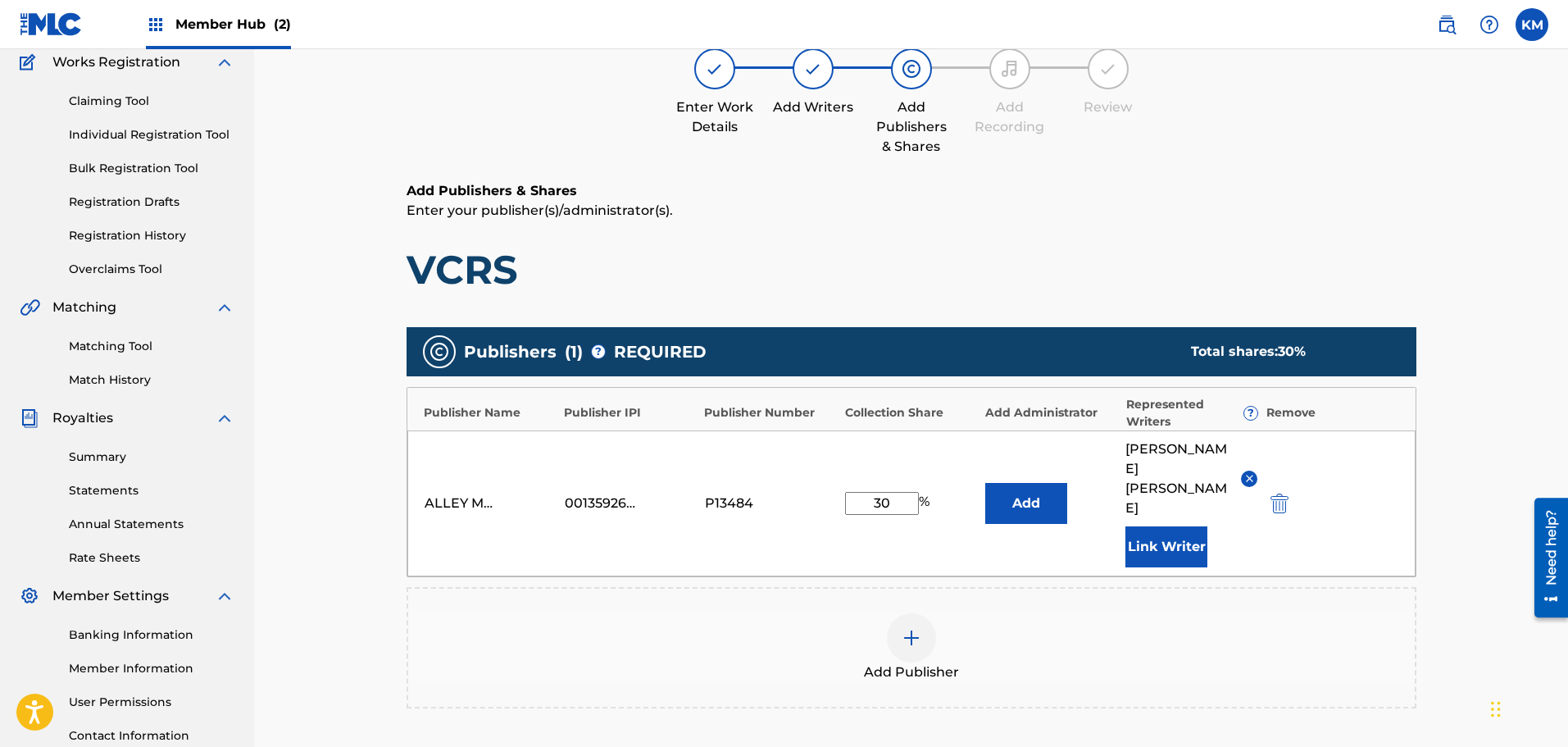
drag, startPoint x: 909, startPoint y: 488, endPoint x: 810, endPoint y: 495, distance: 99.2
click at [810, 495] on div "ALLEY MUSIC CORP. 00135926072 P13484 30 % Add [PERSON_NAME] Link Writer" at bounding box center [911, 503] width 1008 height 146
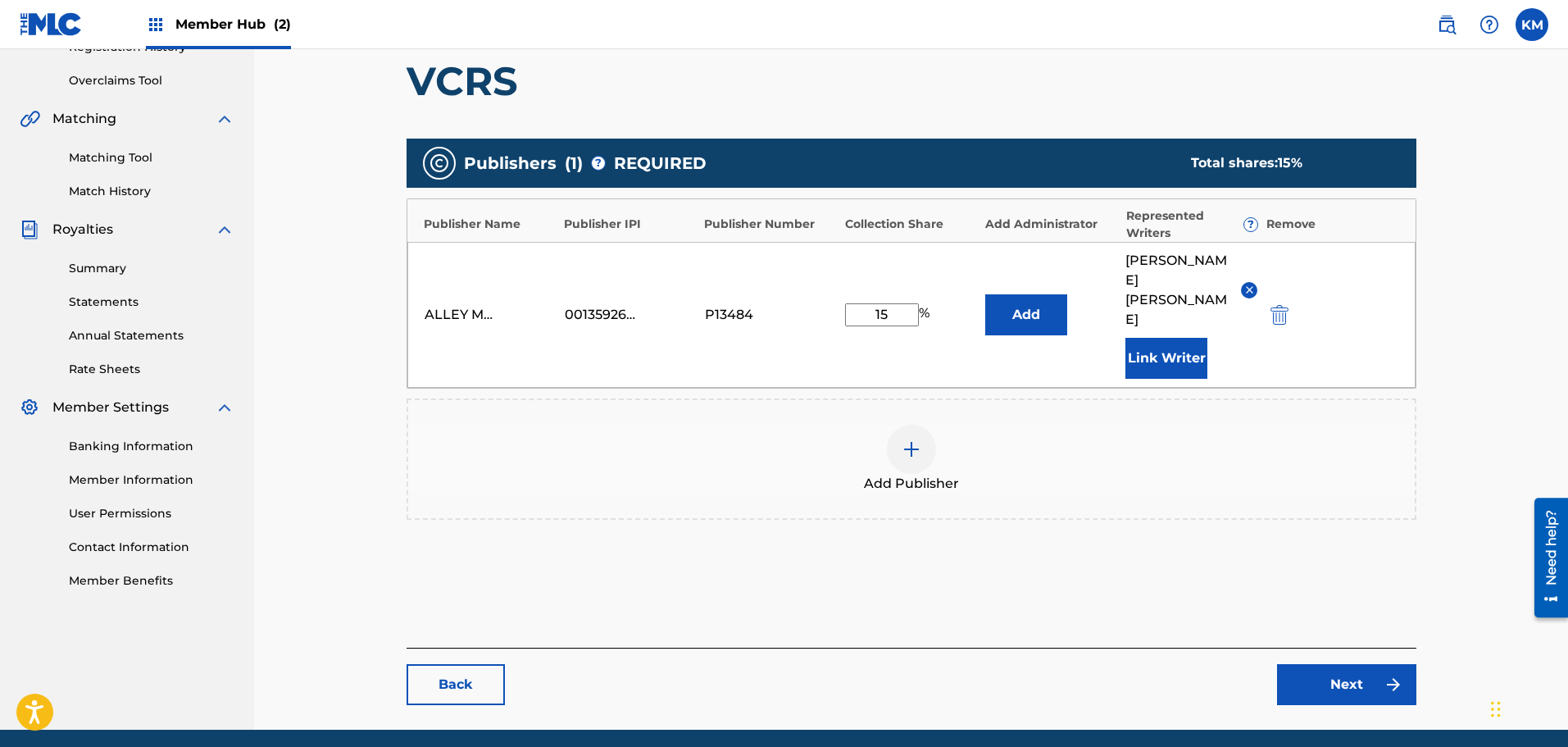
scroll to position [351, 0]
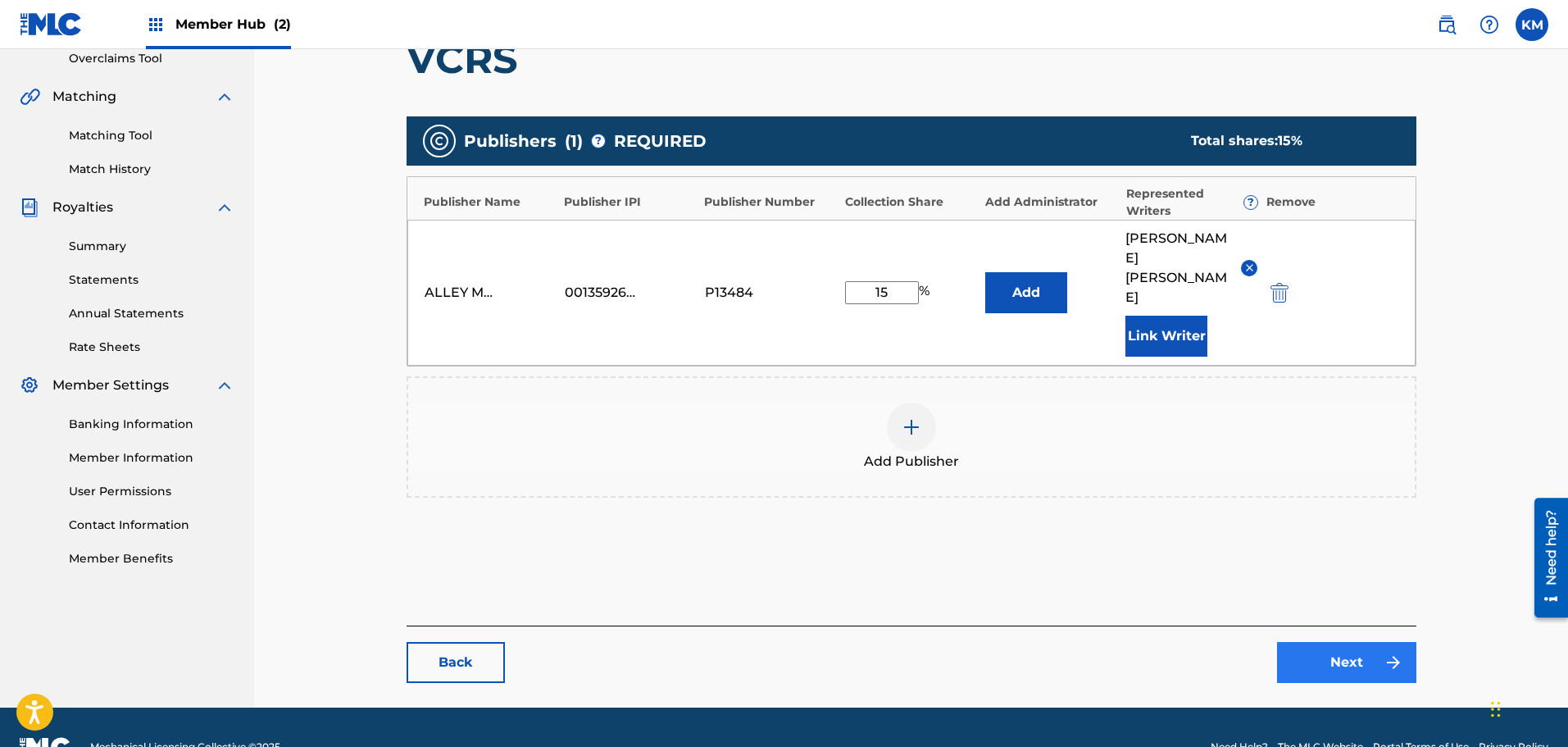
type input "15"
click at [1324, 642] on link "Next" at bounding box center [1346, 663] width 140 height 41
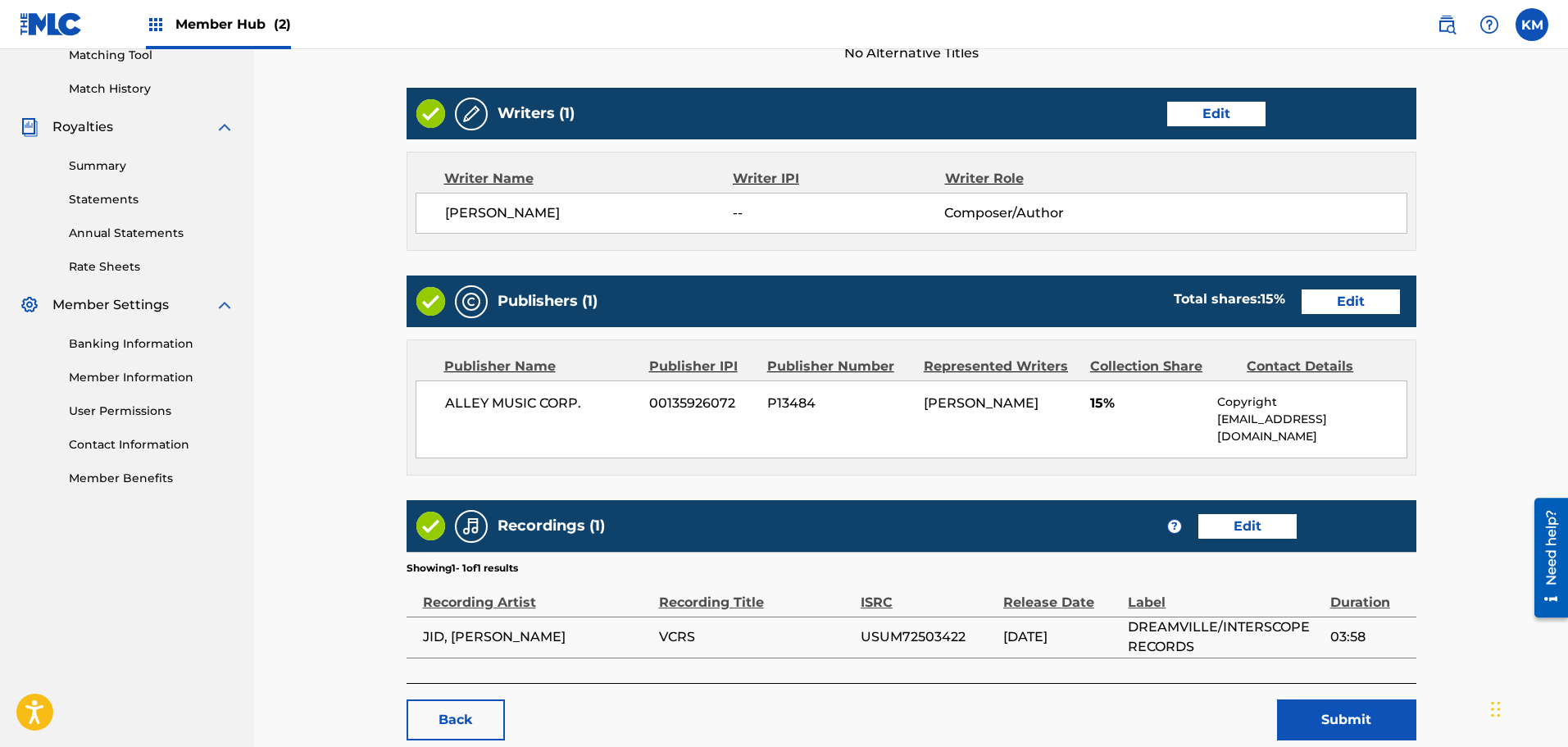
scroll to position [515, 0]
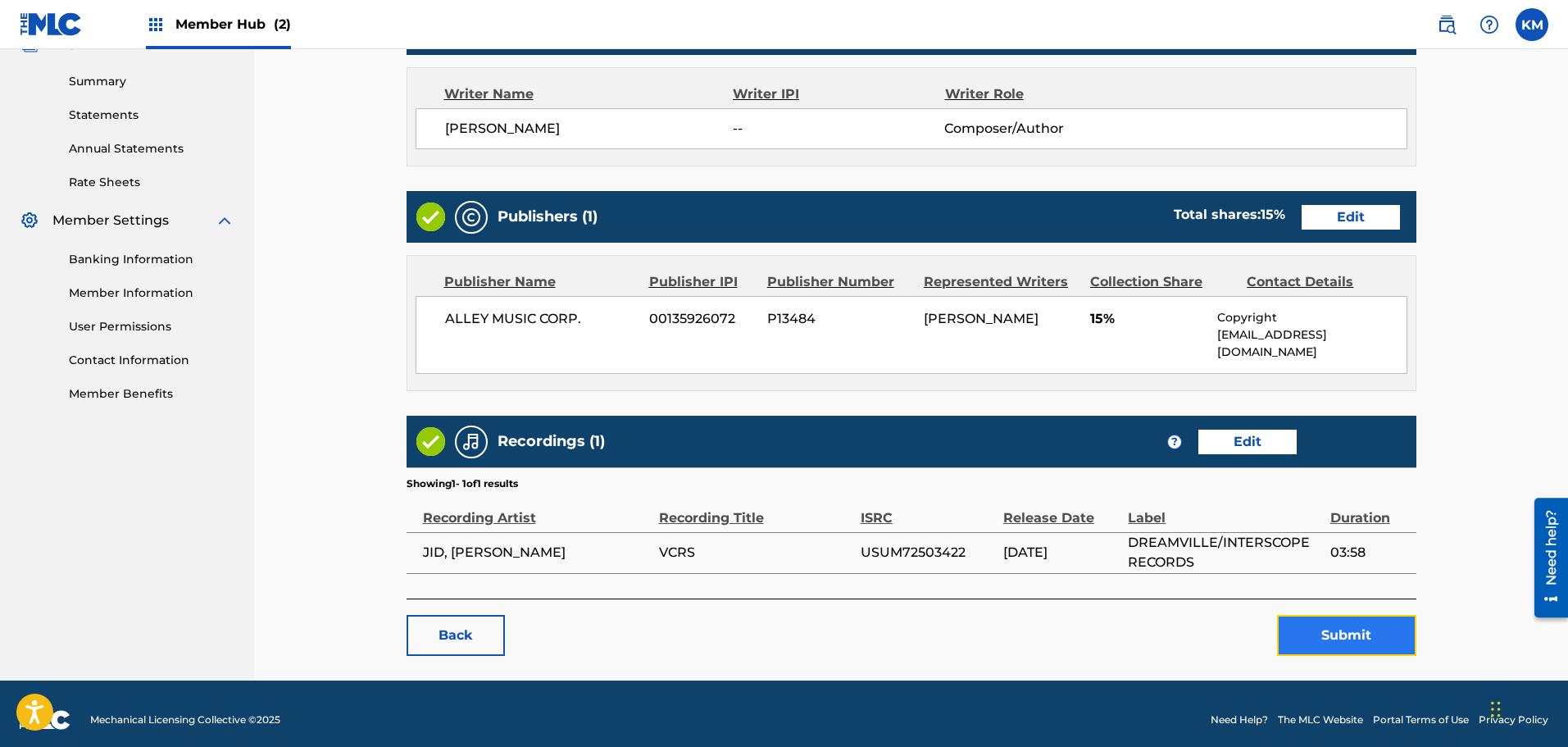
click at [1355, 626] on button "Submit" at bounding box center [1346, 635] width 140 height 41
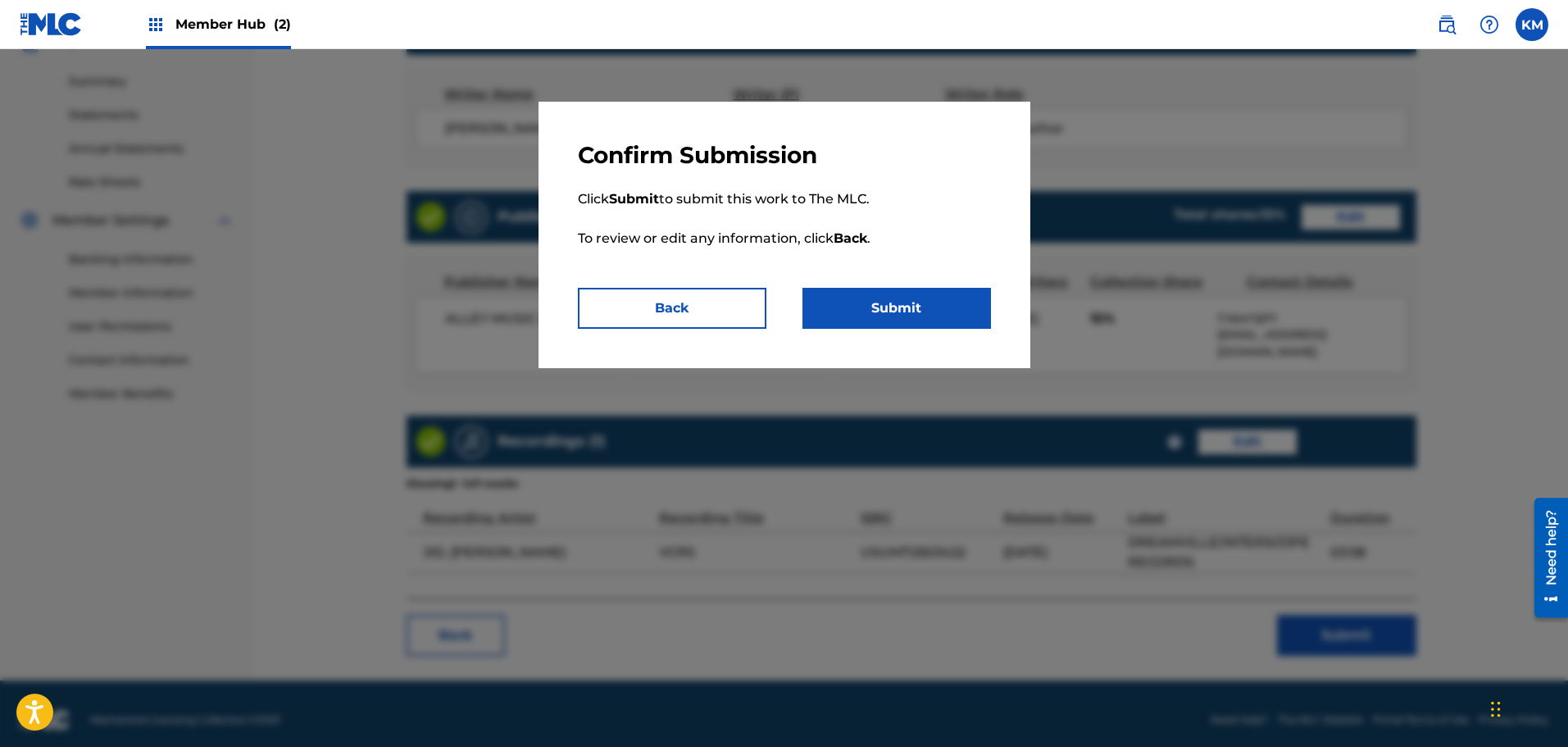
click at [939, 329] on div "Confirm Submission Click Submit to submit this work to The MLC. To review or ed…" at bounding box center [784, 235] width 492 height 266
click at [893, 299] on button "Submit" at bounding box center [896, 308] width 188 height 41
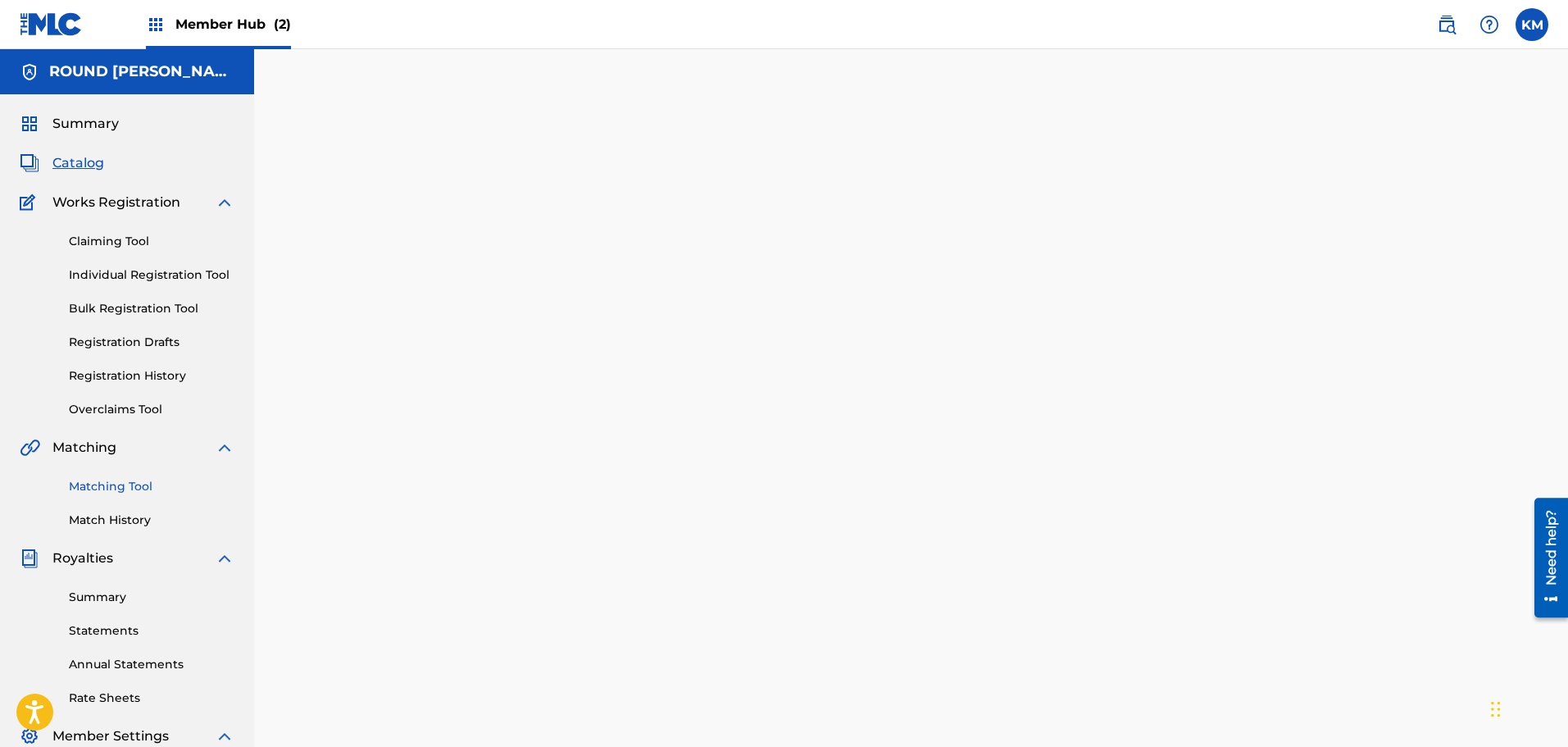
click at [82, 483] on link "Matching Tool" at bounding box center [152, 486] width 166 height 17
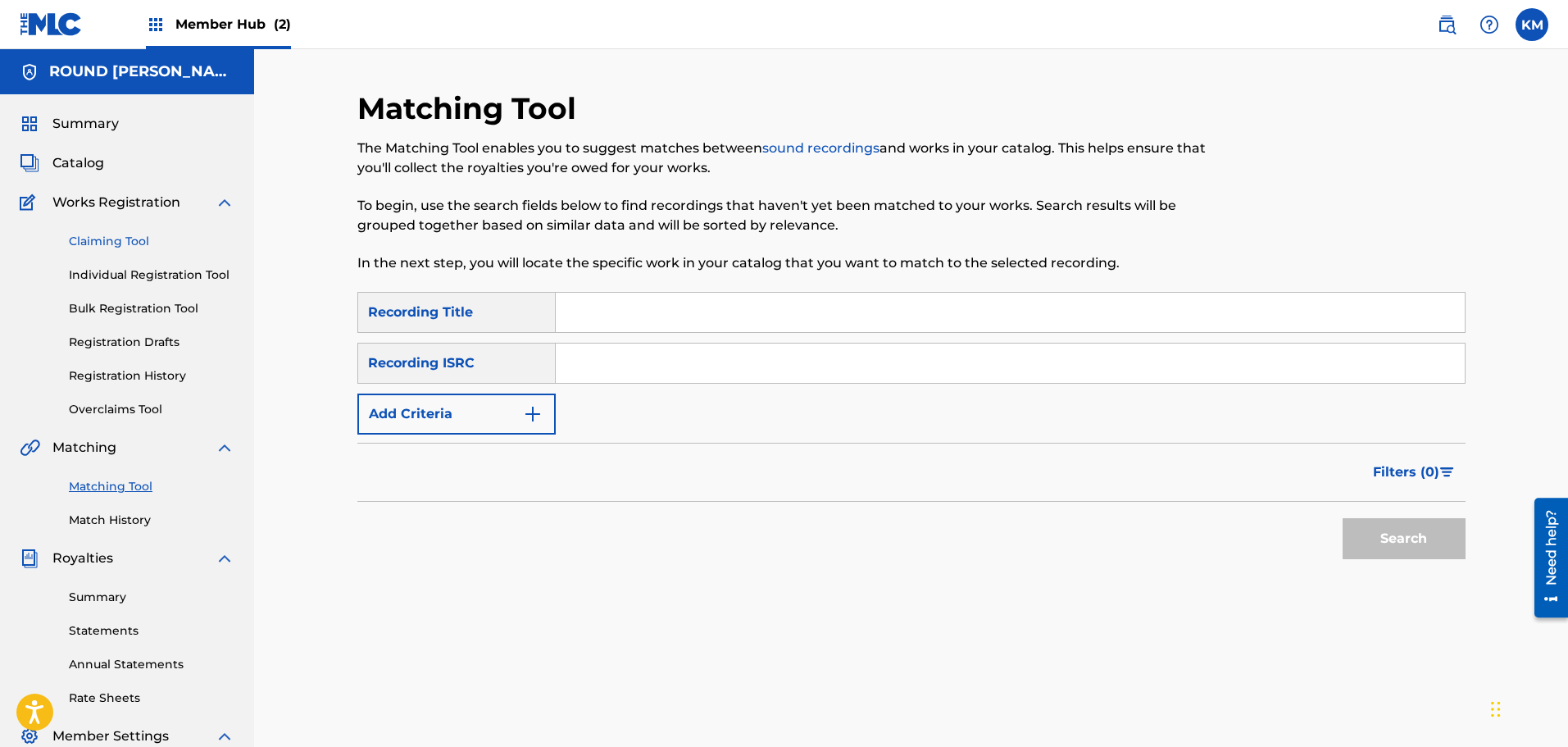
click at [91, 236] on link "Claiming Tool" at bounding box center [152, 242] width 166 height 17
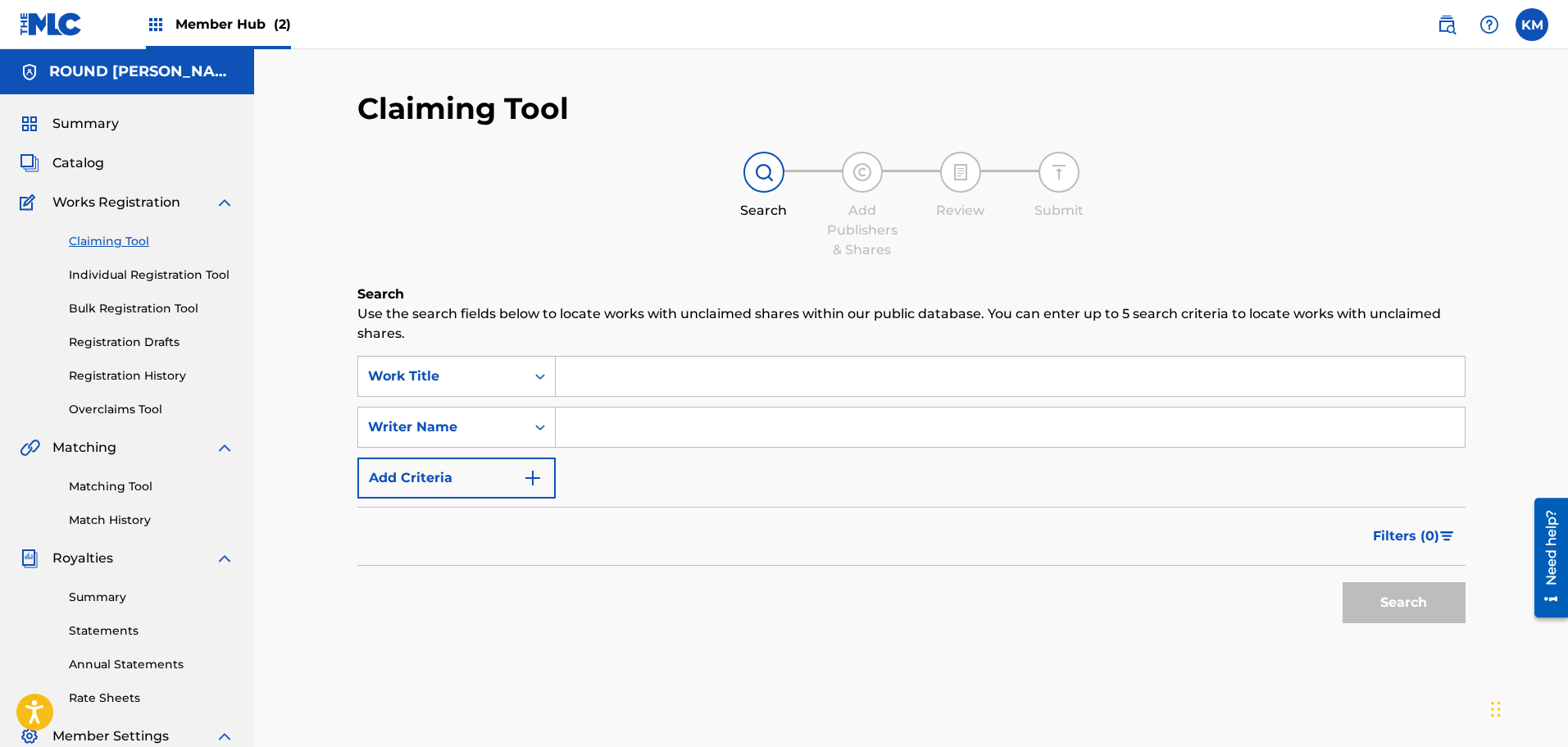
click at [641, 378] on input "Search Form" at bounding box center [1010, 377] width 909 height 39
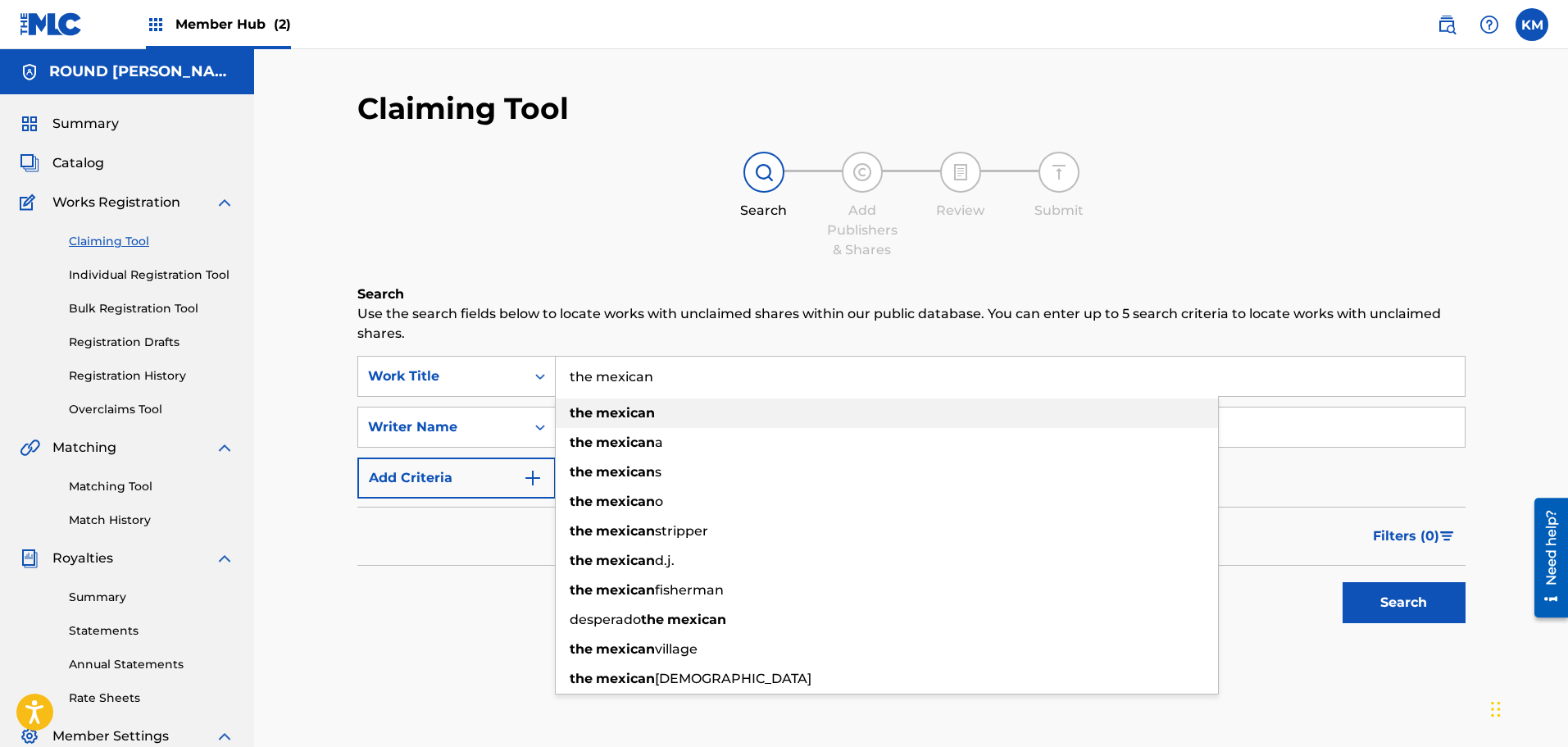
type input "the mexican"
click at [628, 411] on strong "mexican" at bounding box center [625, 412] width 59 height 16
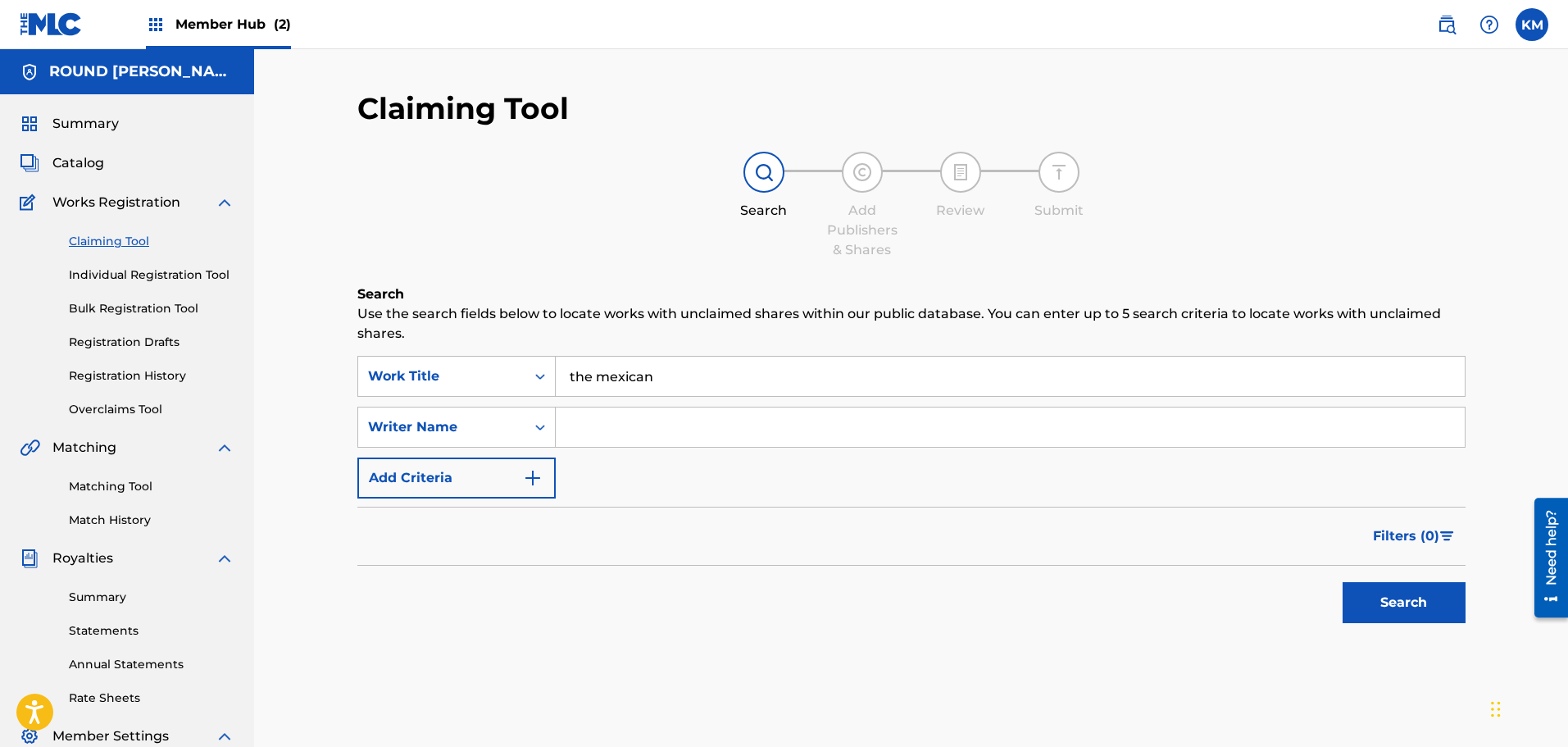
click at [671, 440] on input "Search Form" at bounding box center [1010, 427] width 909 height 39
type input "shack"
click at [119, 491] on link "Matching Tool" at bounding box center [152, 486] width 166 height 17
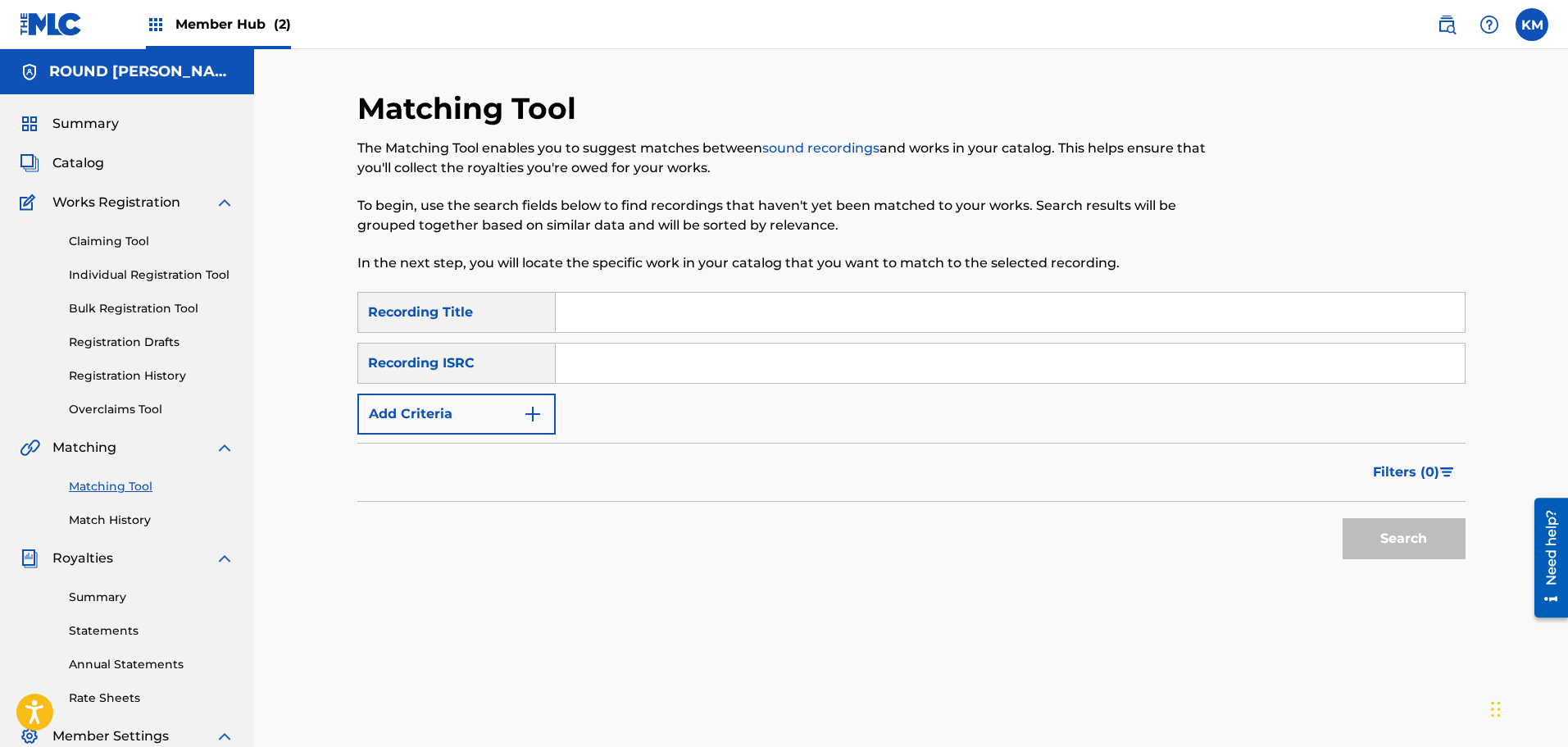
click at [633, 325] on input "Search Form" at bounding box center [1010, 312] width 909 height 39
type input "the mexican"
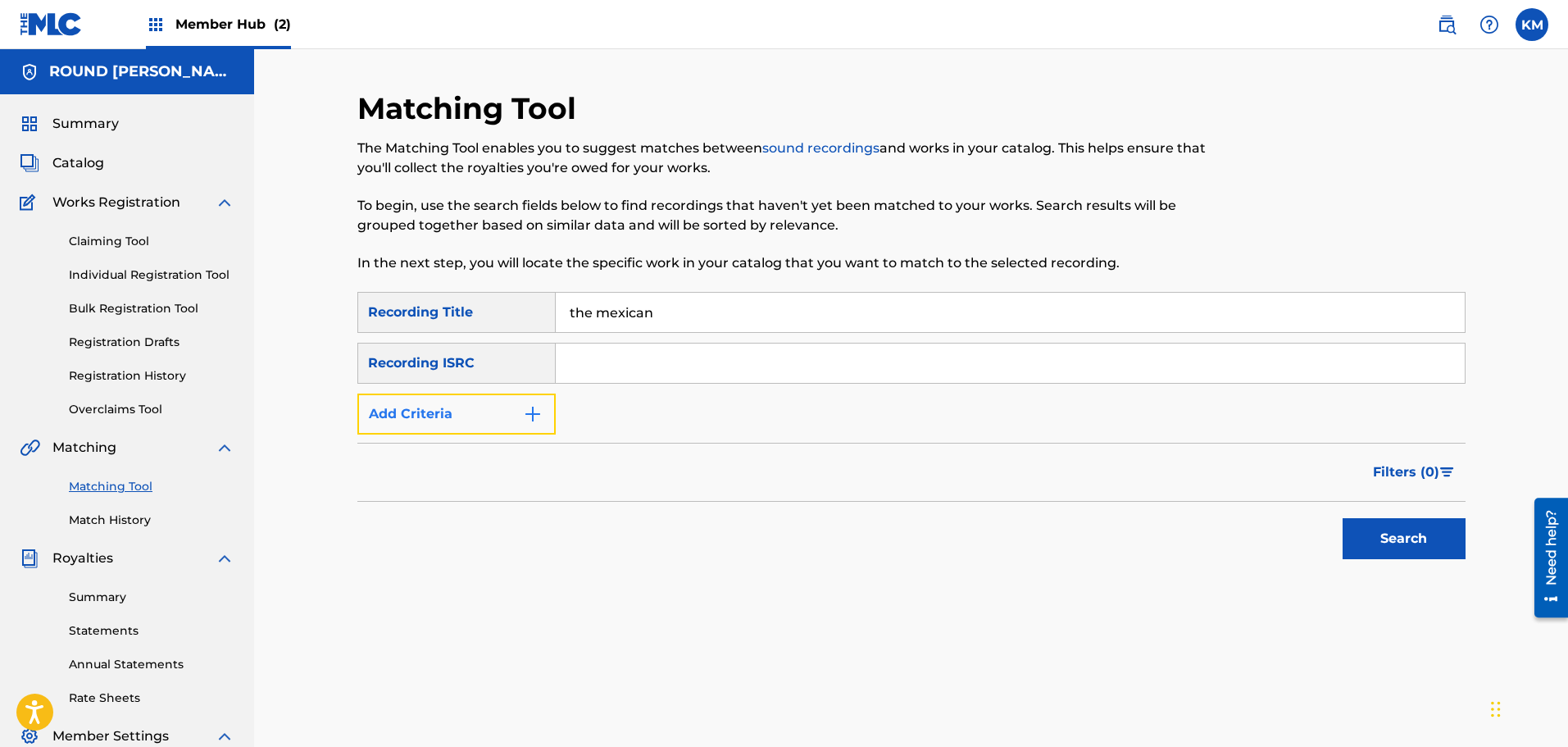
click at [476, 404] on button "Add Criteria" at bounding box center [457, 414] width 199 height 41
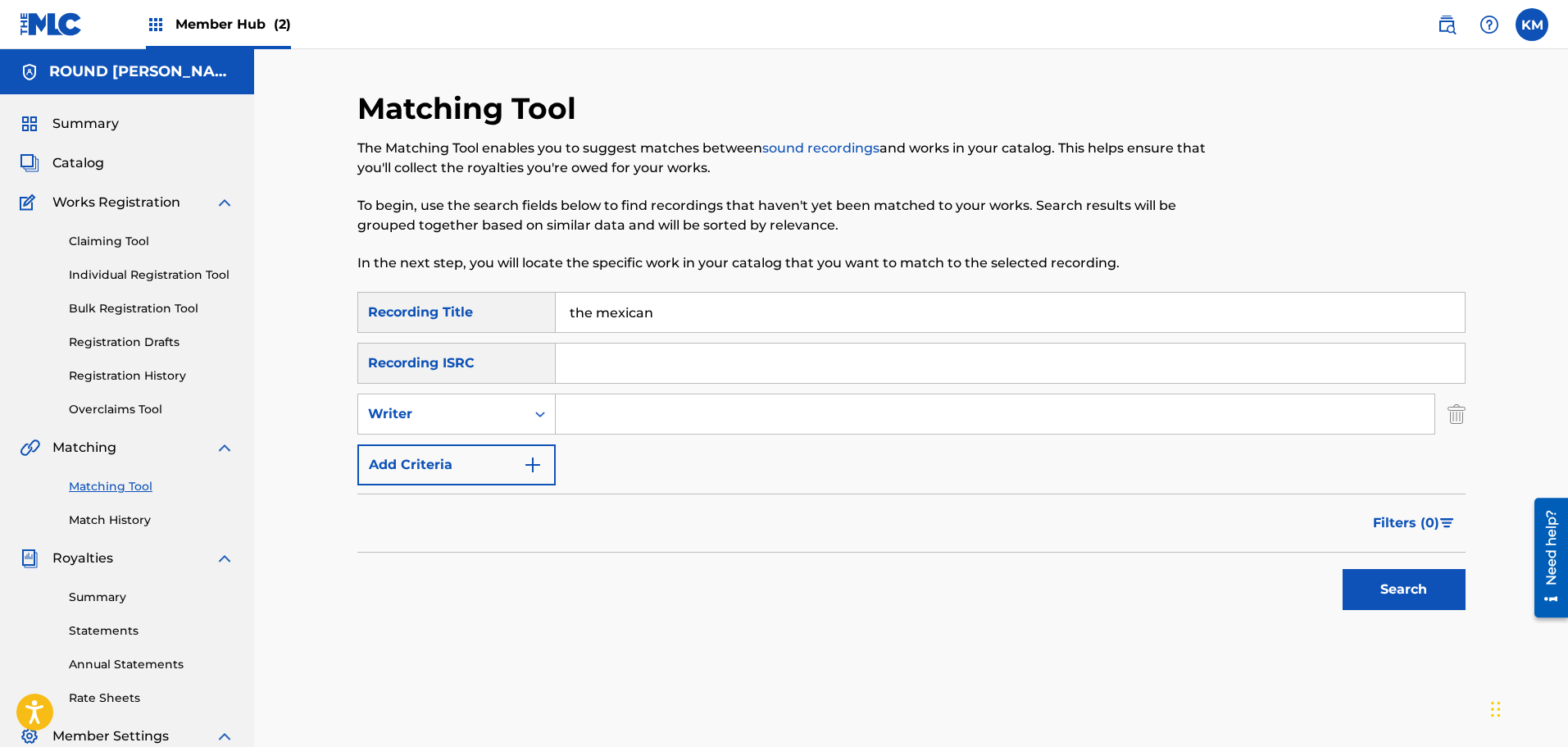
click at [775, 412] on input "Search Form" at bounding box center [995, 414] width 879 height 39
type input "[PERSON_NAME]"
click at [1342, 569] on button "Search" at bounding box center [1403, 590] width 123 height 41
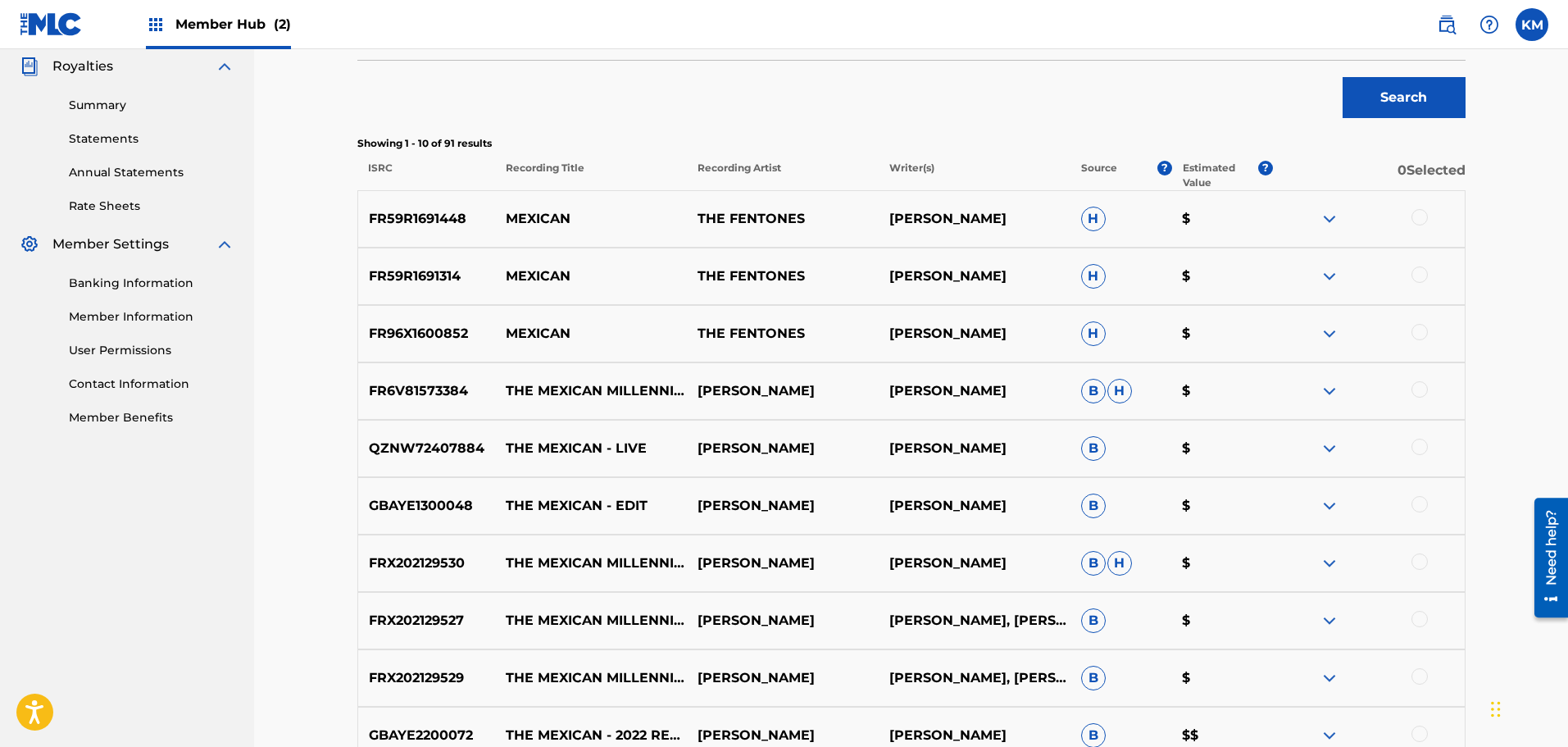
scroll to position [493, 0]
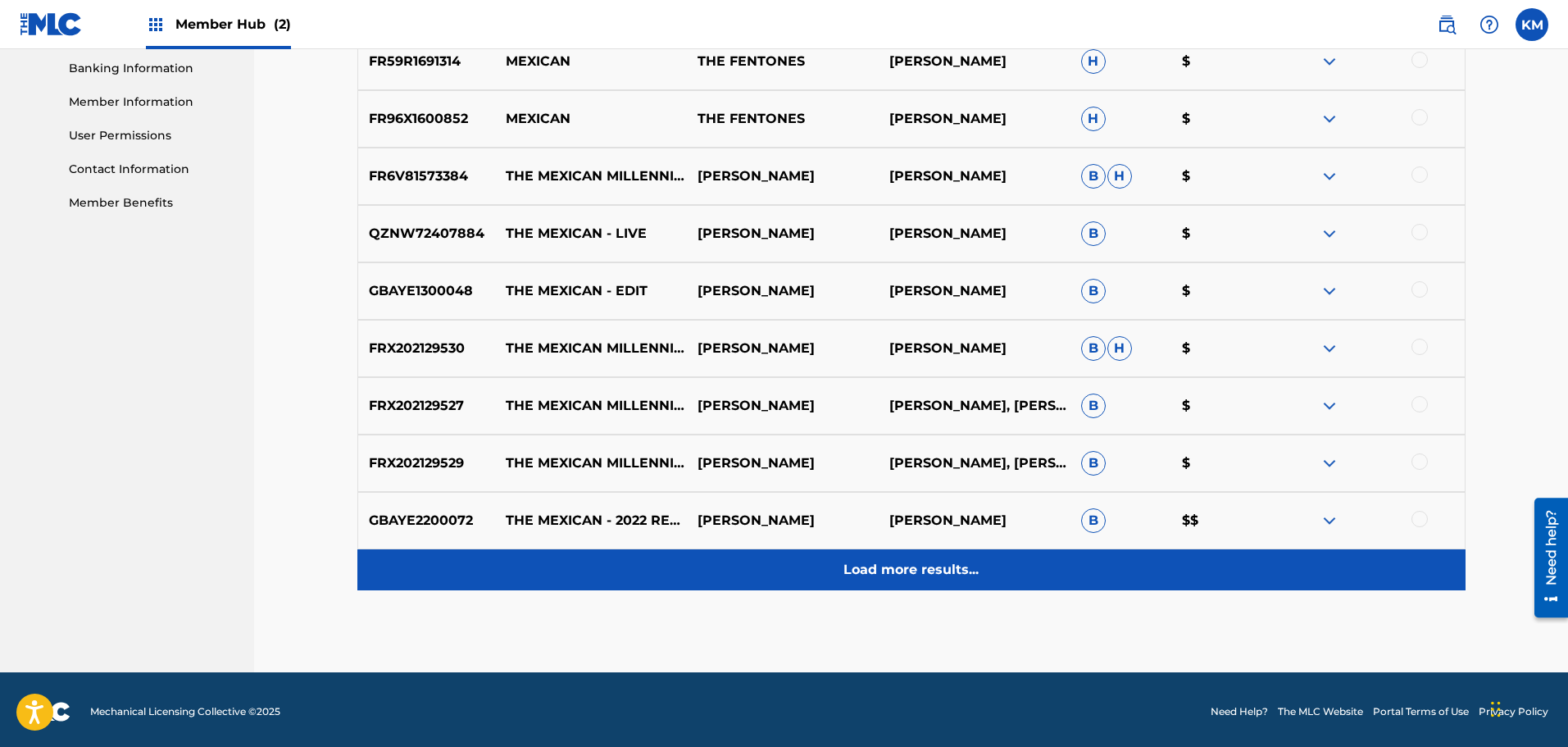
click at [961, 583] on div "Load more results..." at bounding box center [911, 570] width 1108 height 41
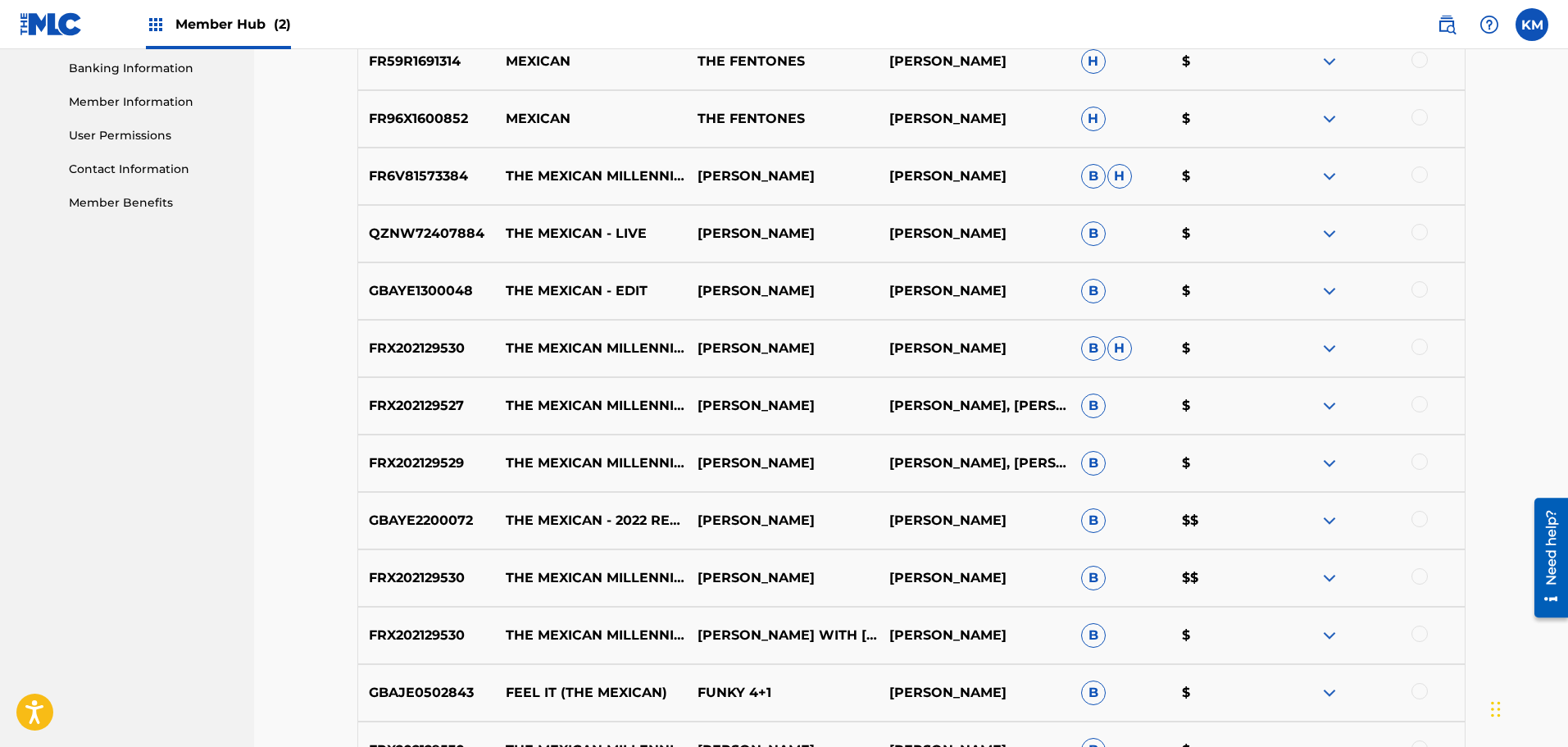
scroll to position [1285, 0]
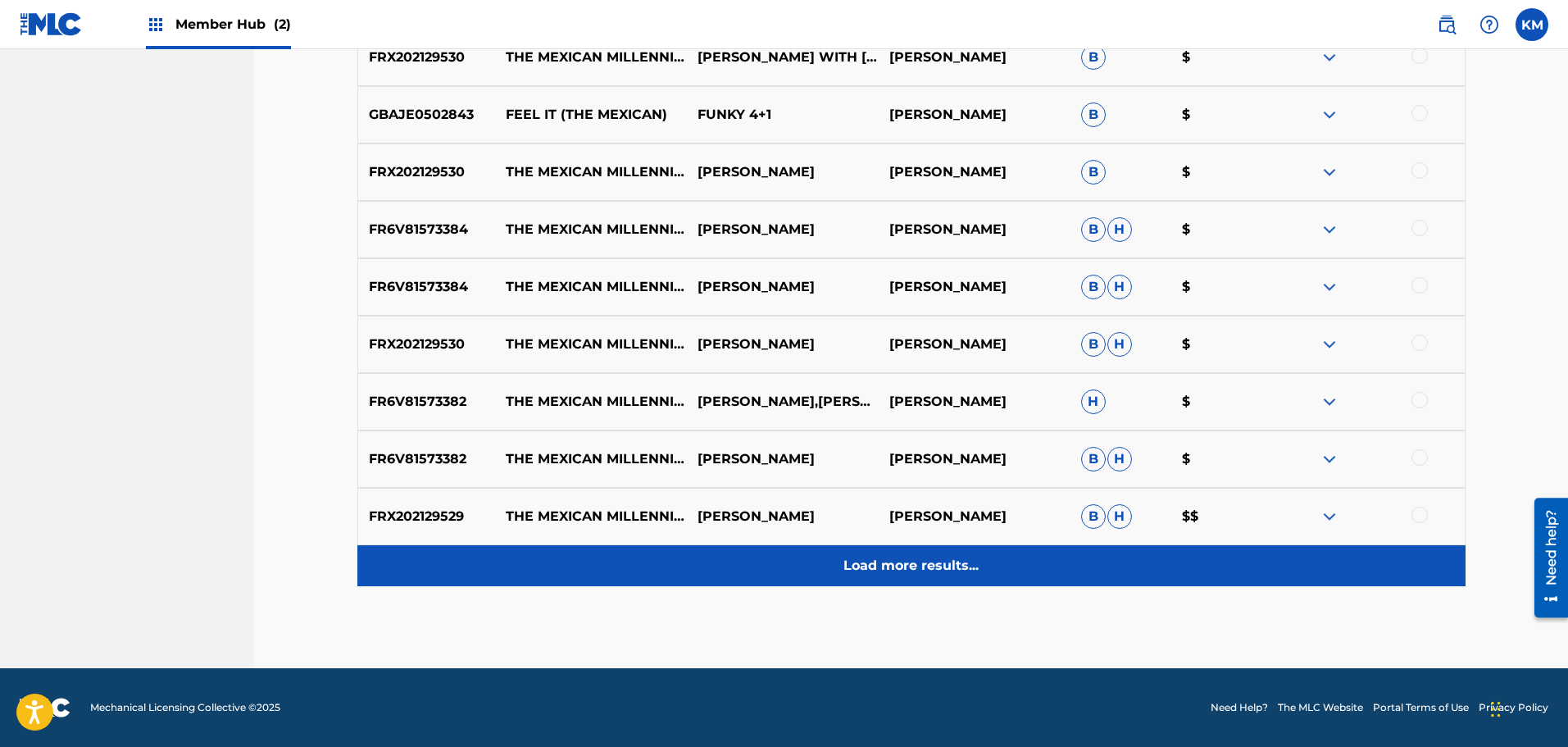
click at [918, 561] on p "Load more results..." at bounding box center [910, 565] width 135 height 20
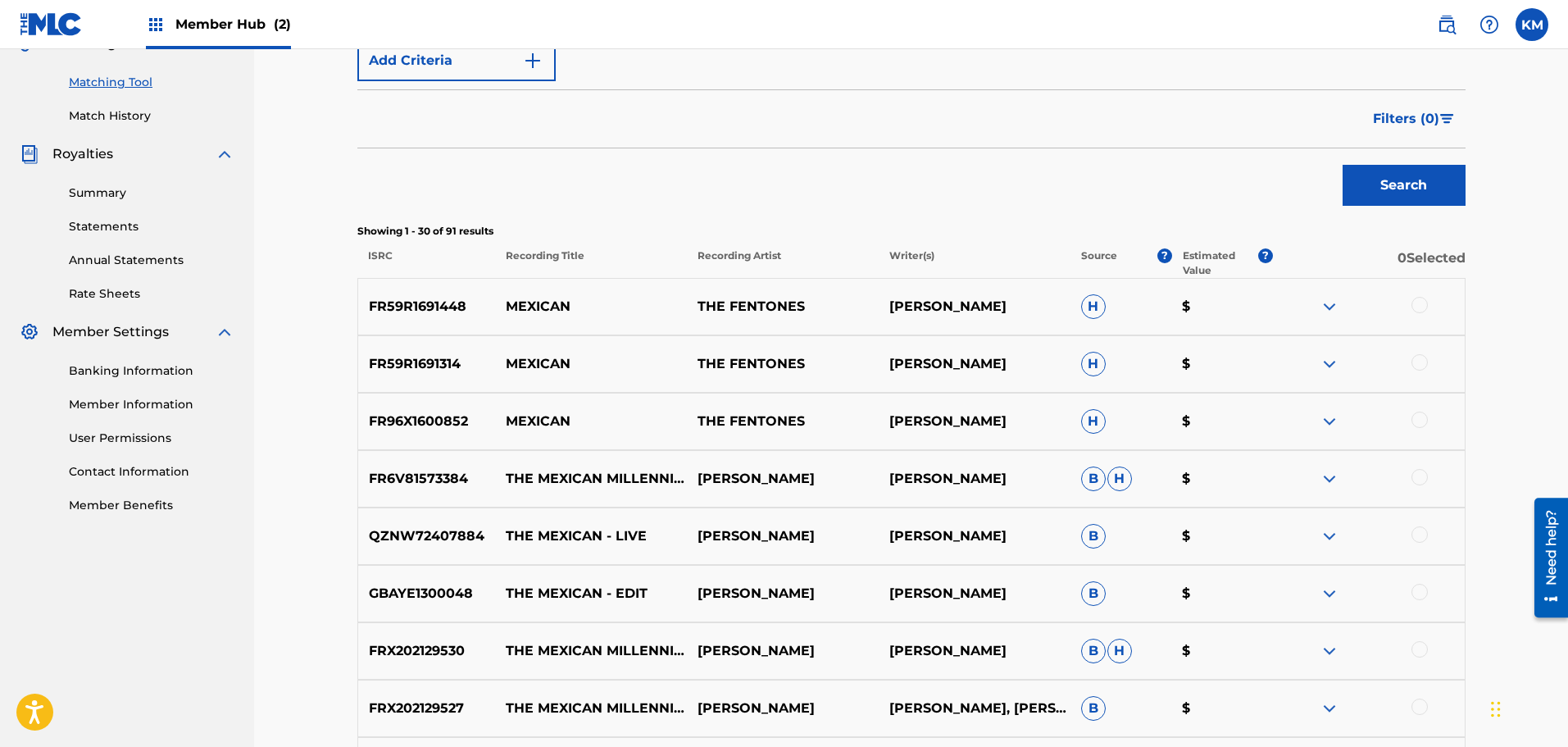
scroll to position [137, 0]
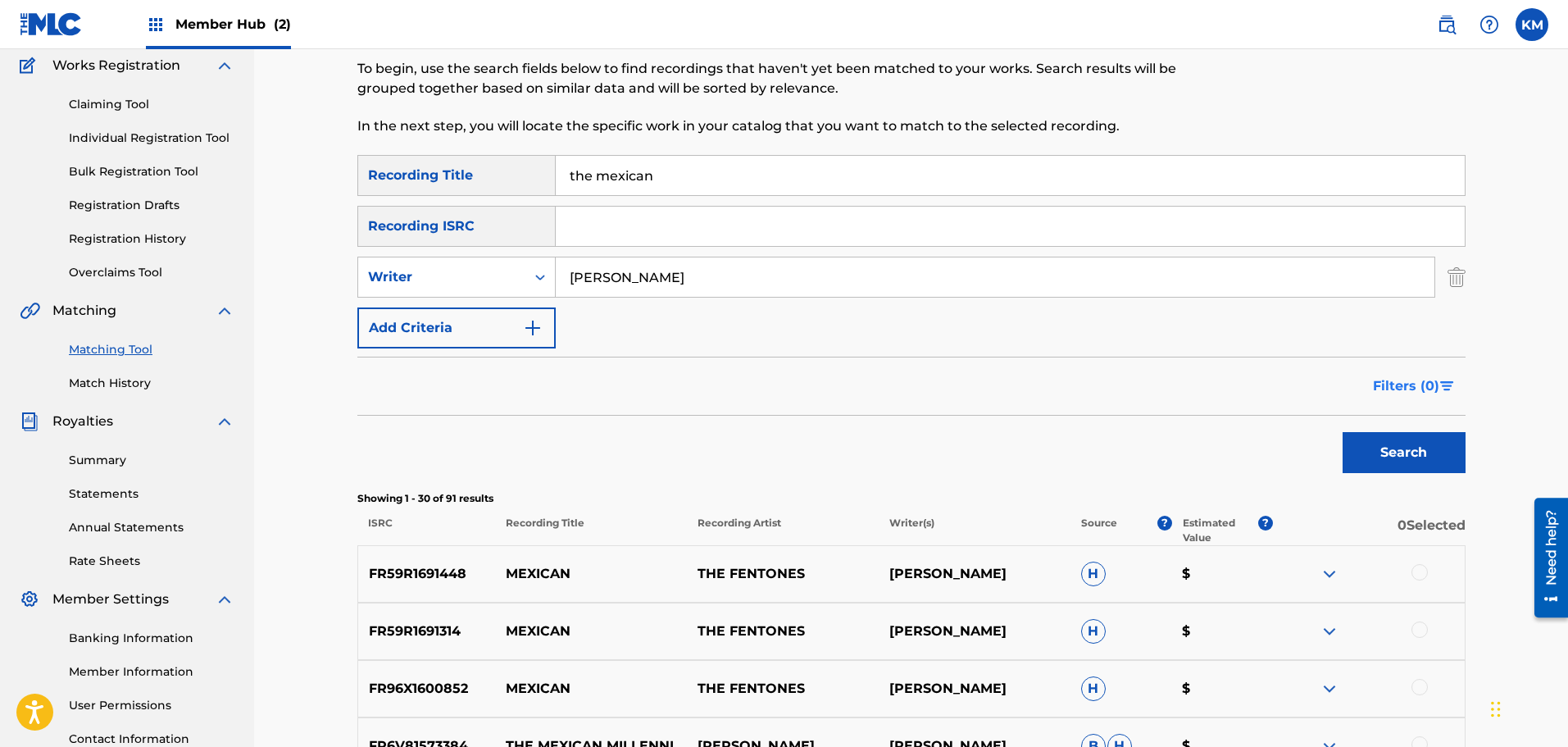
click at [1407, 384] on span "Filters ( 0 )" at bounding box center [1406, 386] width 67 height 20
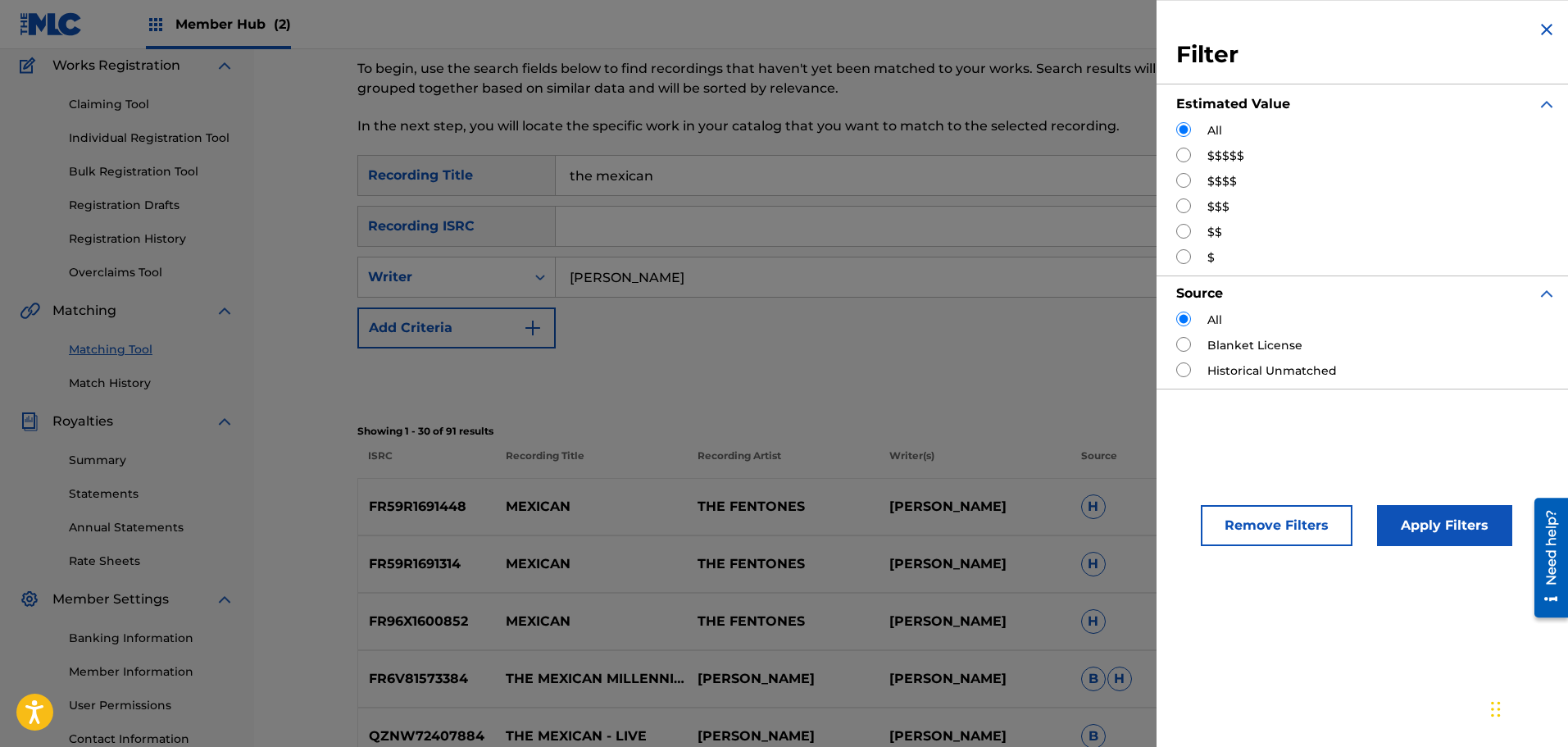
click at [1192, 169] on div "All $$$$$ $$$$ $$$ $$ $" at bounding box center [1367, 194] width 380 height 144
click at [1186, 176] on input "Search Form" at bounding box center [1184, 181] width 15 height 15
radio input "true"
click at [1427, 522] on button "Apply Filters" at bounding box center [1444, 526] width 135 height 41
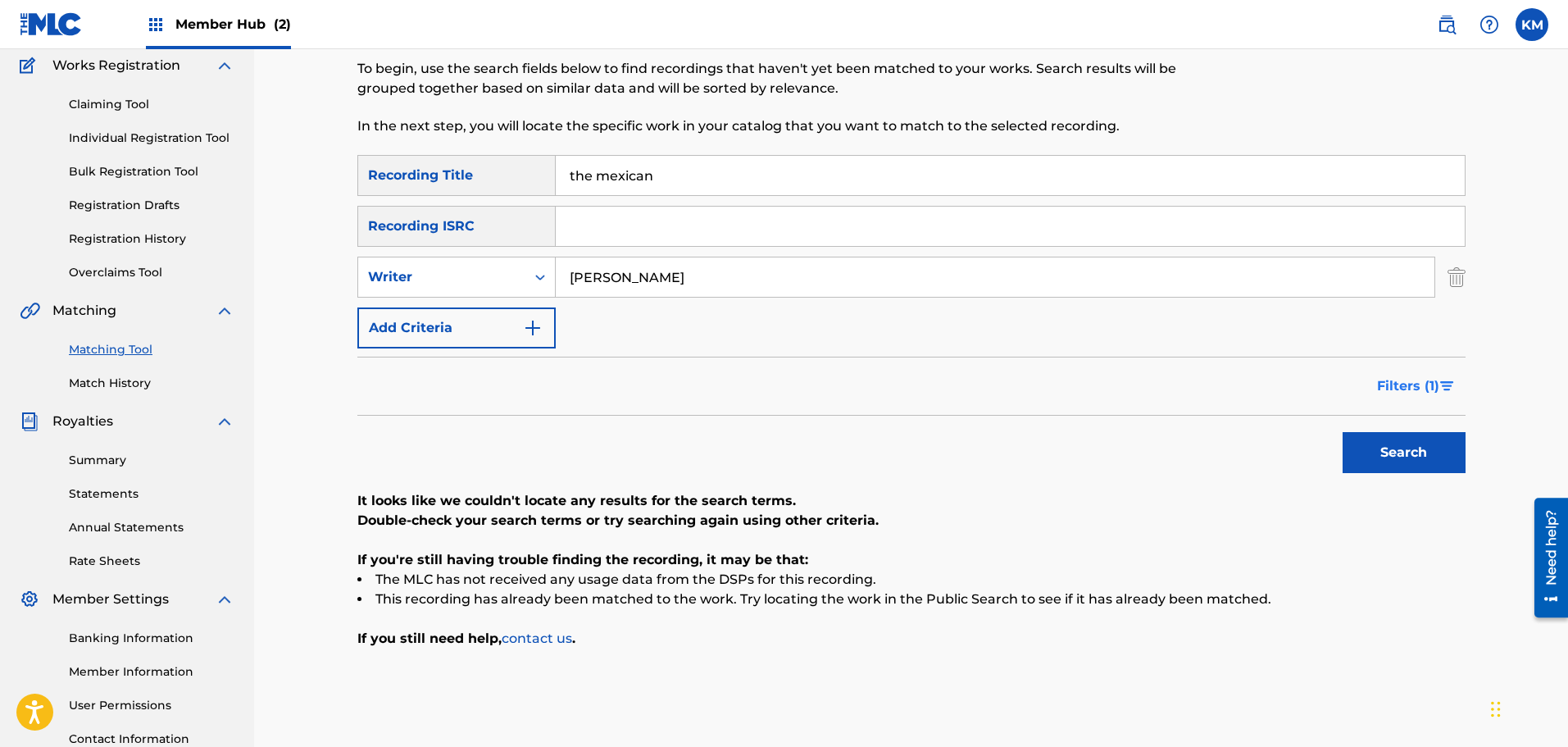
click at [1412, 381] on span "Filters ( 1 )" at bounding box center [1408, 386] width 63 height 20
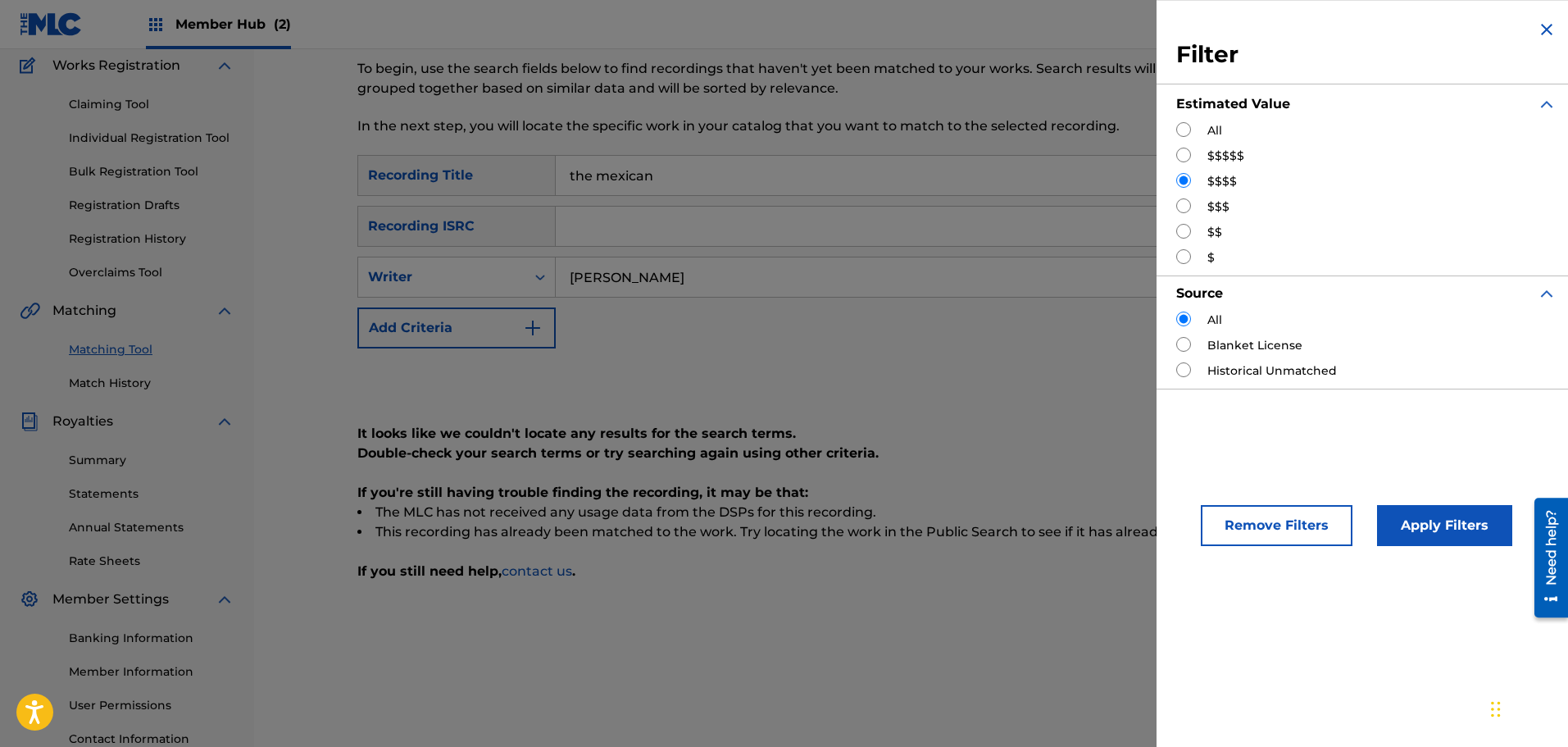
click at [1180, 207] on input "Search Form" at bounding box center [1184, 206] width 15 height 15
radio input "true"
click at [1472, 545] on button "Apply Filters" at bounding box center [1444, 526] width 135 height 41
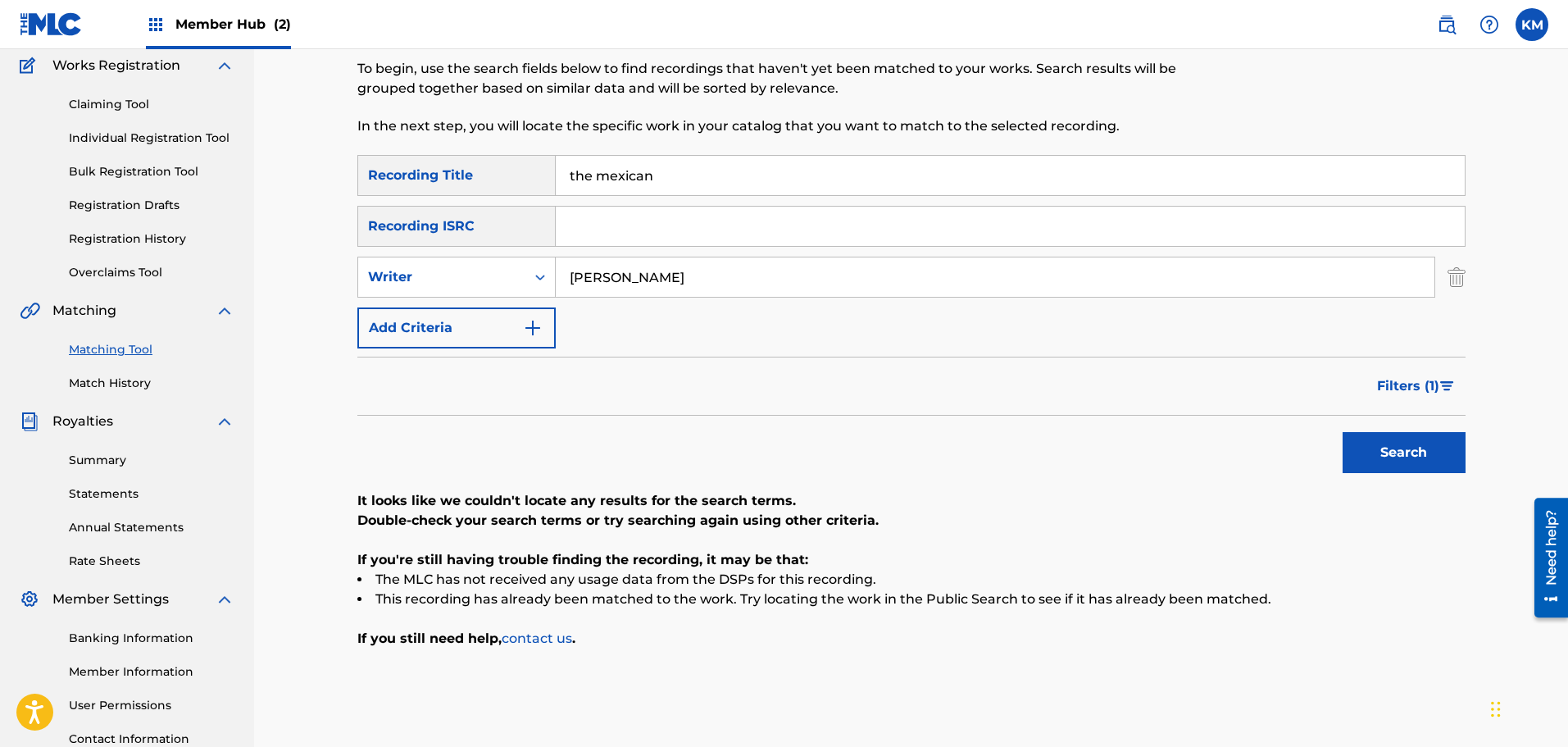
click at [1433, 381] on span "Filters ( 1 )" at bounding box center [1408, 386] width 63 height 20
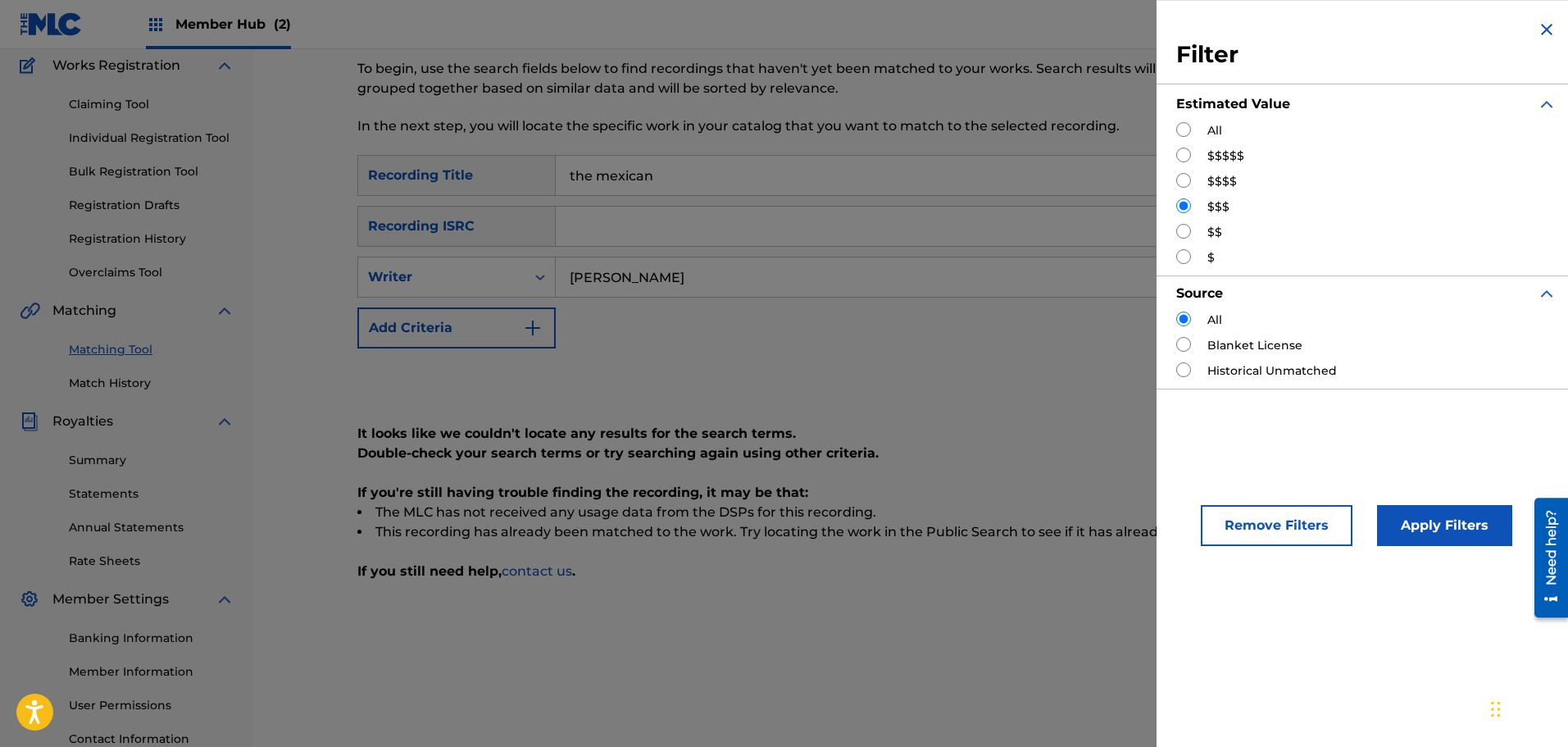
click at [1187, 232] on input "Search Form" at bounding box center [1184, 232] width 15 height 15
radio input "true"
click at [1427, 530] on button "Apply Filters" at bounding box center [1444, 526] width 135 height 41
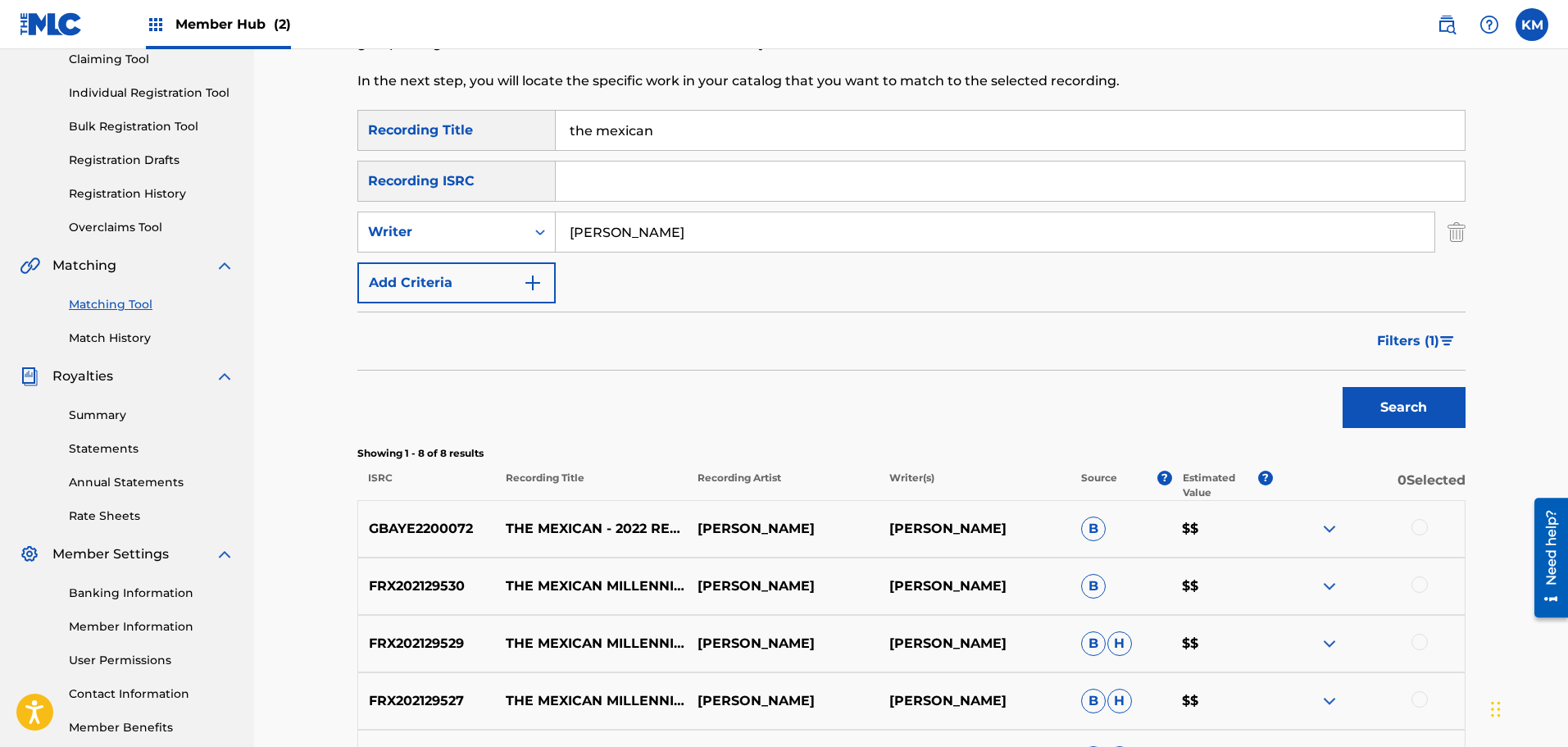
scroll to position [219, 0]
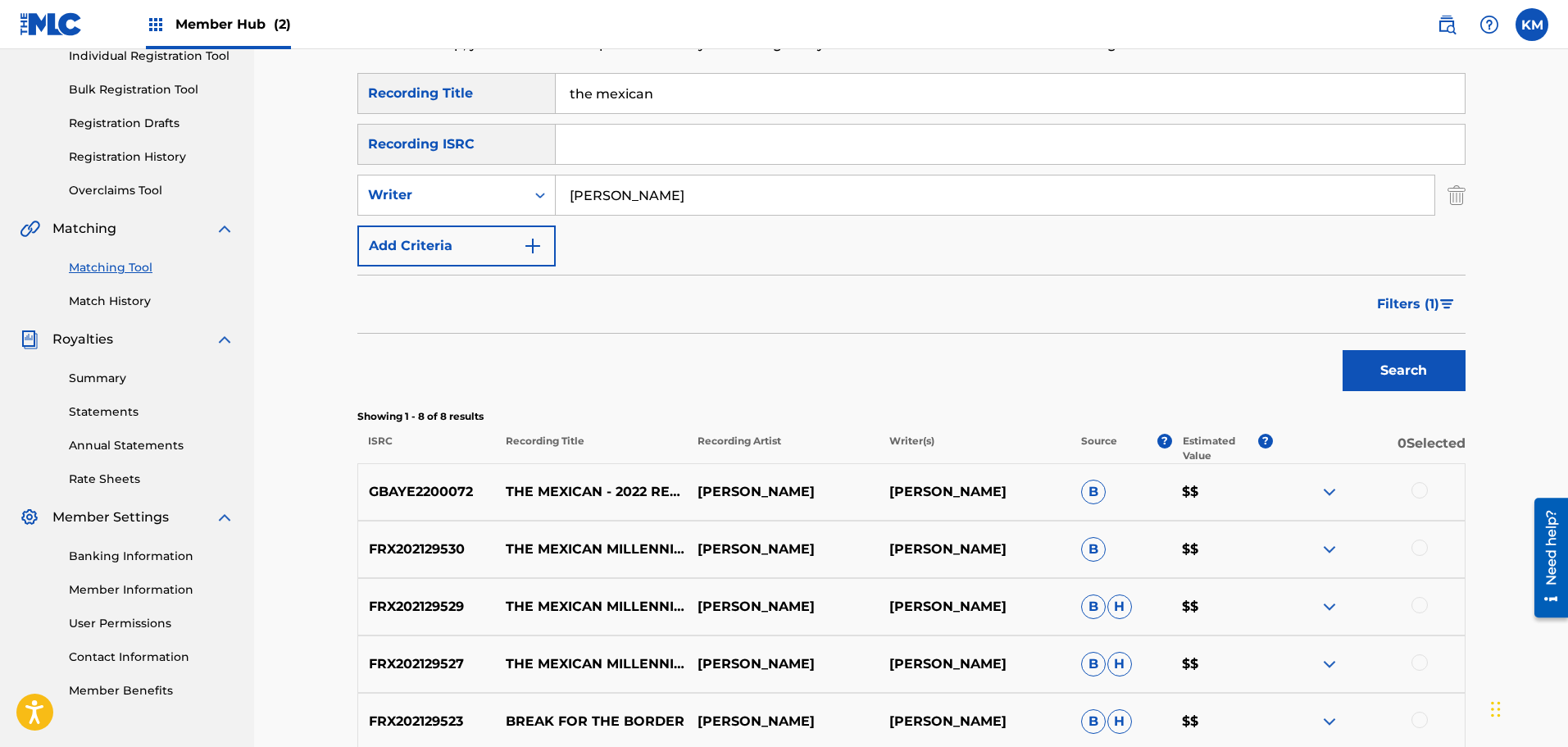
click at [1416, 494] on div at bounding box center [1420, 491] width 17 height 17
click at [1210, 605] on button "Match 1 Group" at bounding box center [1151, 614] width 181 height 41
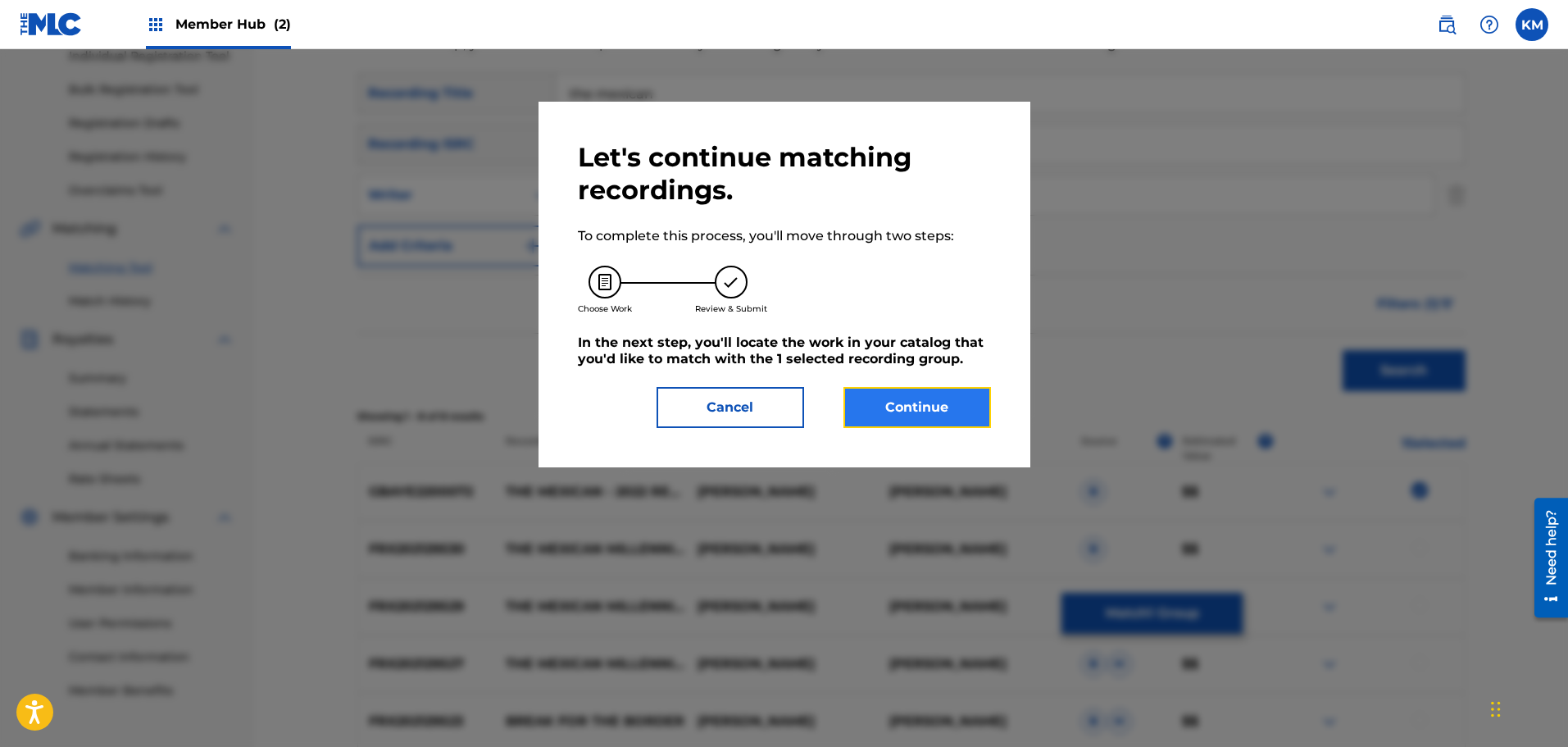
click at [889, 390] on button "Continue" at bounding box center [917, 408] width 148 height 41
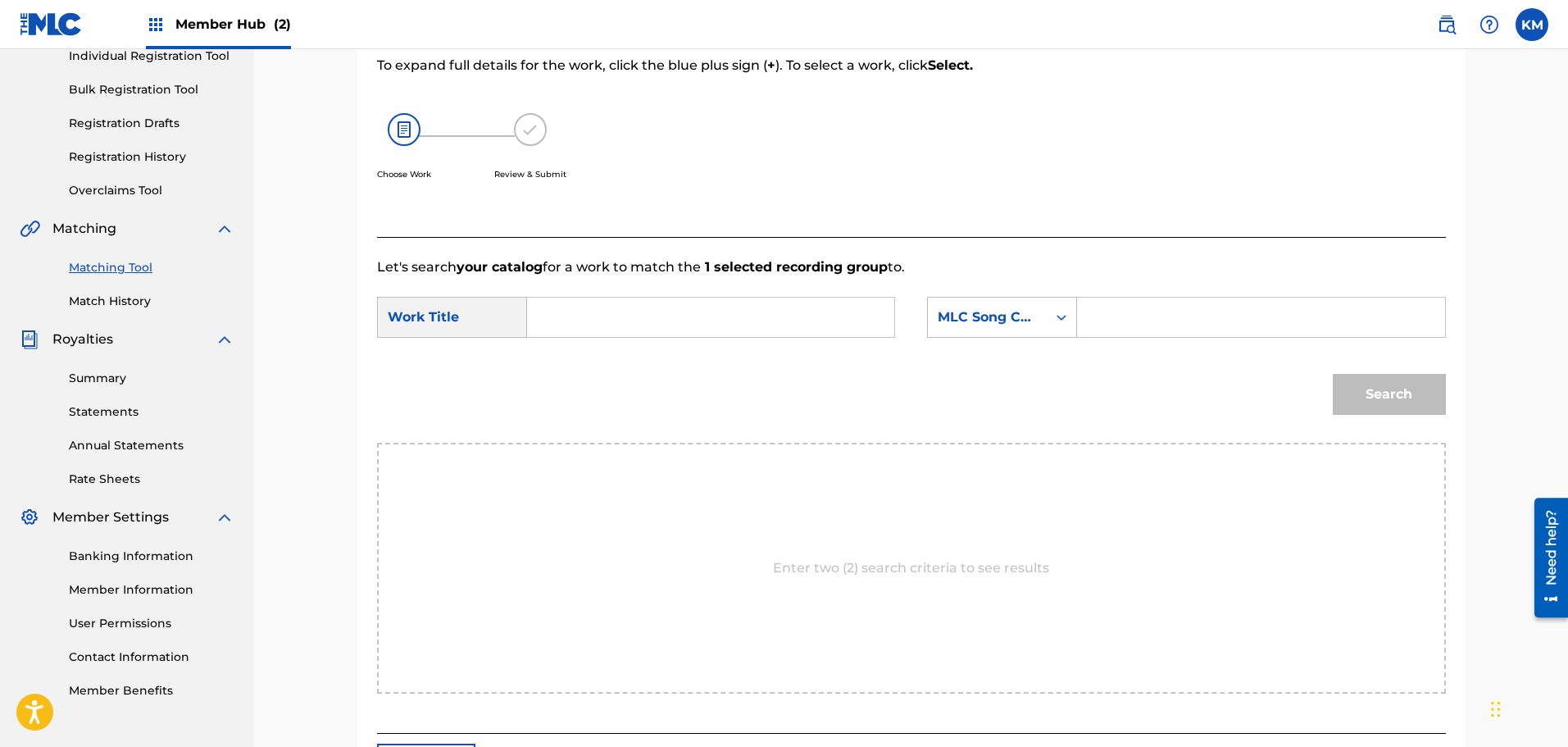
click at [671, 330] on input "Search Form" at bounding box center [711, 318] width 339 height 39
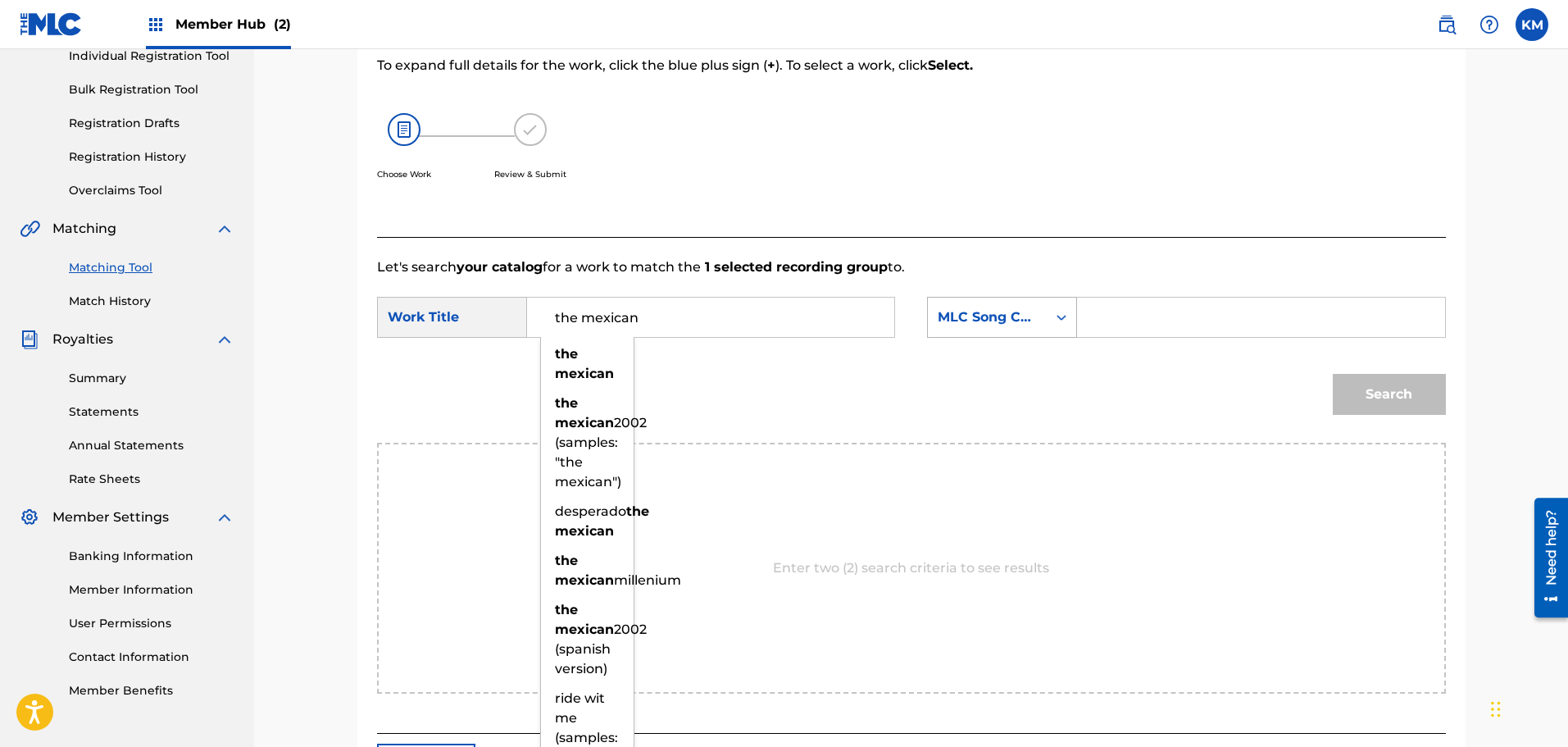
click at [982, 323] on div "MLC Song Code" at bounding box center [987, 317] width 99 height 20
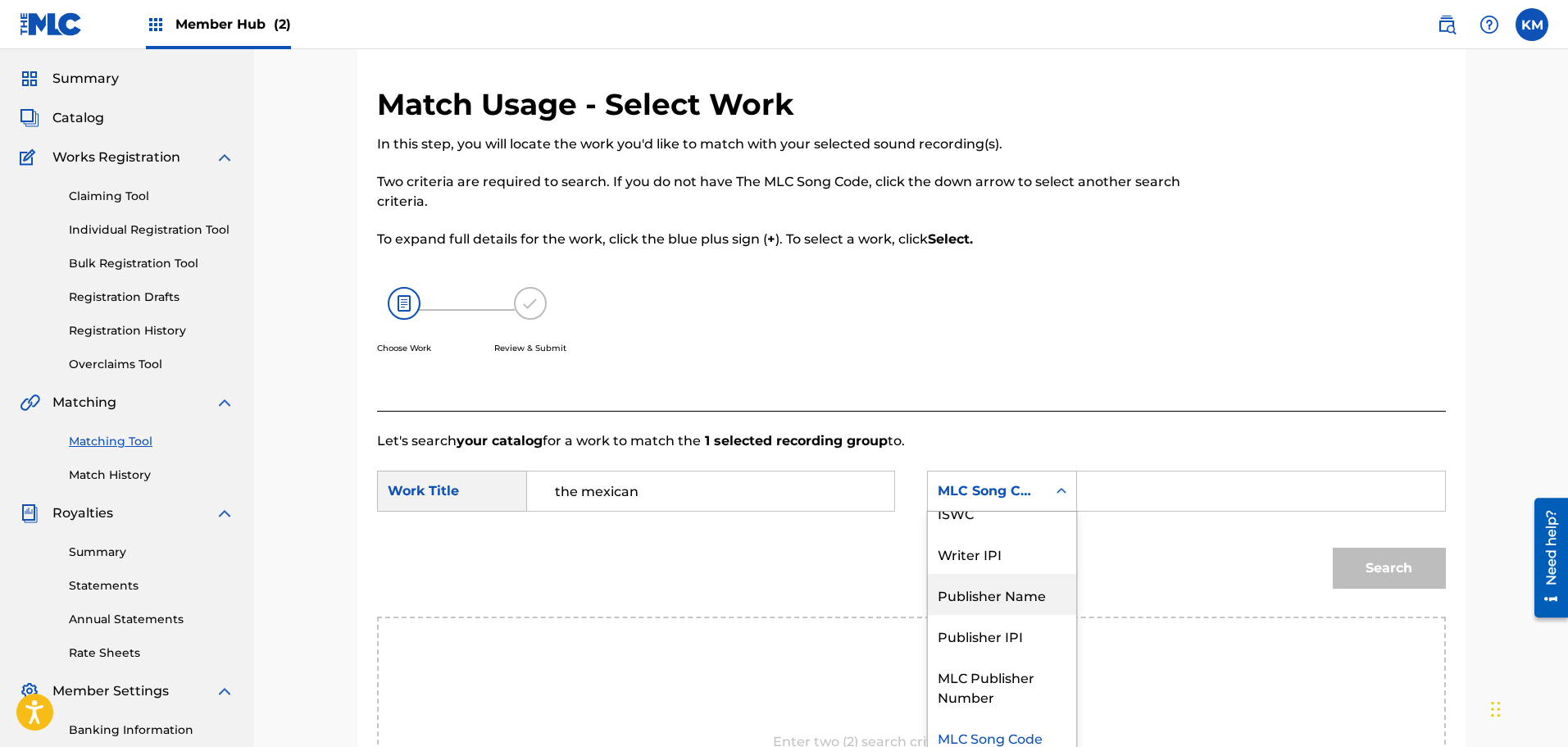
scroll to position [40, 0]
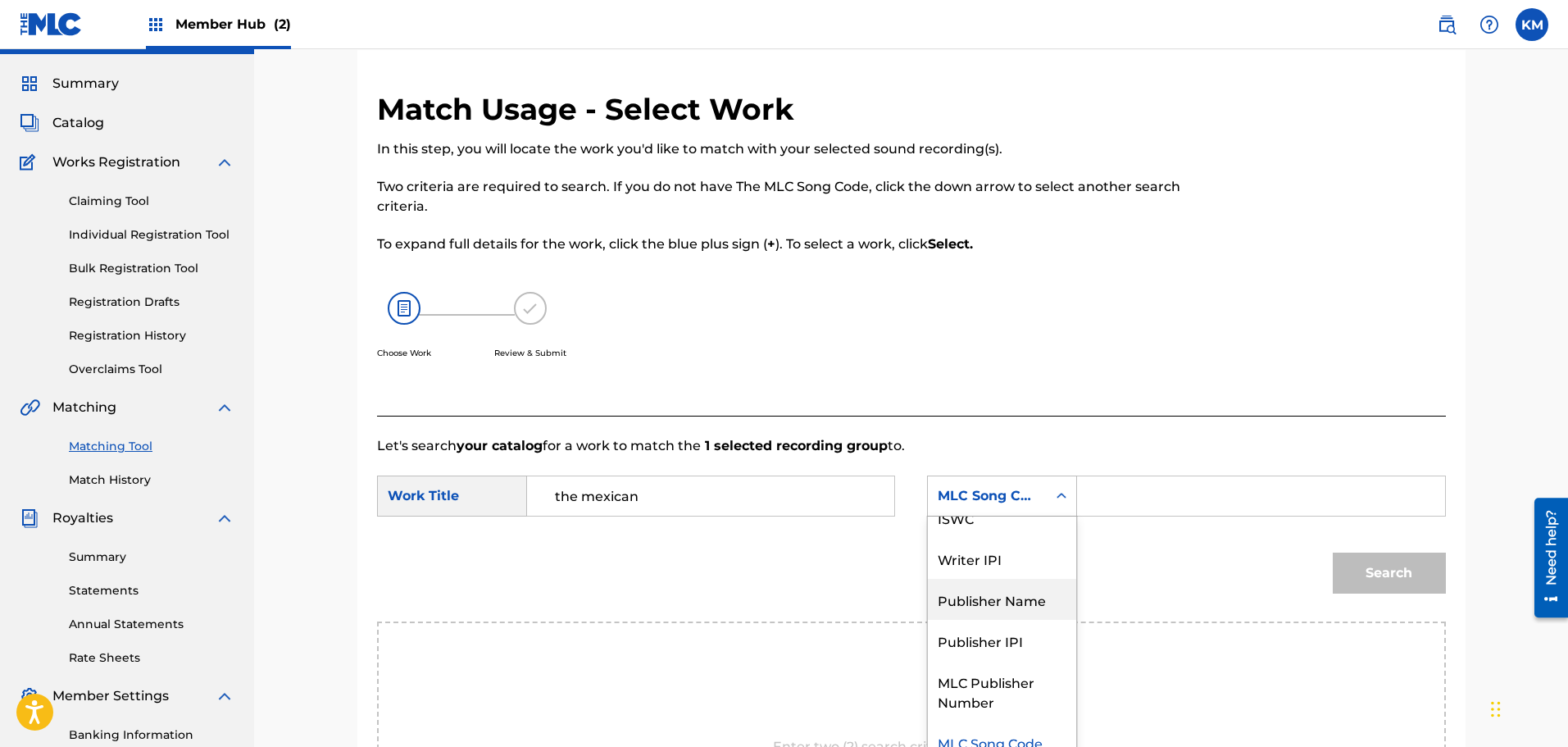
click at [1044, 431] on div "Let's search your catalog for a work to match the 1 selected recording group to…" at bounding box center [911, 665] width 1069 height 497
click at [758, 479] on input "the mexican" at bounding box center [711, 496] width 339 height 39
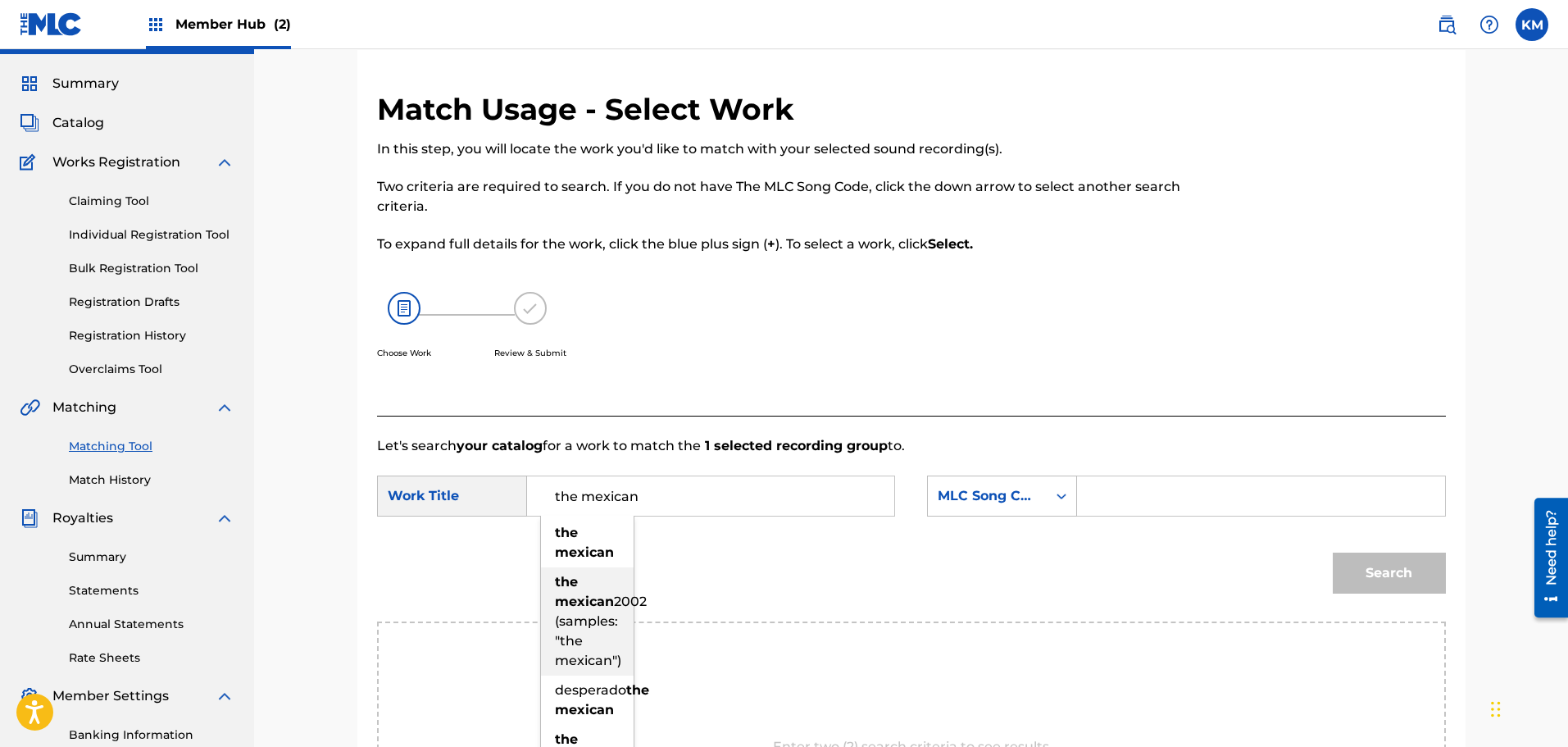
click at [584, 635] on span "2002 (samples: "the mexican")" at bounding box center [600, 632] width 92 height 75
type input "the mexican 2002 (samples: "the mexican")"
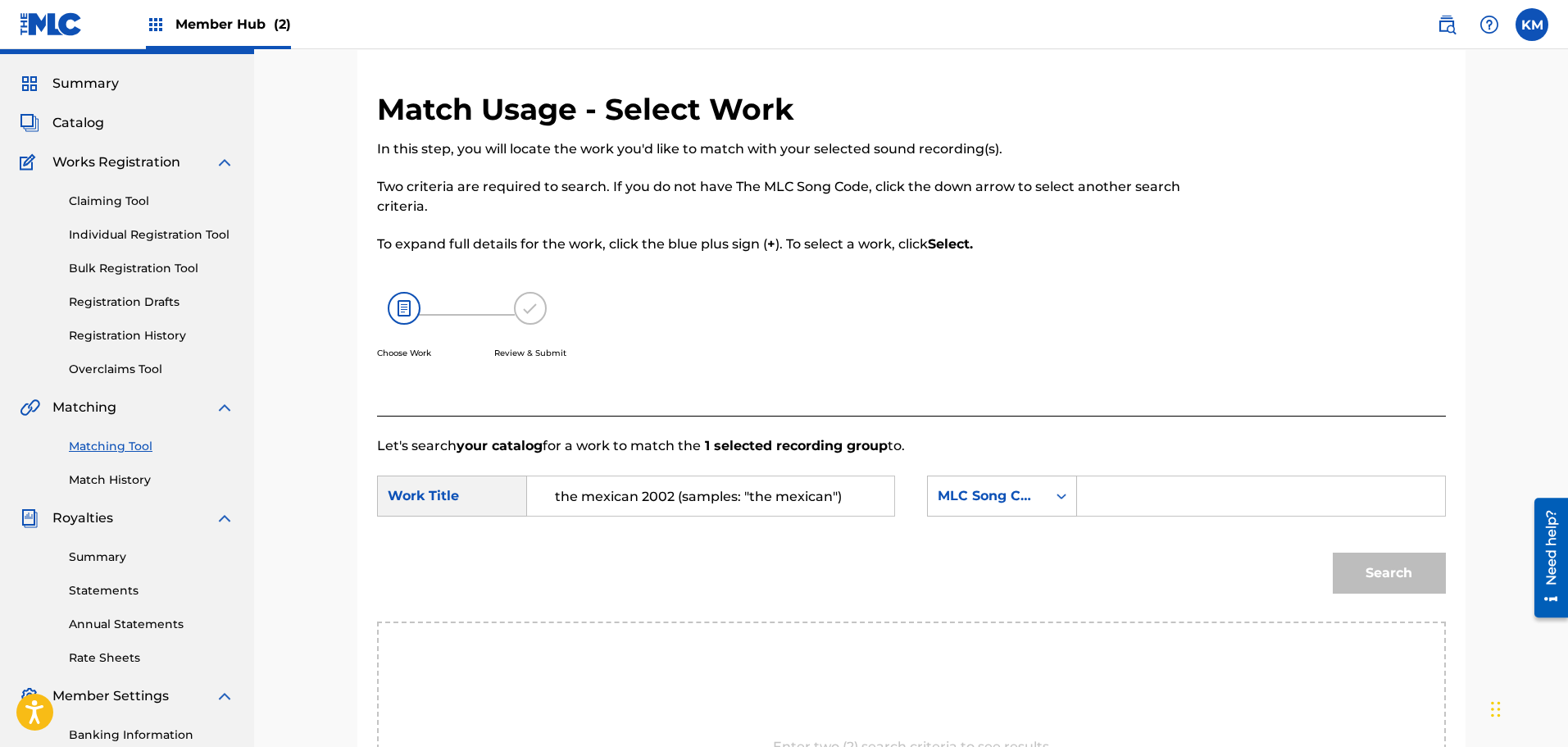
click at [1288, 496] on input "Search Form" at bounding box center [1261, 496] width 339 height 39
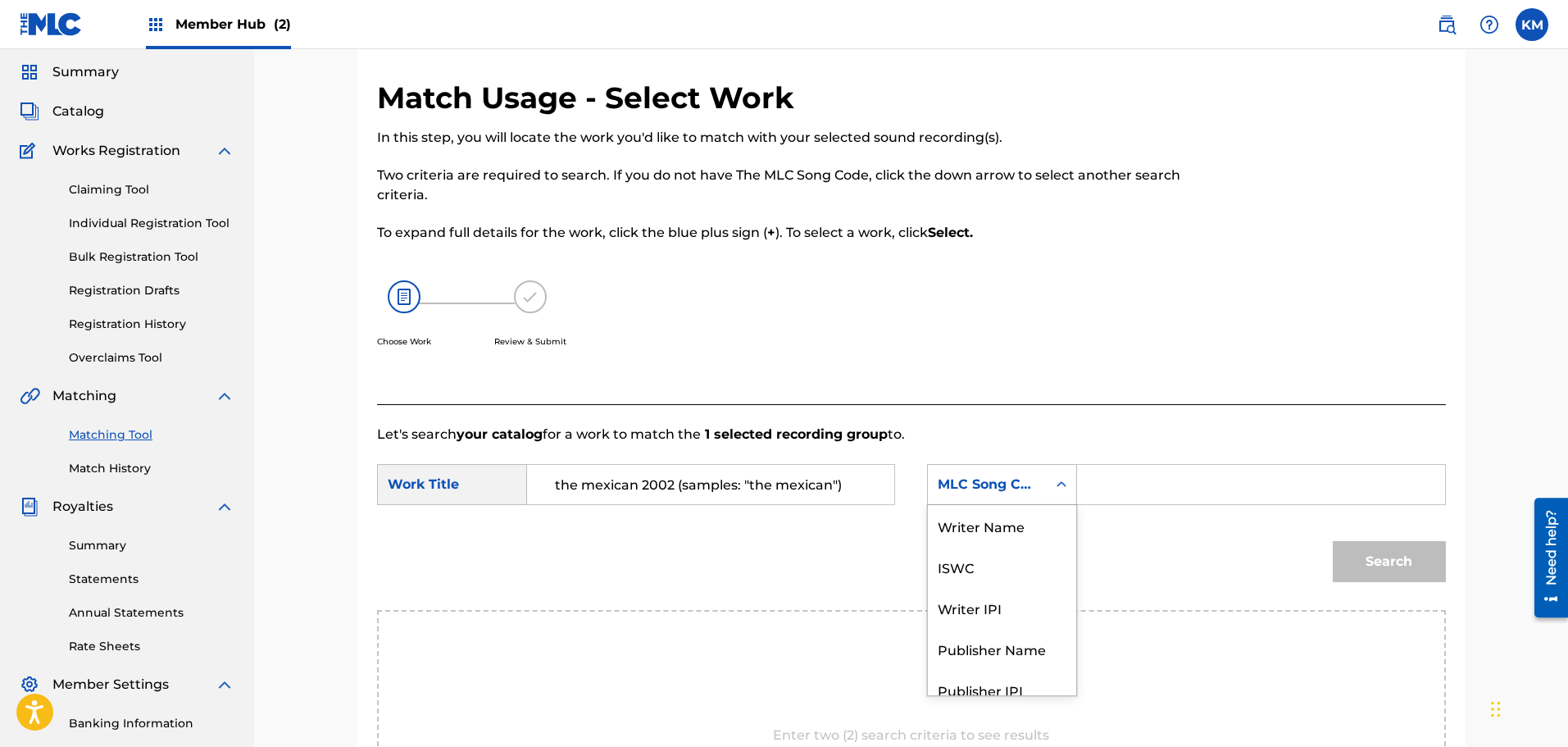
click at [1032, 497] on div "MLC Song Code" at bounding box center [987, 485] width 119 height 31
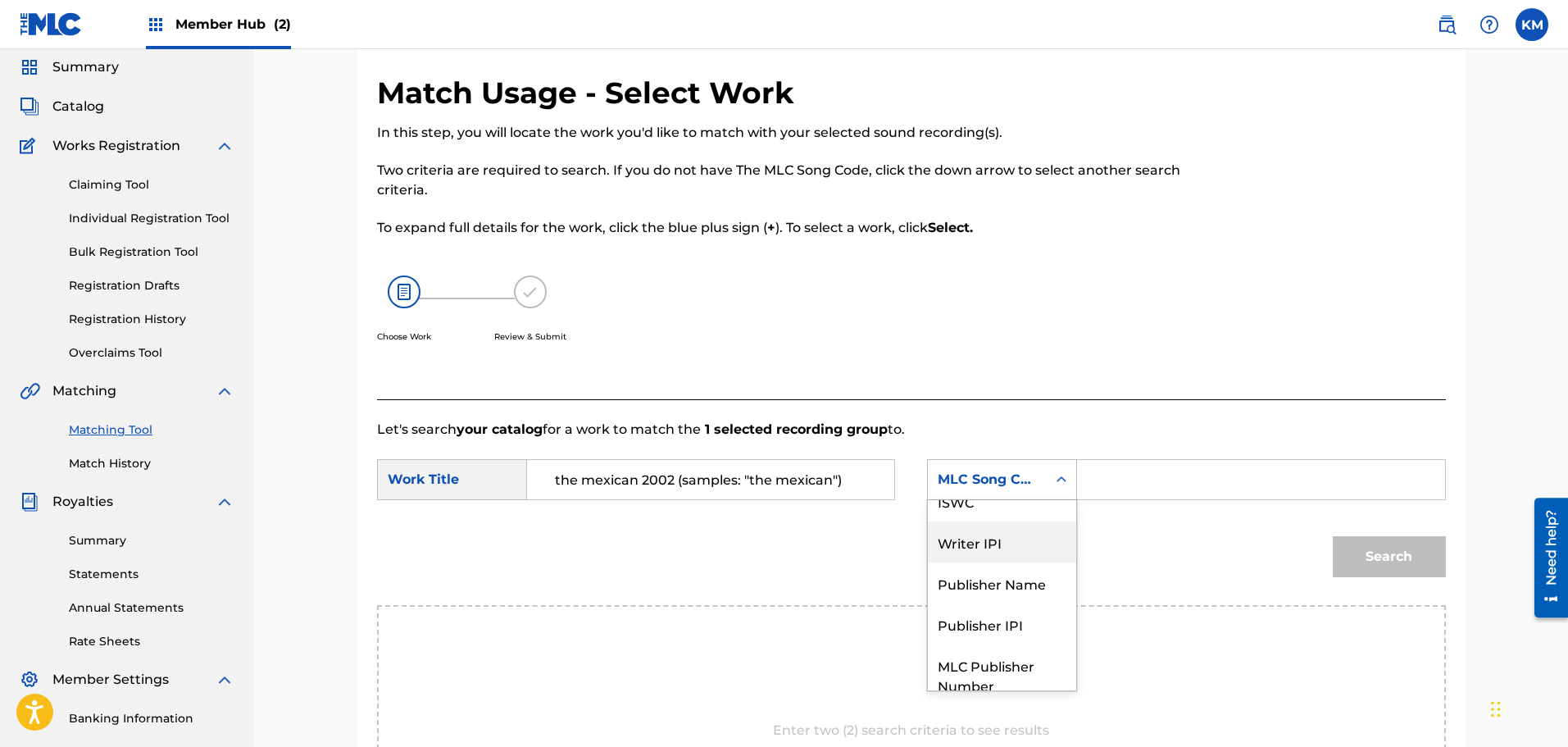
scroll to position [0, 0]
click at [998, 522] on div "Writer Name" at bounding box center [1002, 521] width 148 height 41
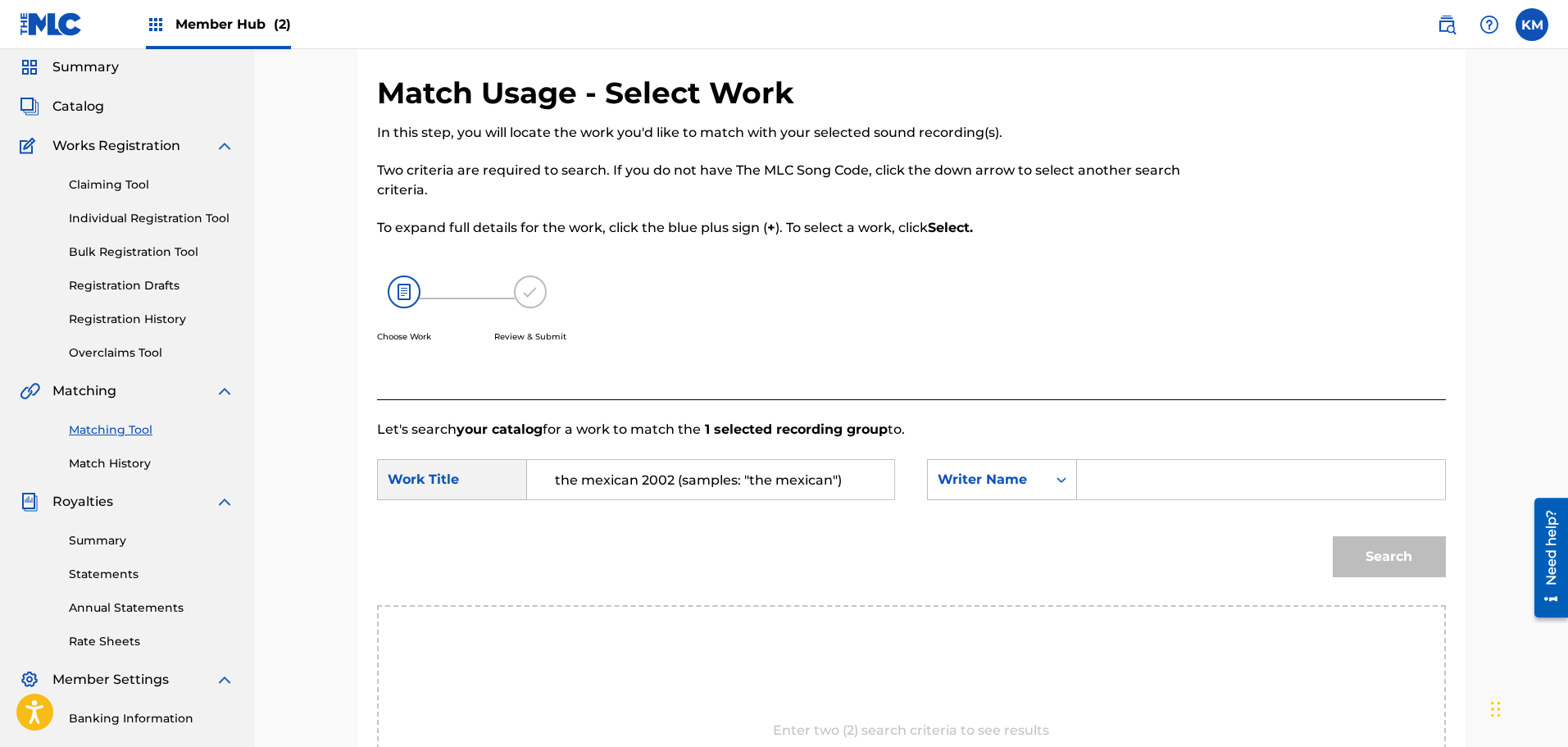
click at [1130, 490] on input "Search Form" at bounding box center [1261, 480] width 339 height 39
type input "[PERSON_NAME]"
click at [1333, 536] on button "Search" at bounding box center [1389, 557] width 113 height 41
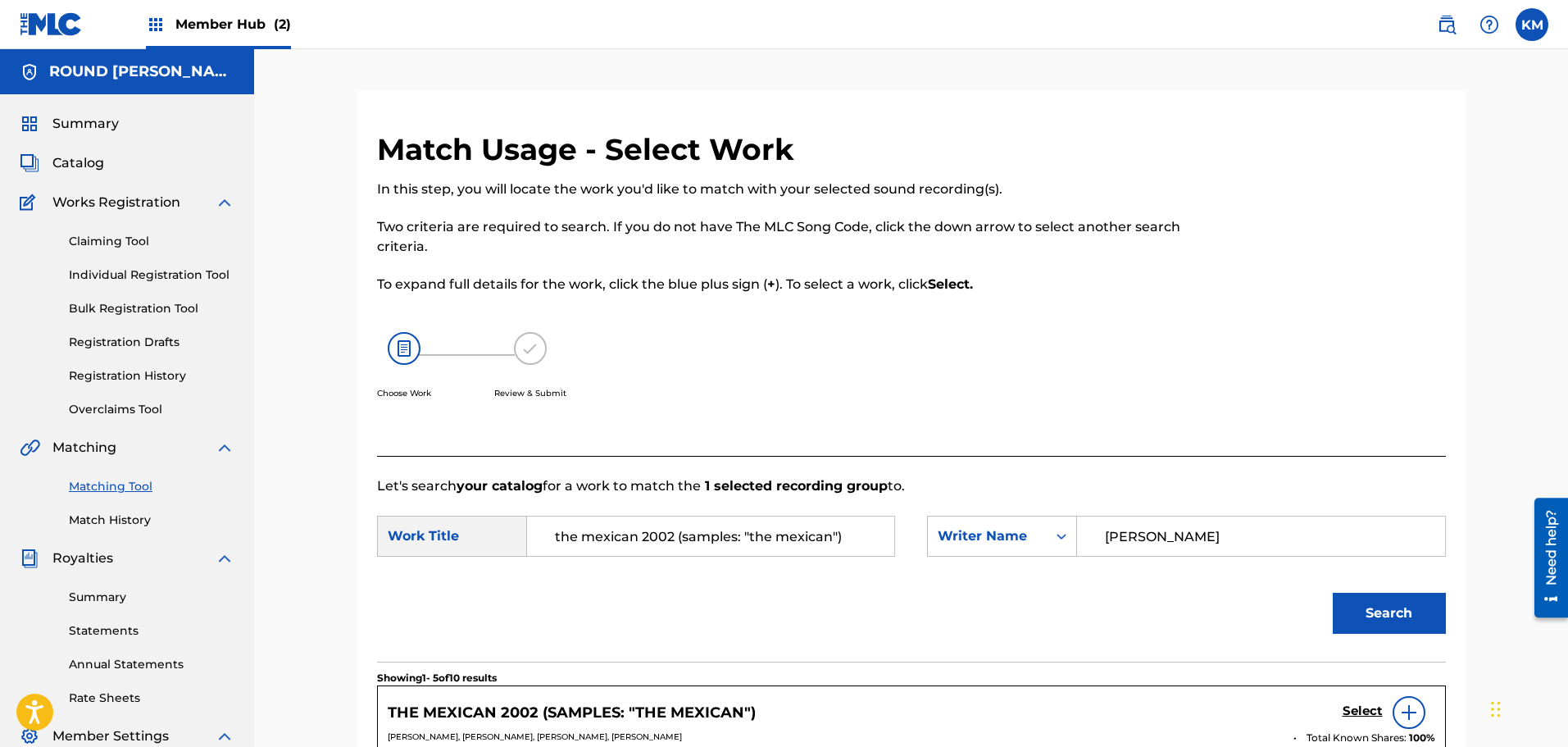
drag, startPoint x: 861, startPoint y: 531, endPoint x: 649, endPoint y: 539, distance: 212.2
click at [649, 539] on input "the mexican 2002 (samples: "the mexican")" at bounding box center [711, 536] width 339 height 39
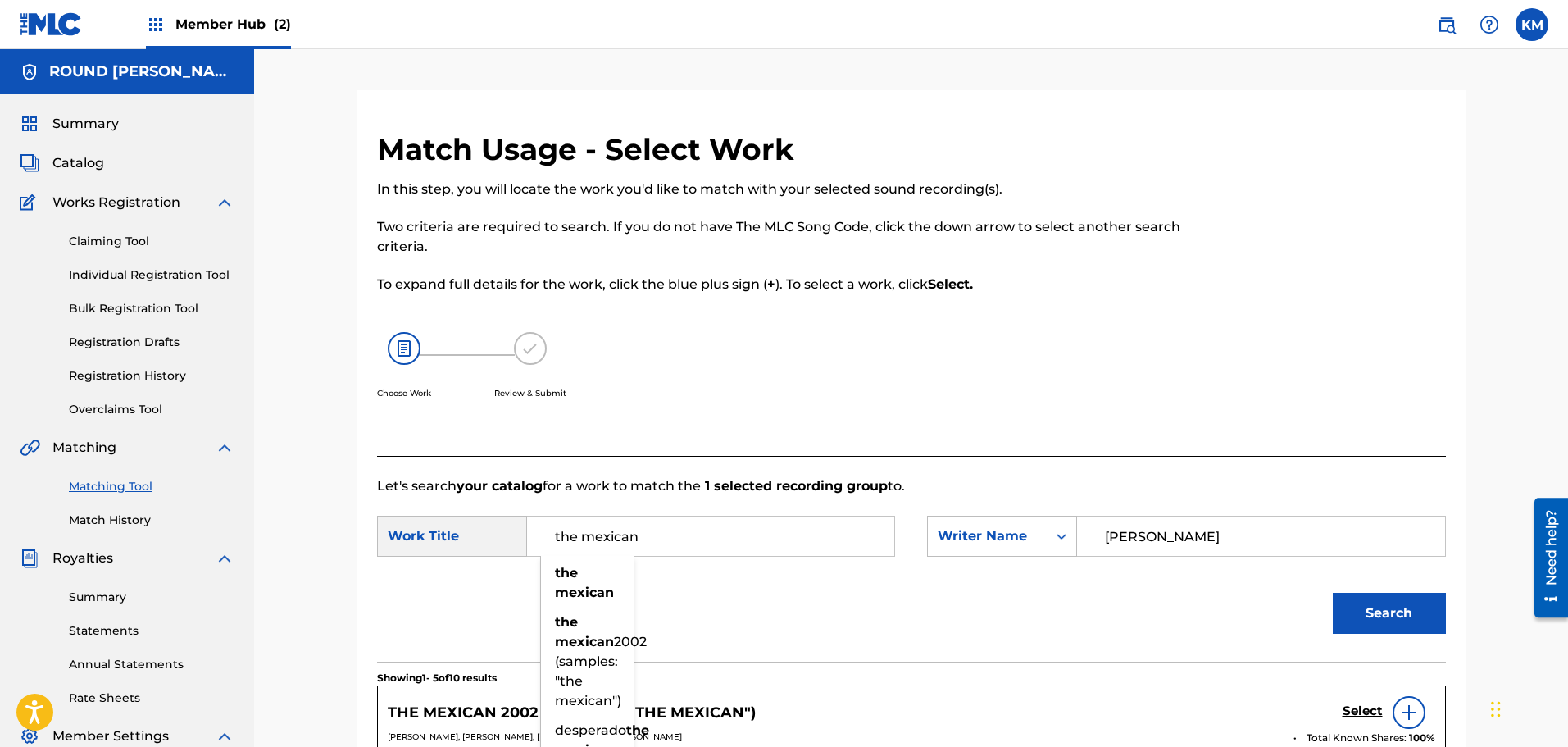
type input "the mexican"
click at [1333, 593] on button "Search" at bounding box center [1389, 614] width 113 height 41
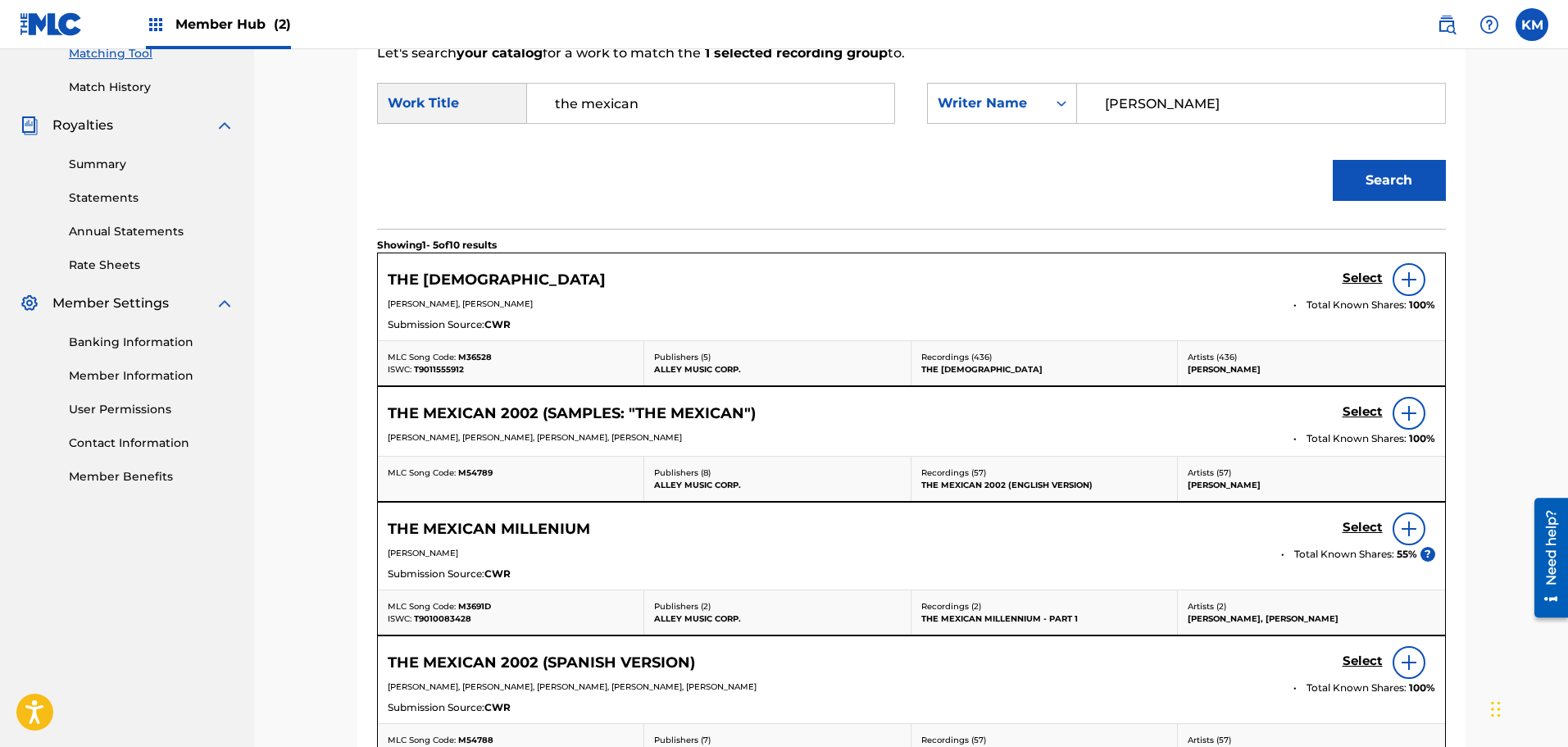
scroll to position [432, 0]
click at [1374, 276] on h5 "Select" at bounding box center [1362, 279] width 40 height 16
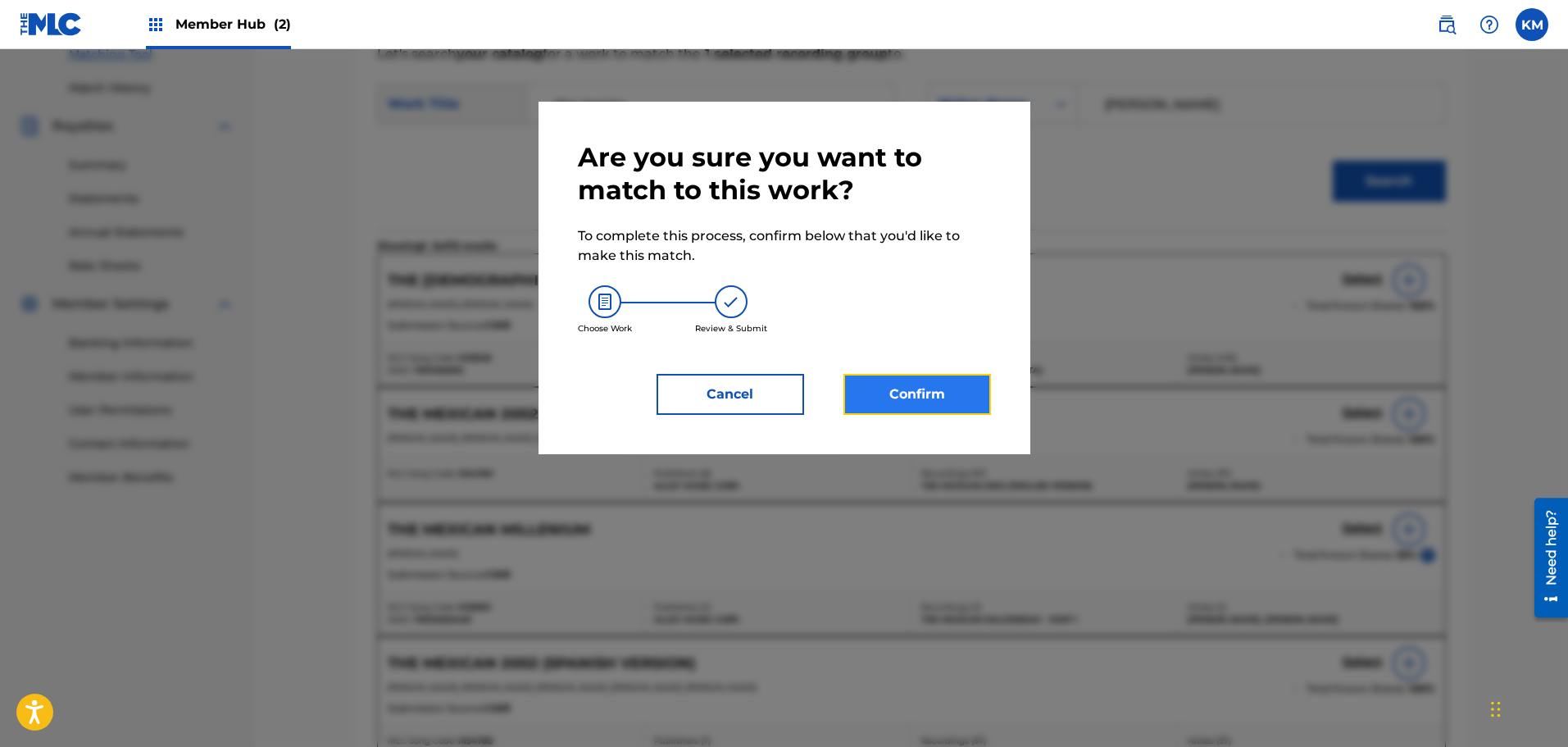
click at [954, 392] on button "Confirm" at bounding box center [917, 395] width 148 height 41
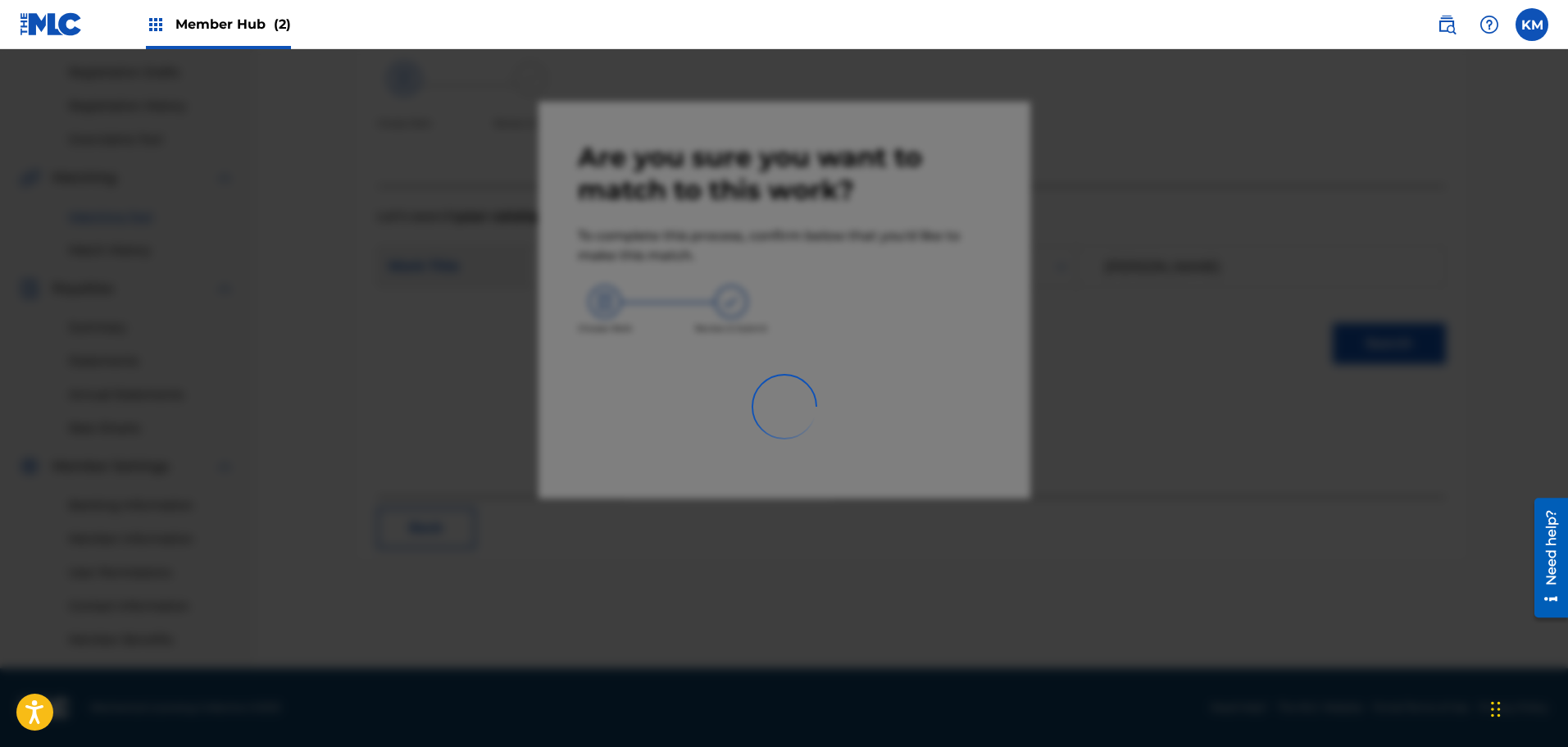
scroll to position [270, 0]
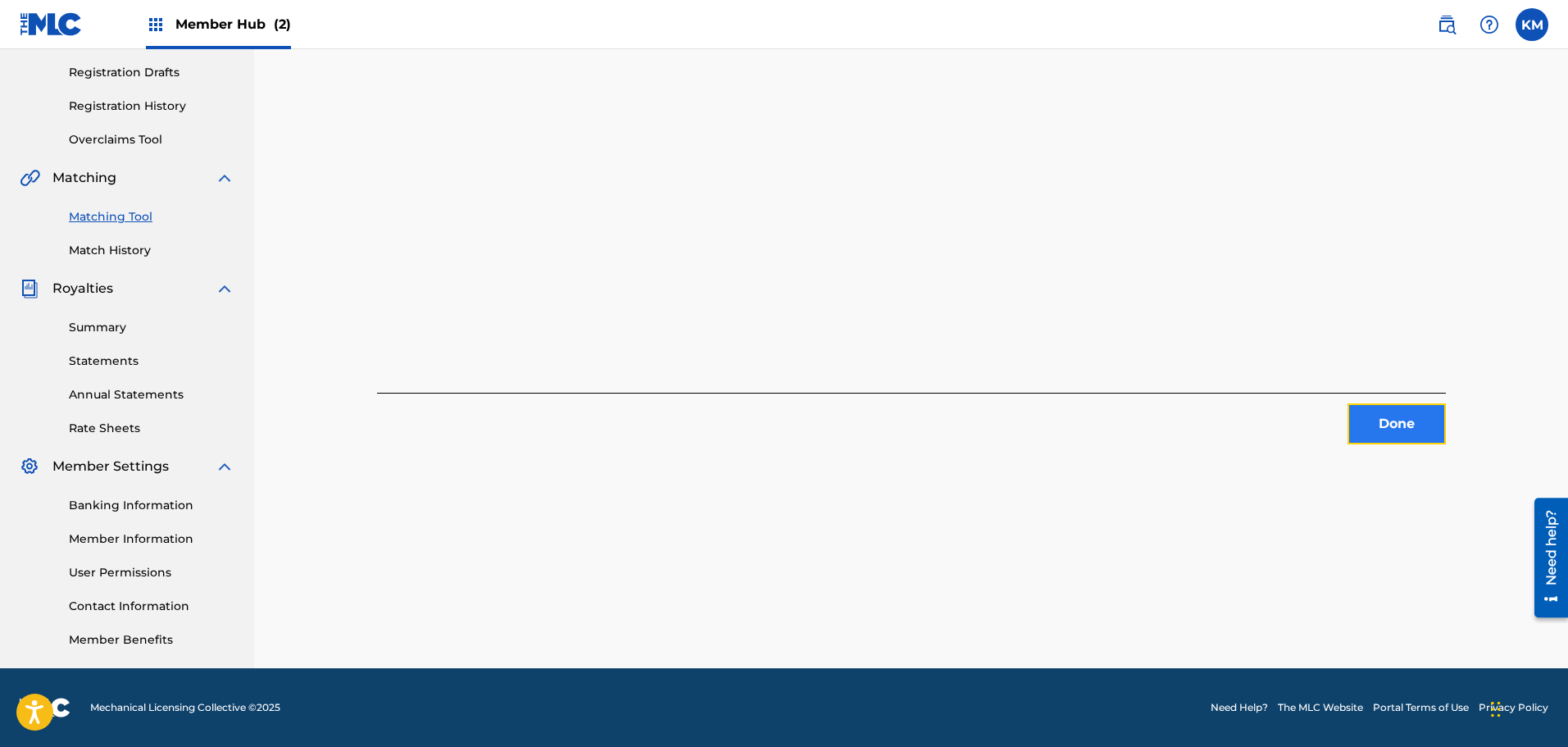
click at [1393, 422] on button "Done" at bounding box center [1397, 425] width 98 height 41
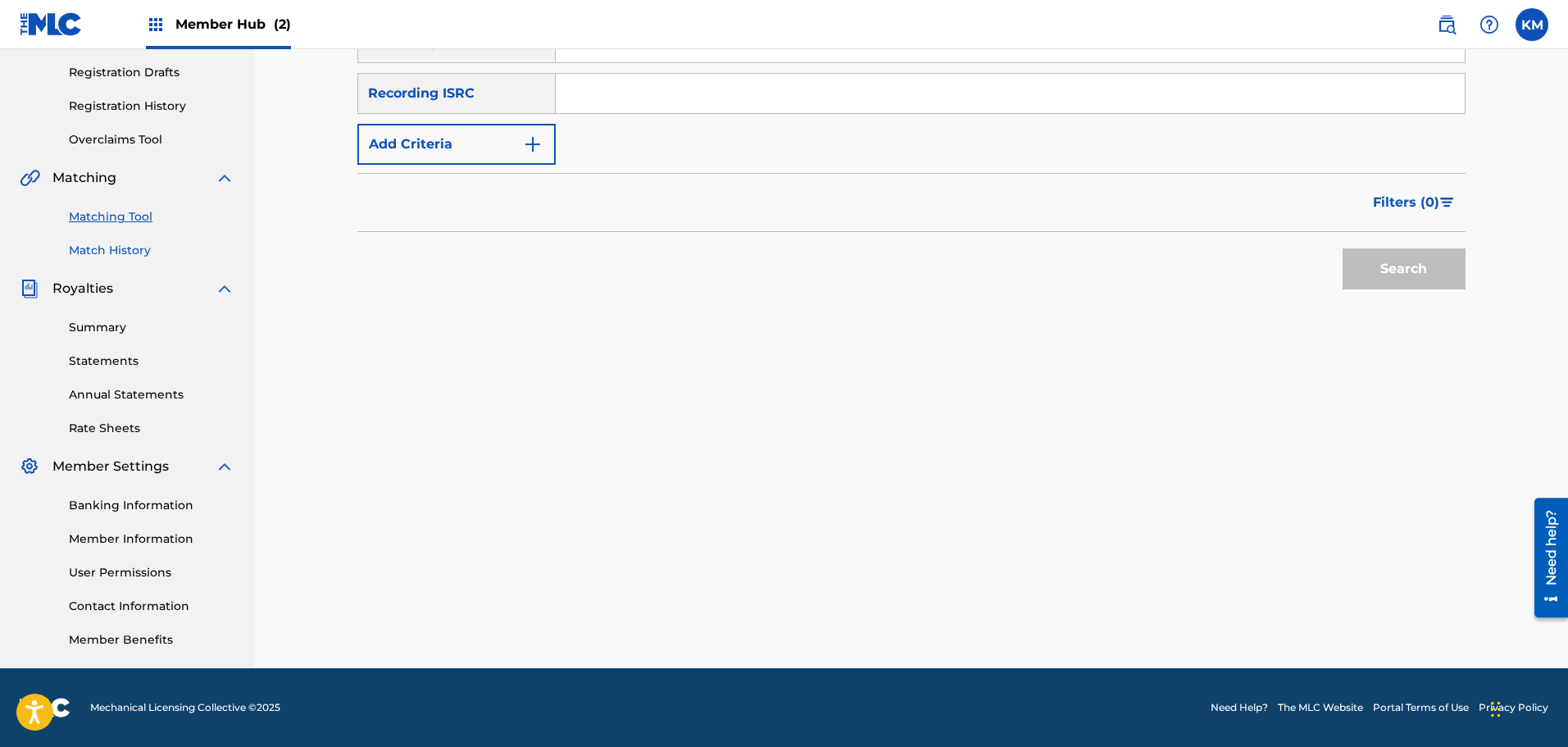
click at [127, 243] on link "Match History" at bounding box center [152, 250] width 166 height 17
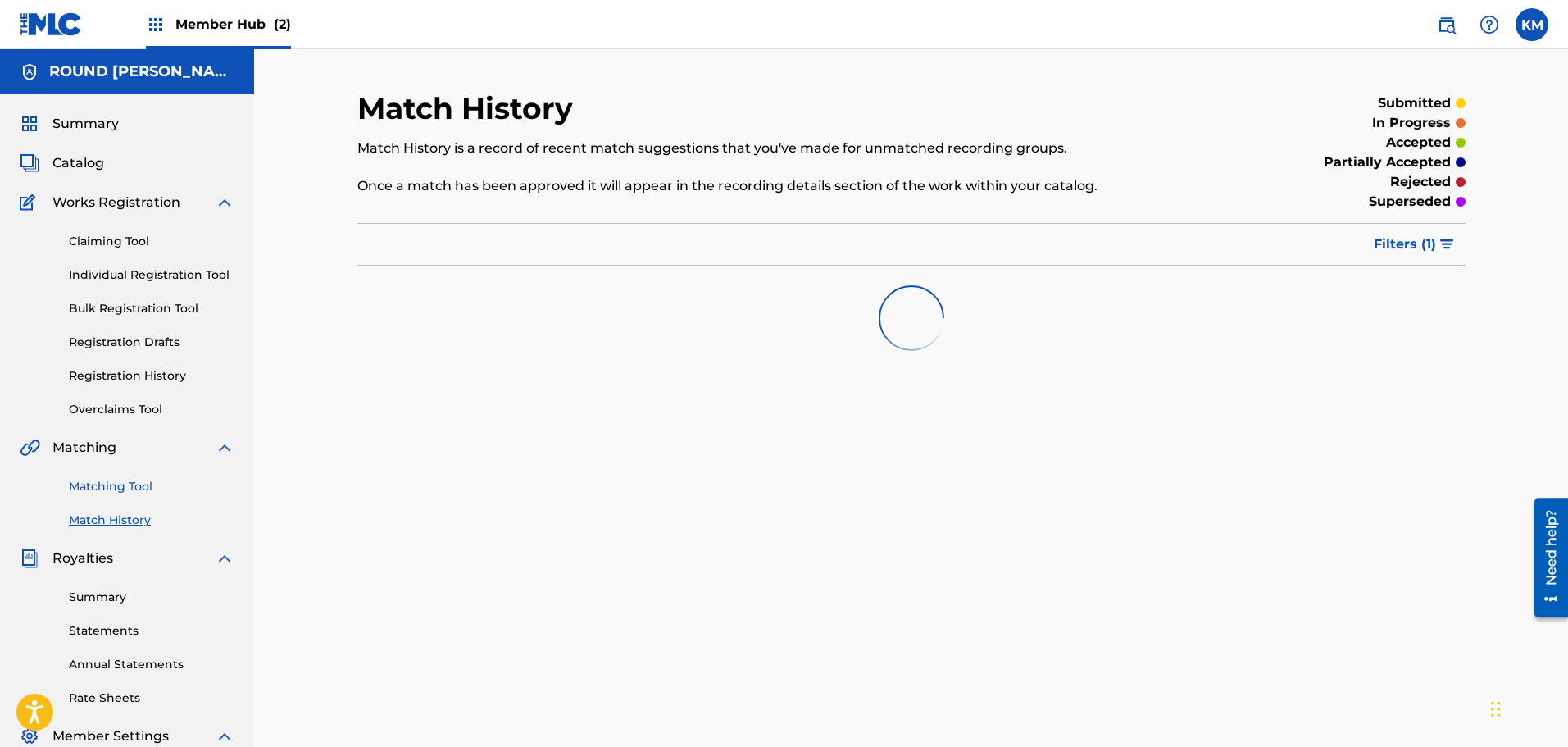
click at [118, 486] on link "Matching Tool" at bounding box center [152, 486] width 166 height 17
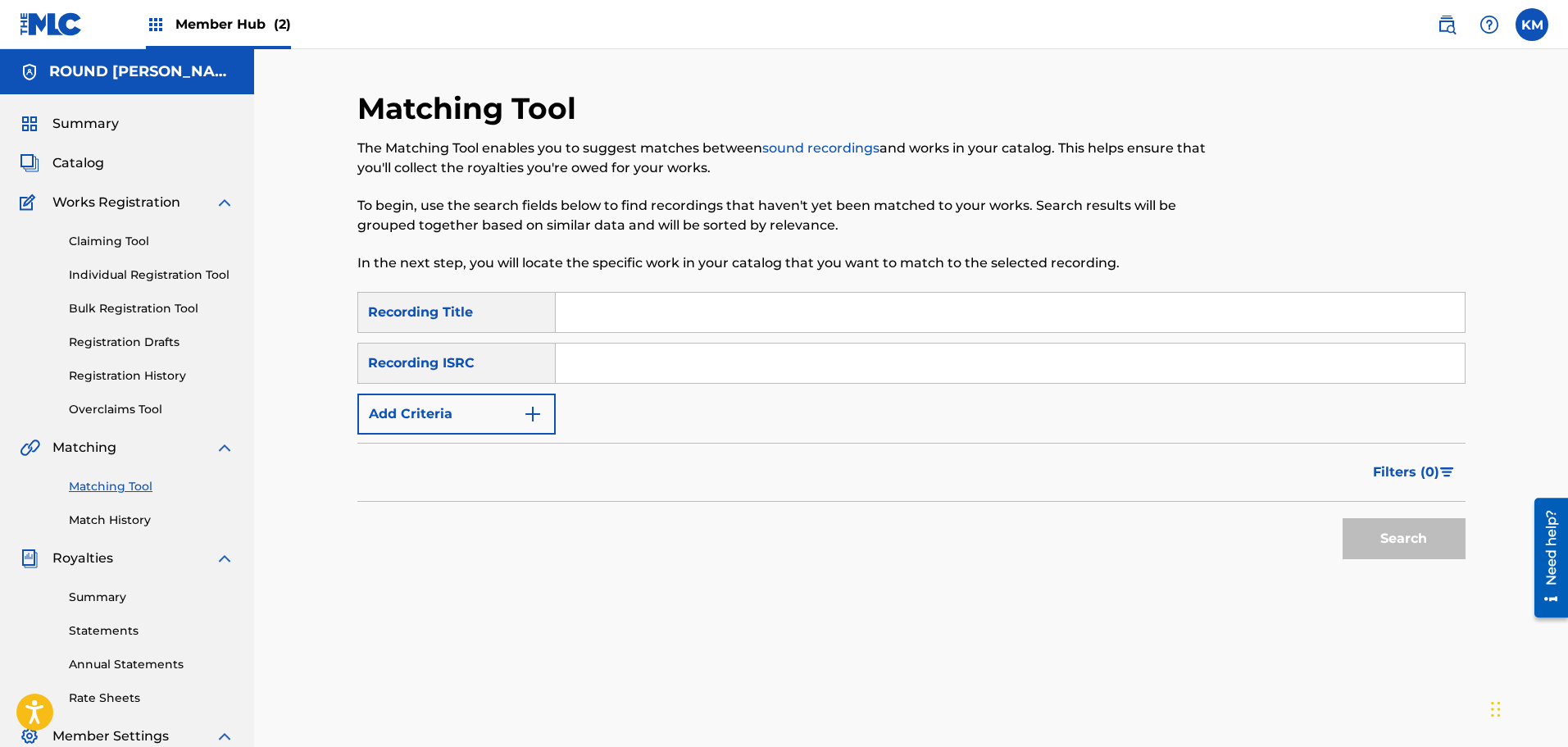
click at [82, 175] on div "Summary Catalog Works Registration Claiming Tool Individual Registration Tool B…" at bounding box center [126, 516] width 254 height 844
click at [87, 165] on span "Catalog" at bounding box center [78, 163] width 52 height 20
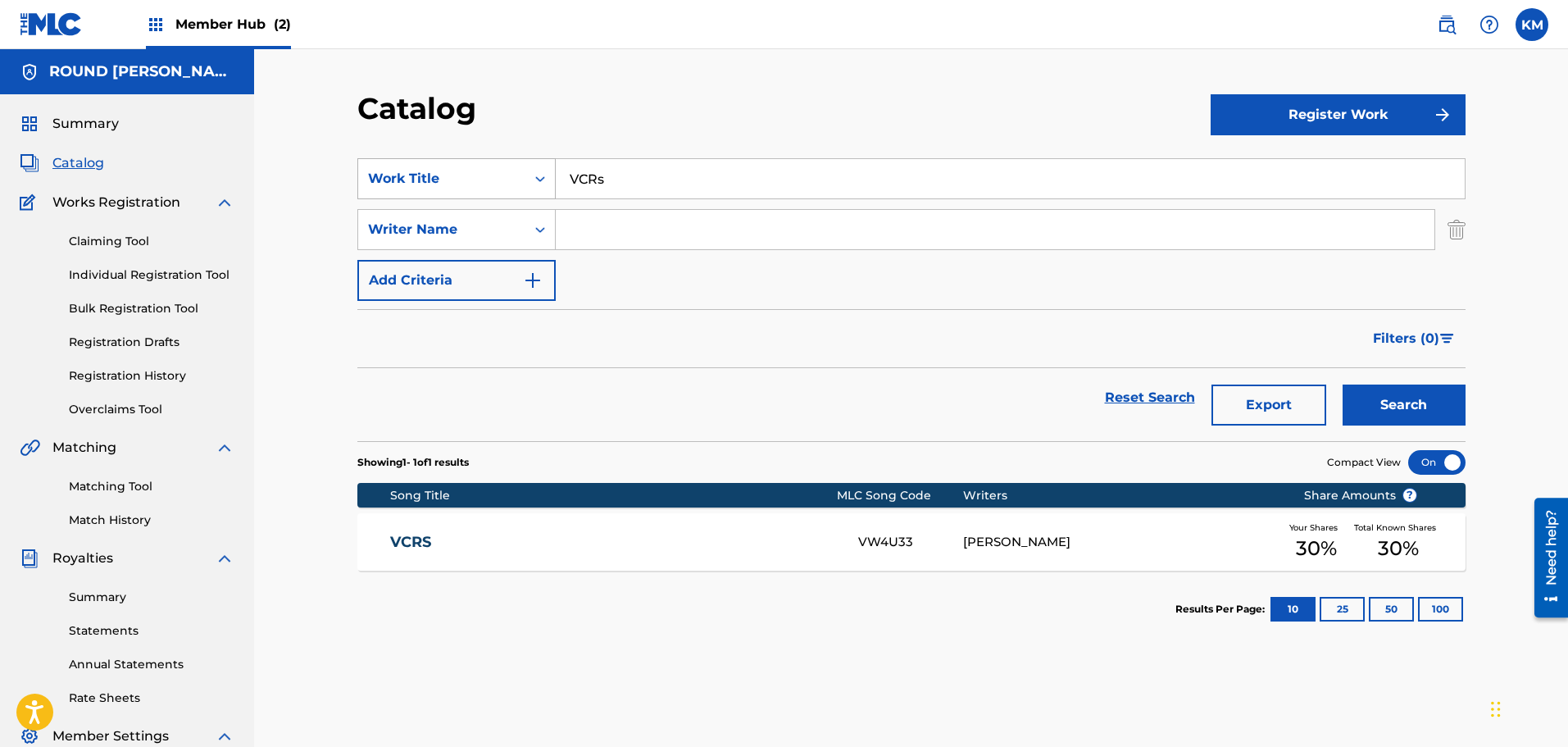
drag, startPoint x: 646, startPoint y: 194, endPoint x: 481, endPoint y: 194, distance: 165.0
click at [481, 194] on div "SearchWithCriteriaedc57030-39b5-4d61-8746-55b8838015ad Work Title VCRs" at bounding box center [911, 179] width 1108 height 41
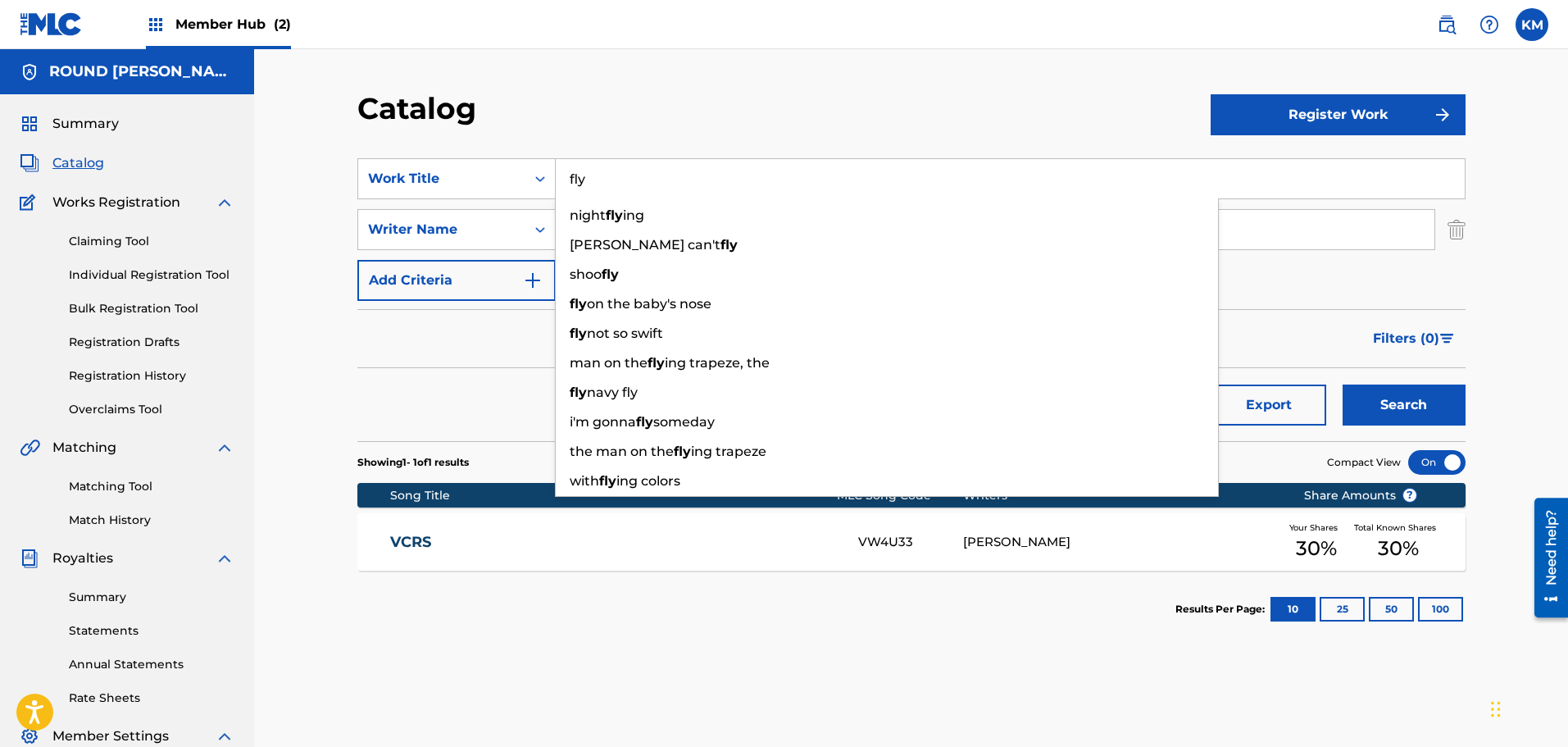
type input "fly"
click at [430, 407] on div "Reset Search Export Search" at bounding box center [911, 397] width 1108 height 59
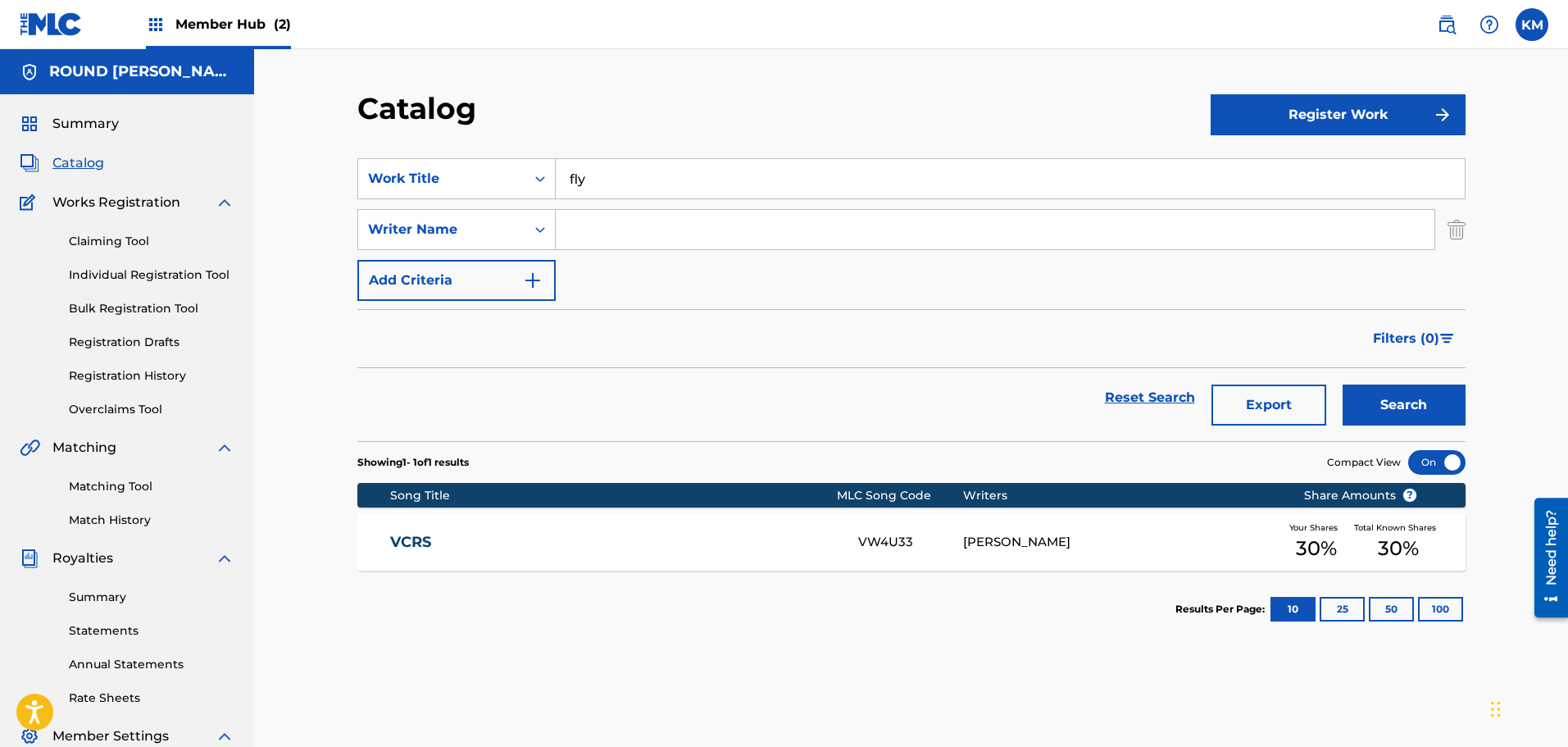
click at [691, 218] on input "Search Form" at bounding box center [995, 230] width 879 height 39
type input "[PERSON_NAME]"
click at [1342, 384] on button "Search" at bounding box center [1403, 405] width 123 height 41
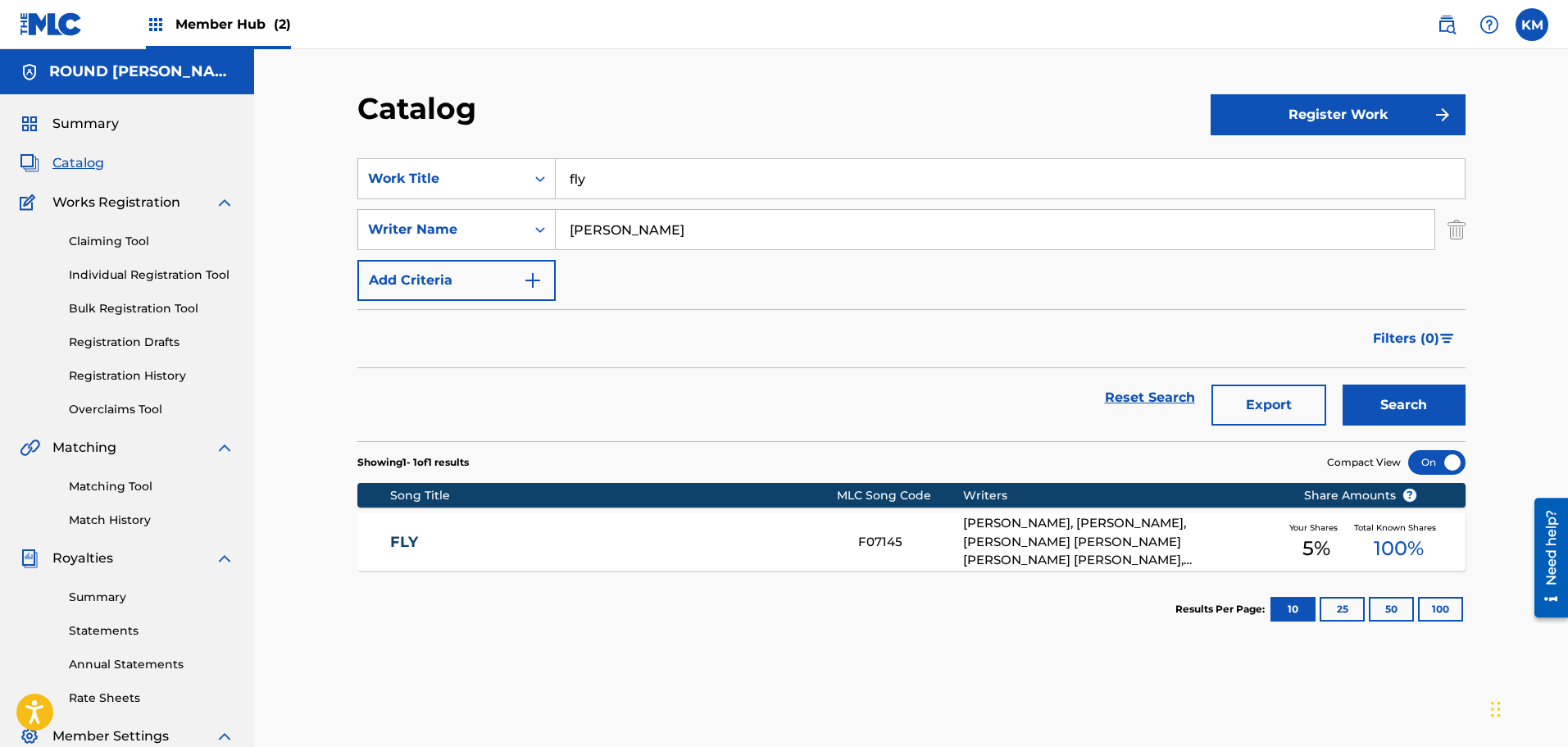
click at [947, 546] on div "F07145" at bounding box center [910, 543] width 105 height 19
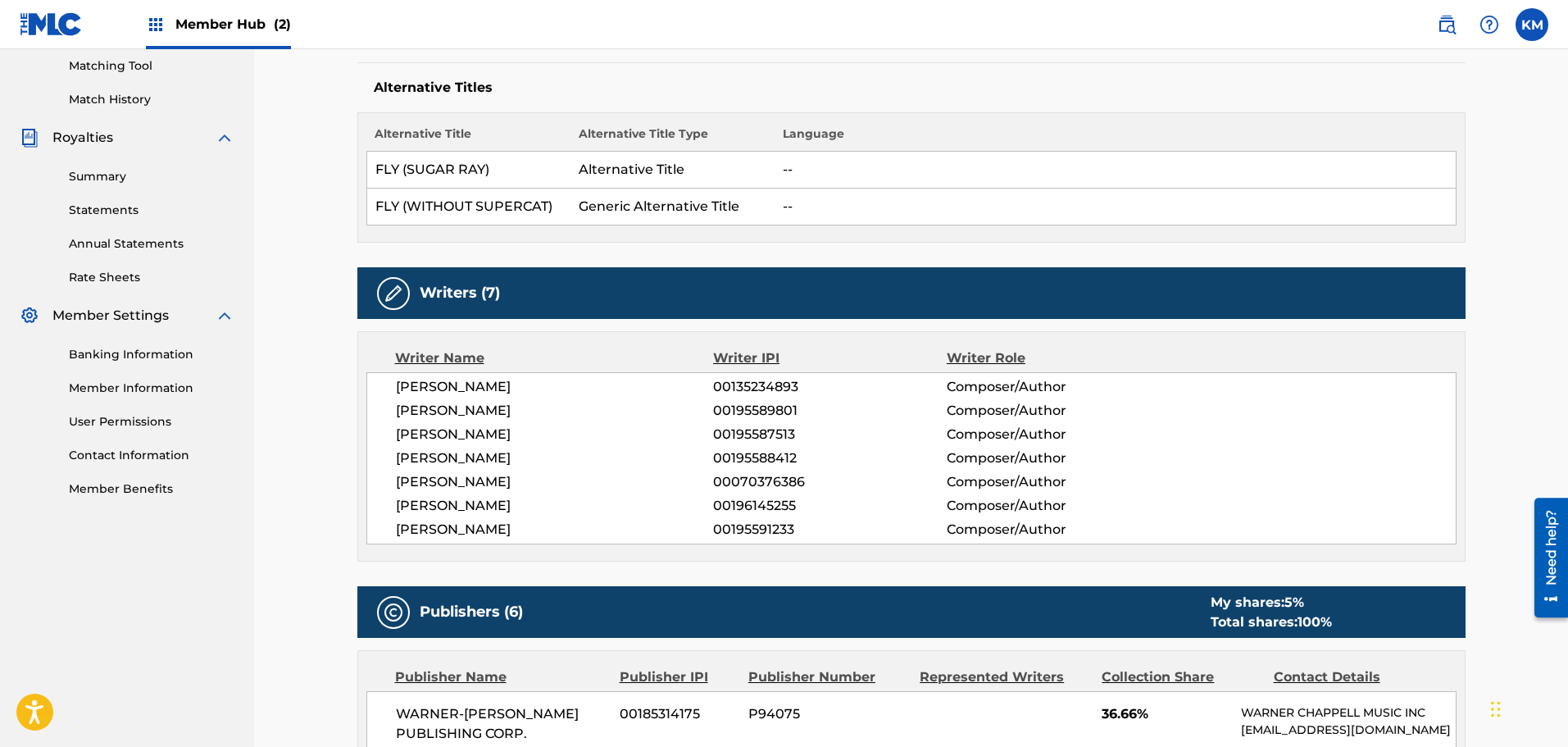
scroll to position [182, 0]
